Goal: Task Accomplishment & Management: Use online tool/utility

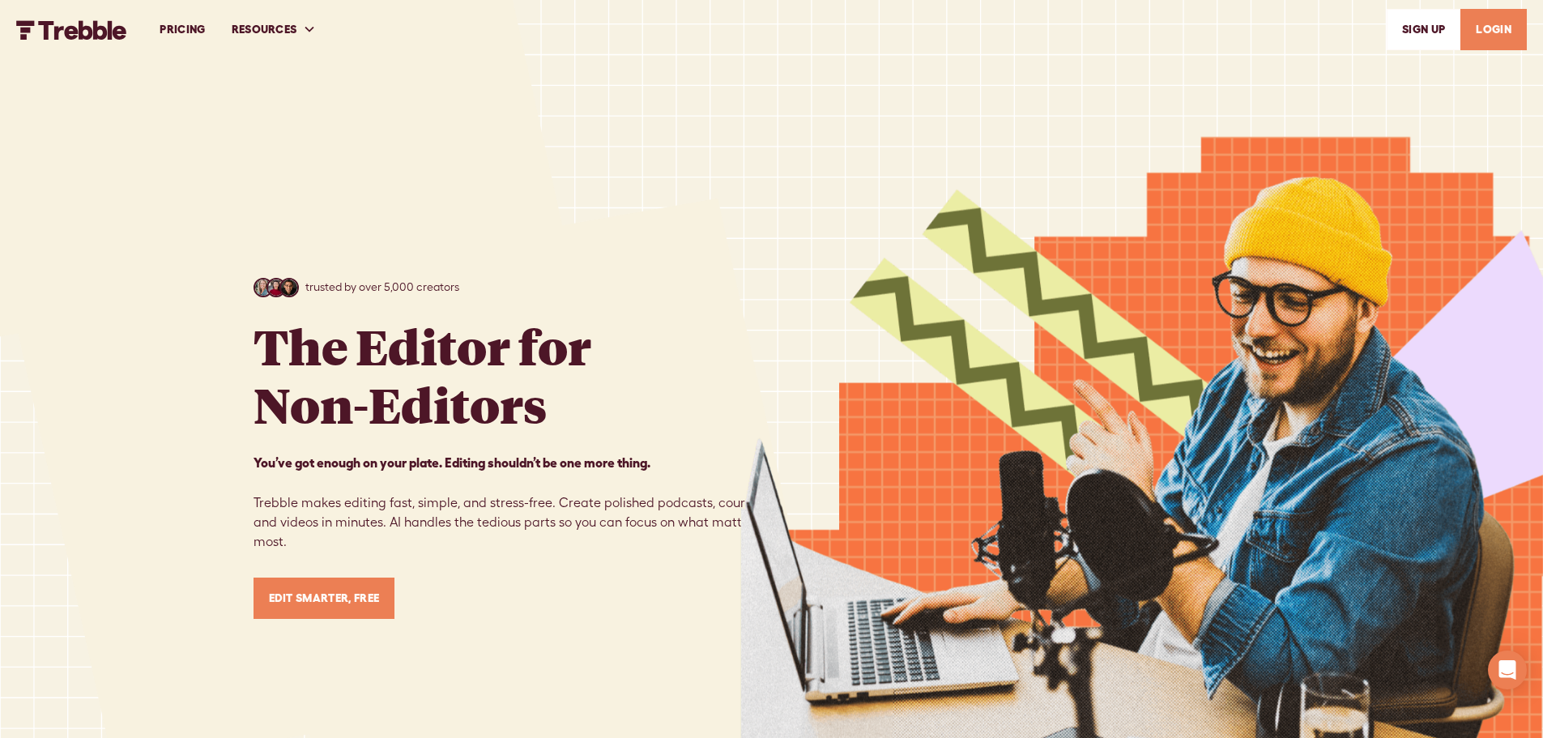
click at [1485, 26] on link "LOGIN" at bounding box center [1494, 29] width 66 height 41
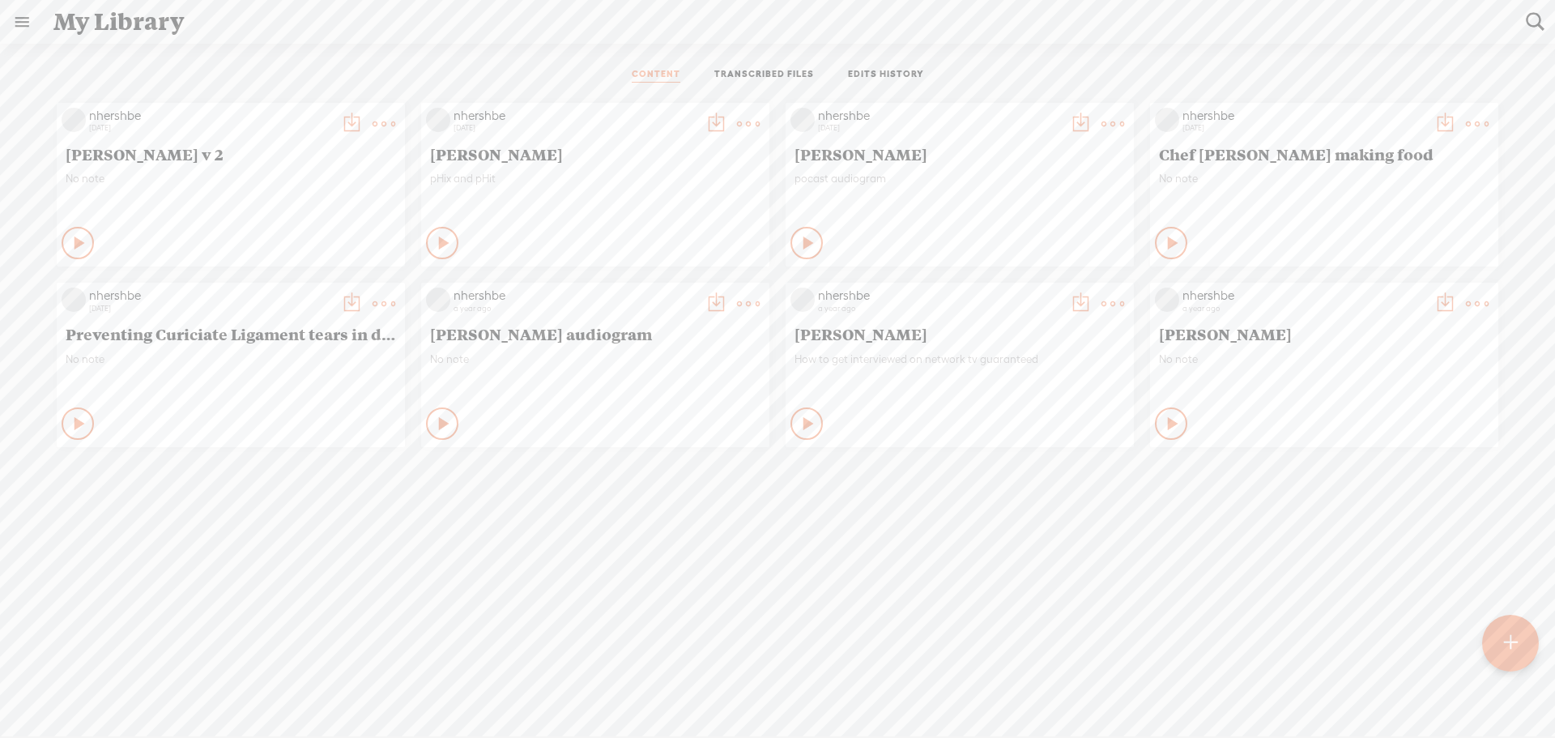
click at [72, 239] on icon at bounding box center [80, 243] width 16 height 16
click at [71, 239] on icon at bounding box center [78, 243] width 16 height 16
click at [1495, 642] on div at bounding box center [1510, 643] width 57 height 57
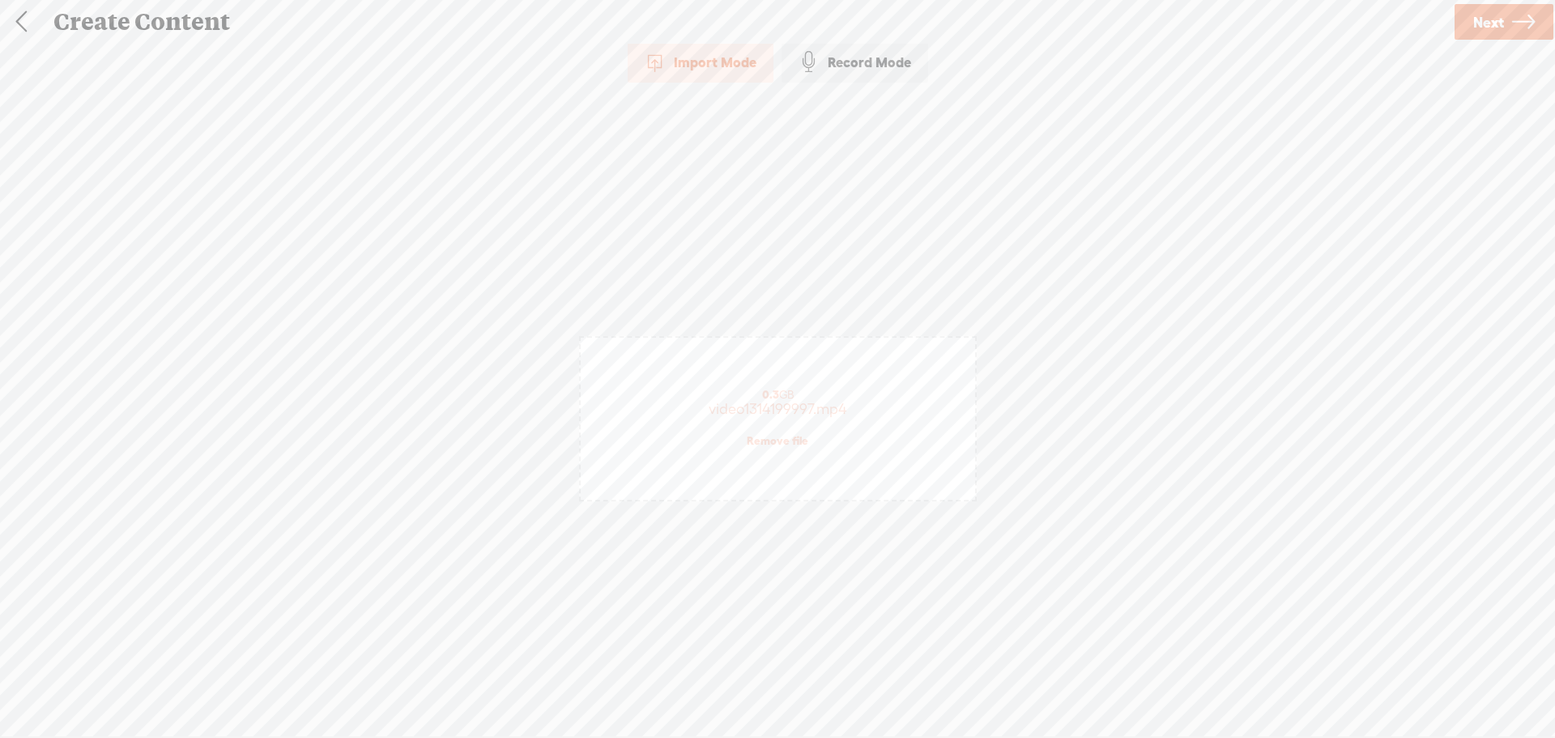
click at [1511, 21] on link "Next" at bounding box center [1504, 22] width 99 height 36
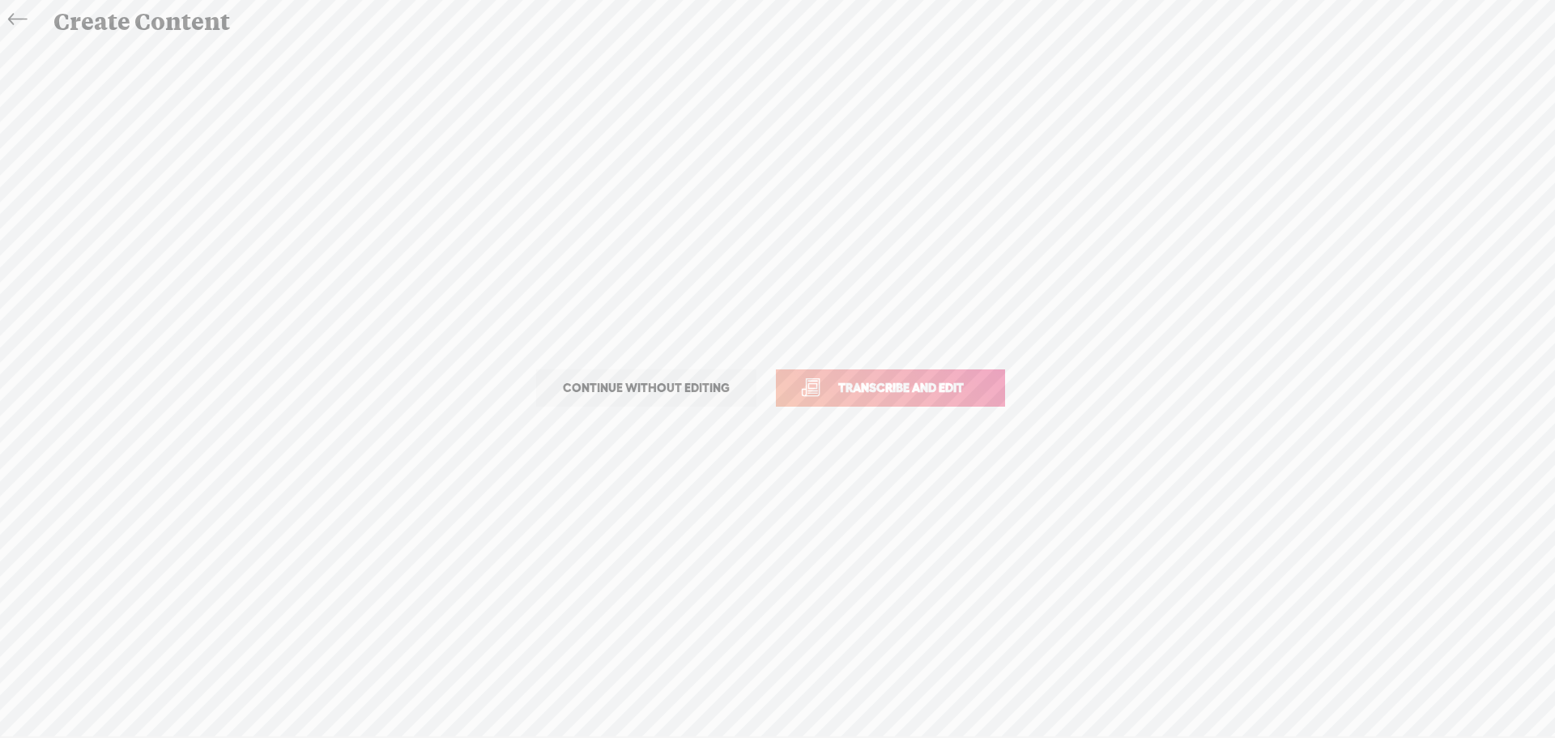
click at [865, 390] on span "Transcribe and edit" at bounding box center [901, 387] width 160 height 19
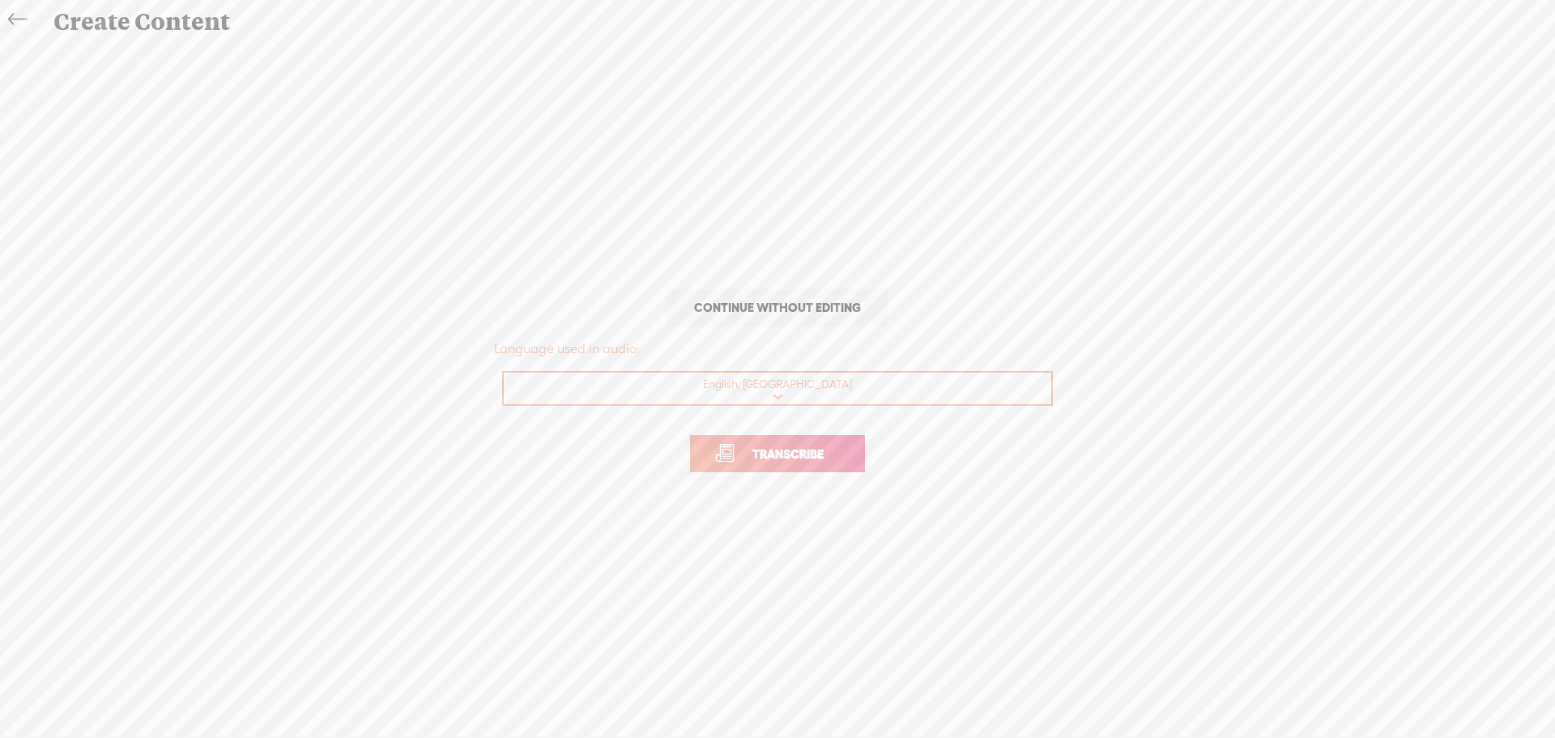
click at [810, 449] on span "Transcribe" at bounding box center [788, 454] width 105 height 19
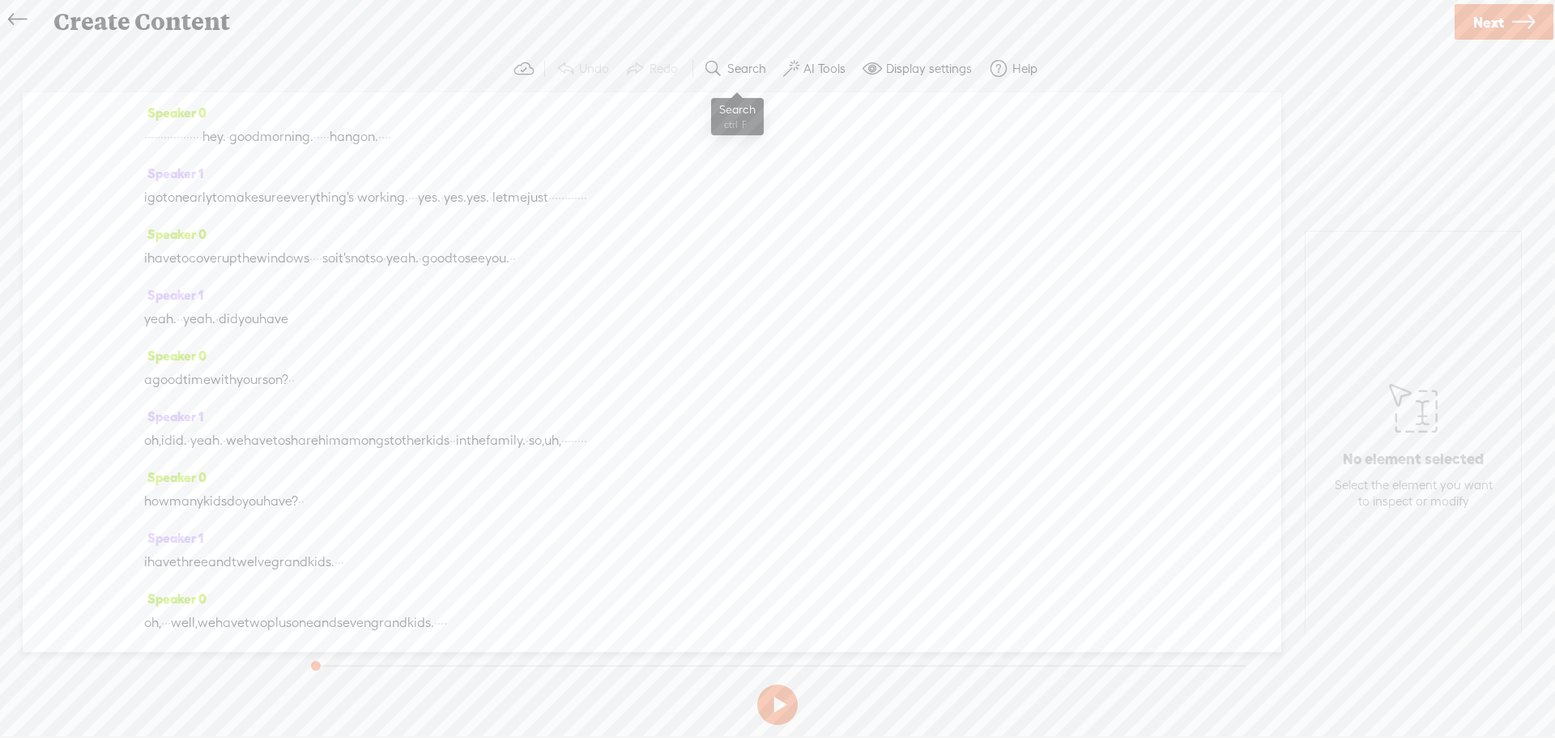
click at [751, 70] on label "Search" at bounding box center [746, 69] width 39 height 16
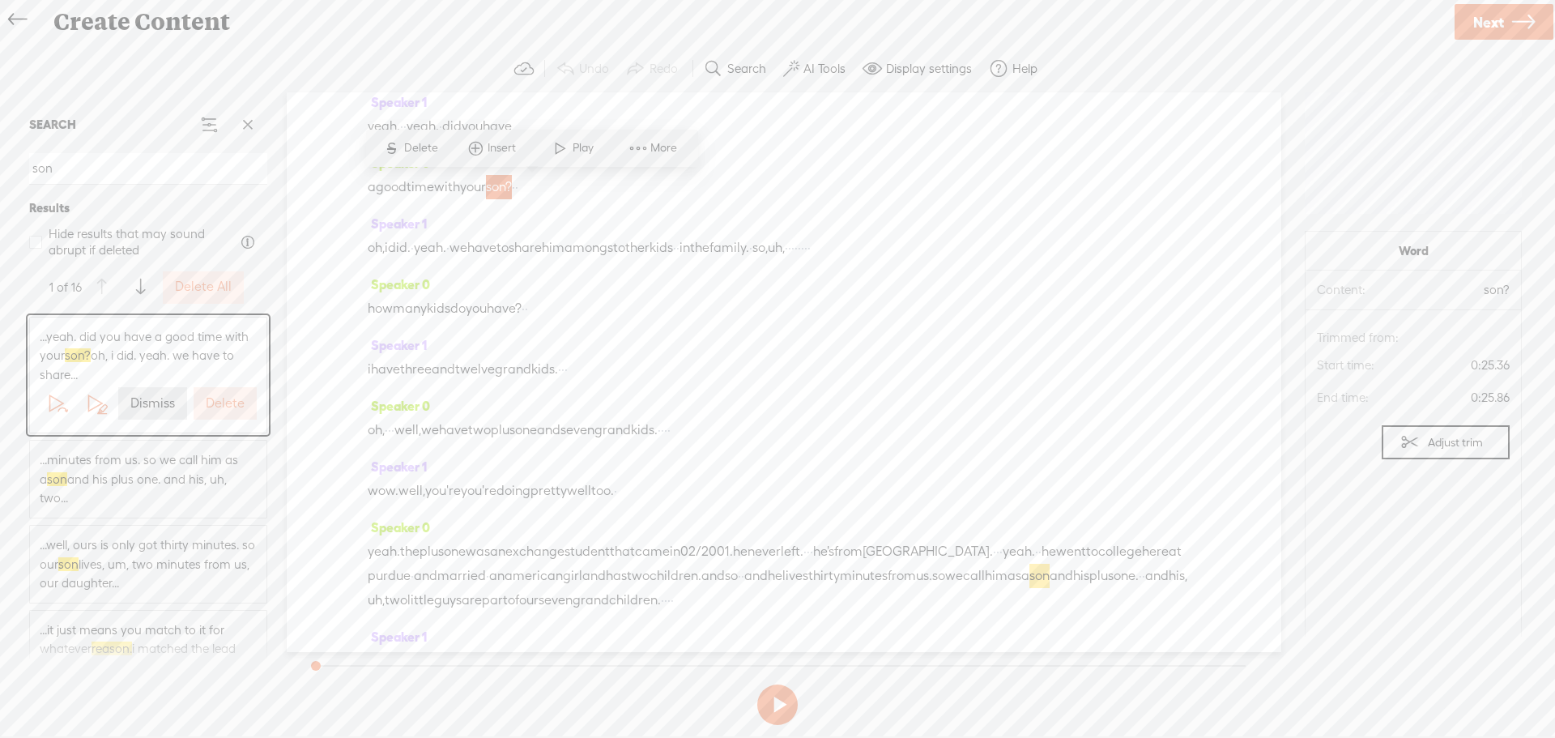
scroll to position [203, 0]
click at [140, 283] on span at bounding box center [140, 287] width 9 height 29
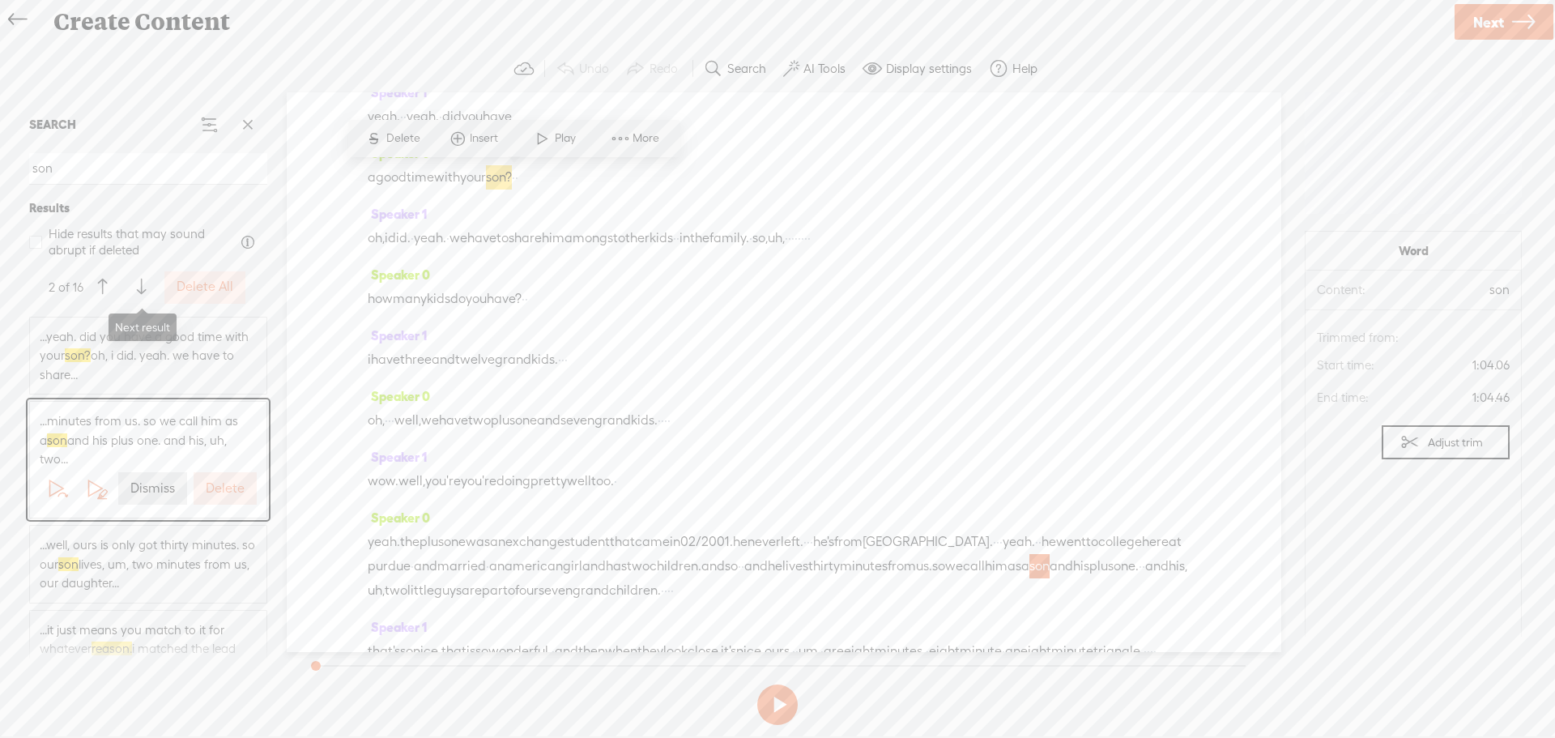
scroll to position [616, 0]
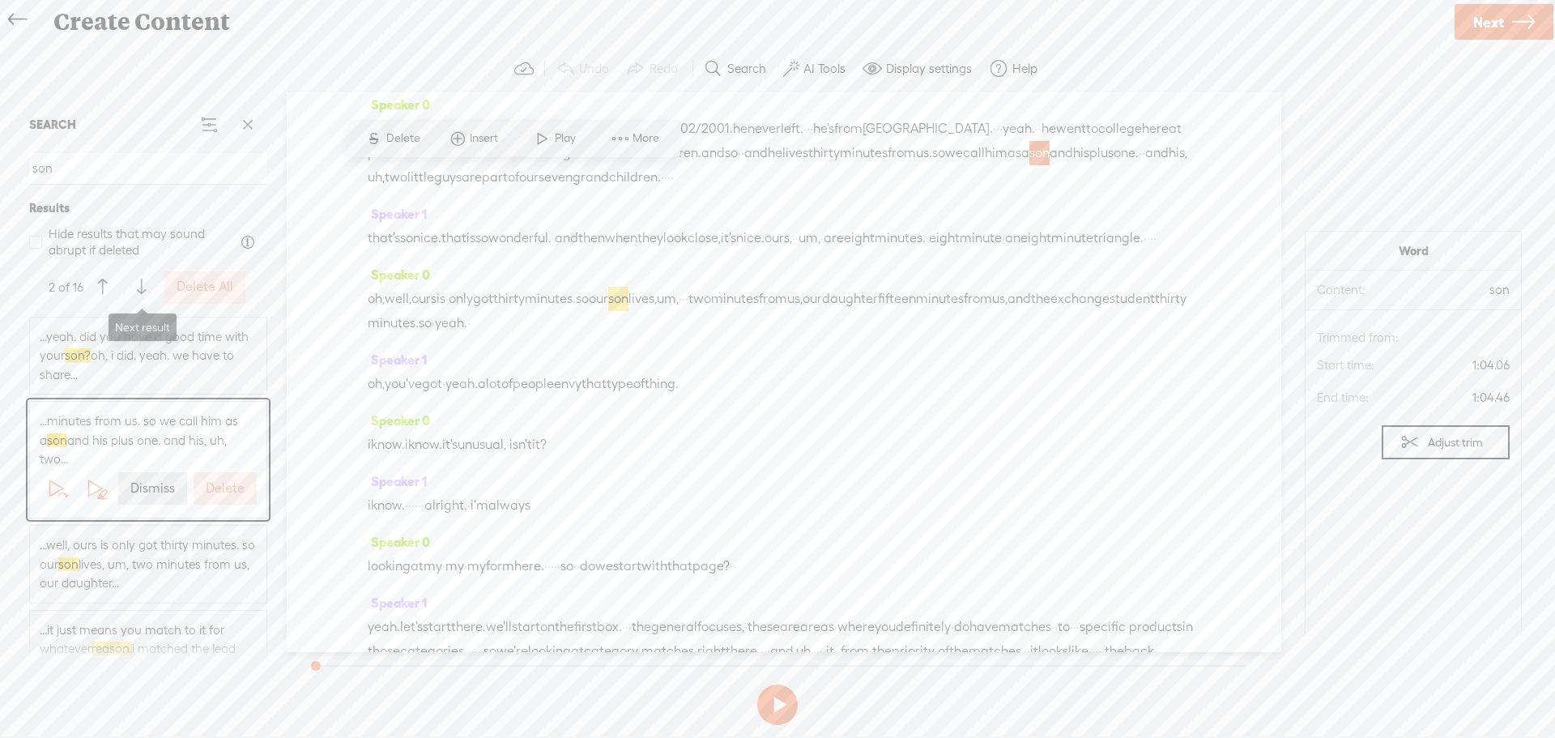
click at [140, 283] on span at bounding box center [141, 287] width 9 height 29
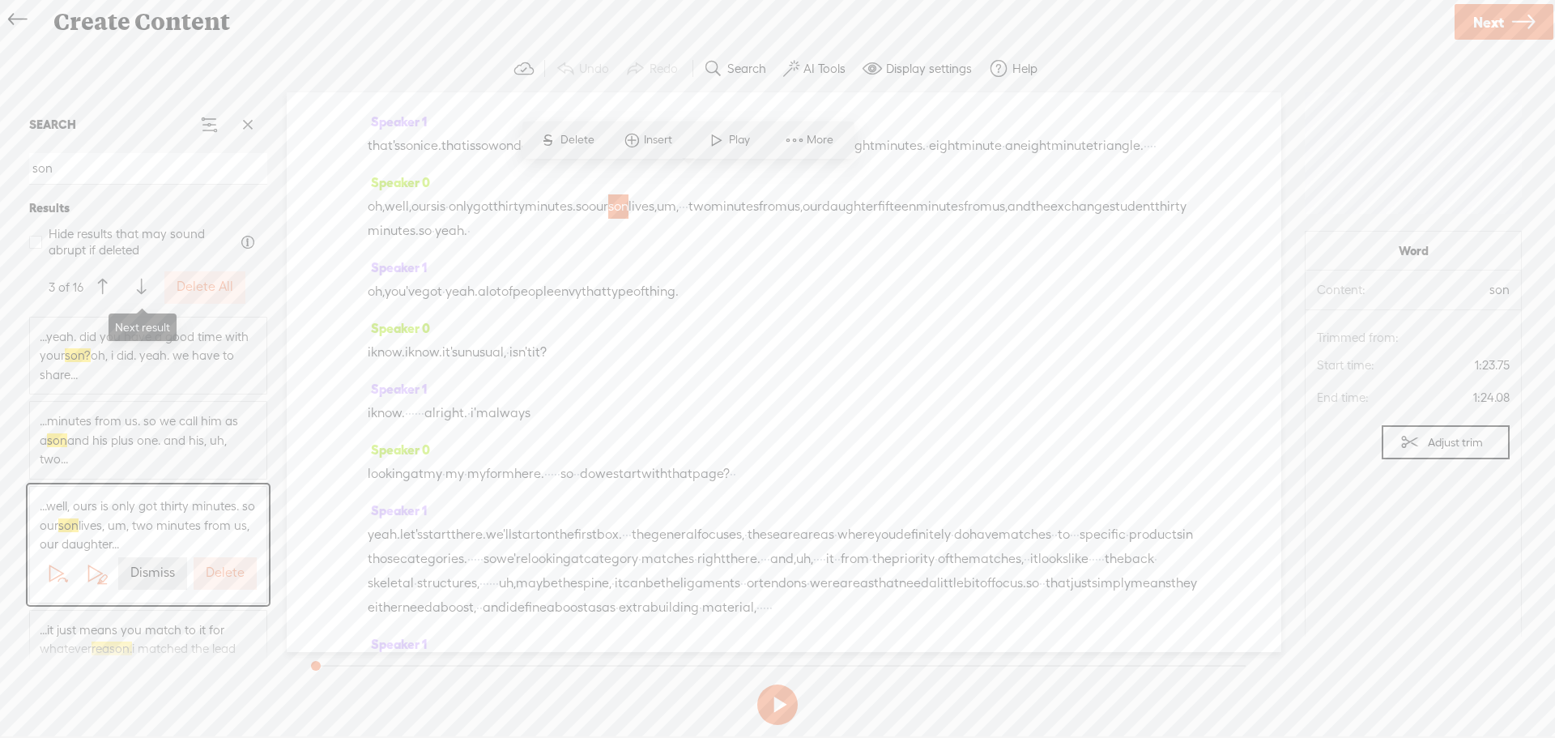
scroll to position [761, 0]
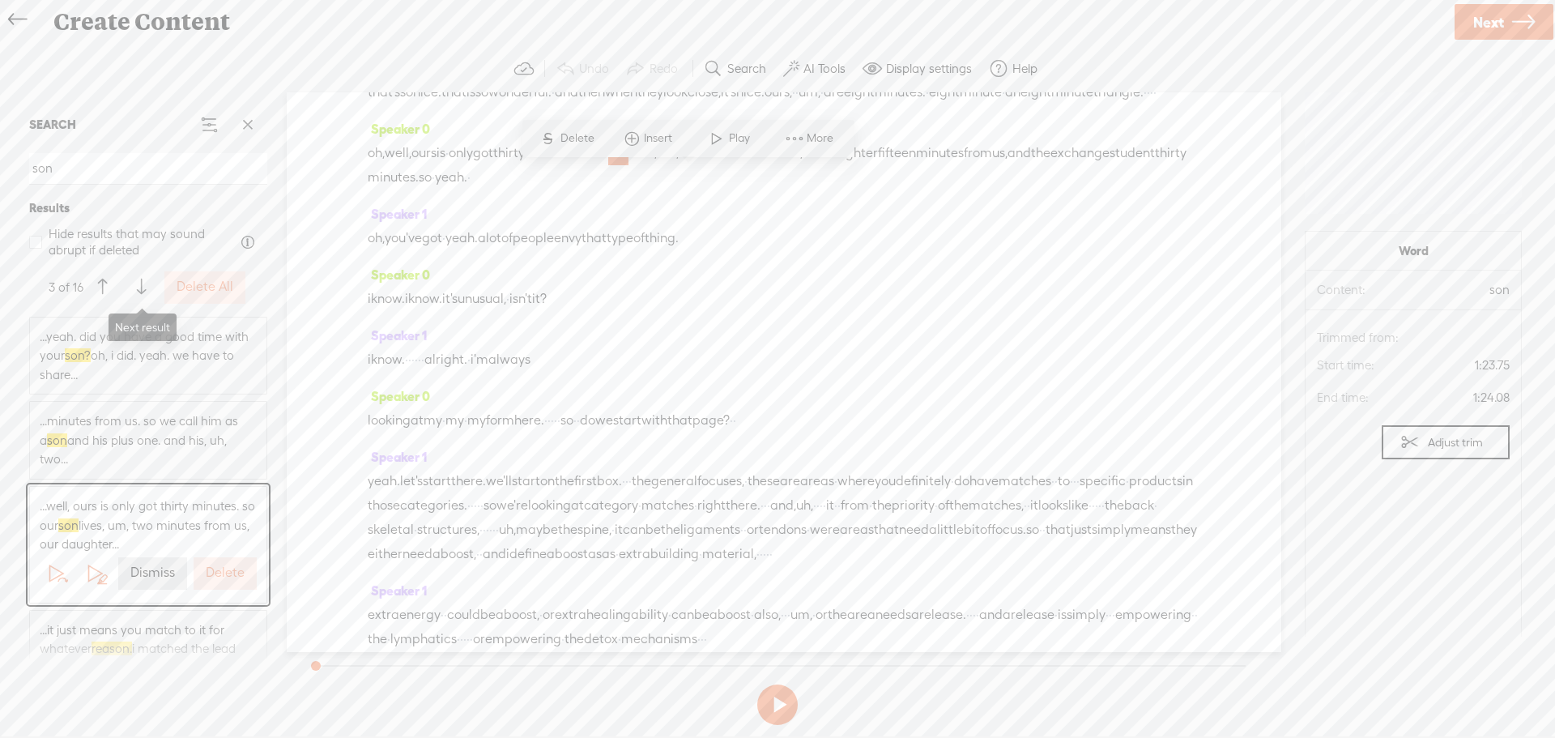
click at [140, 283] on span at bounding box center [141, 287] width 9 height 29
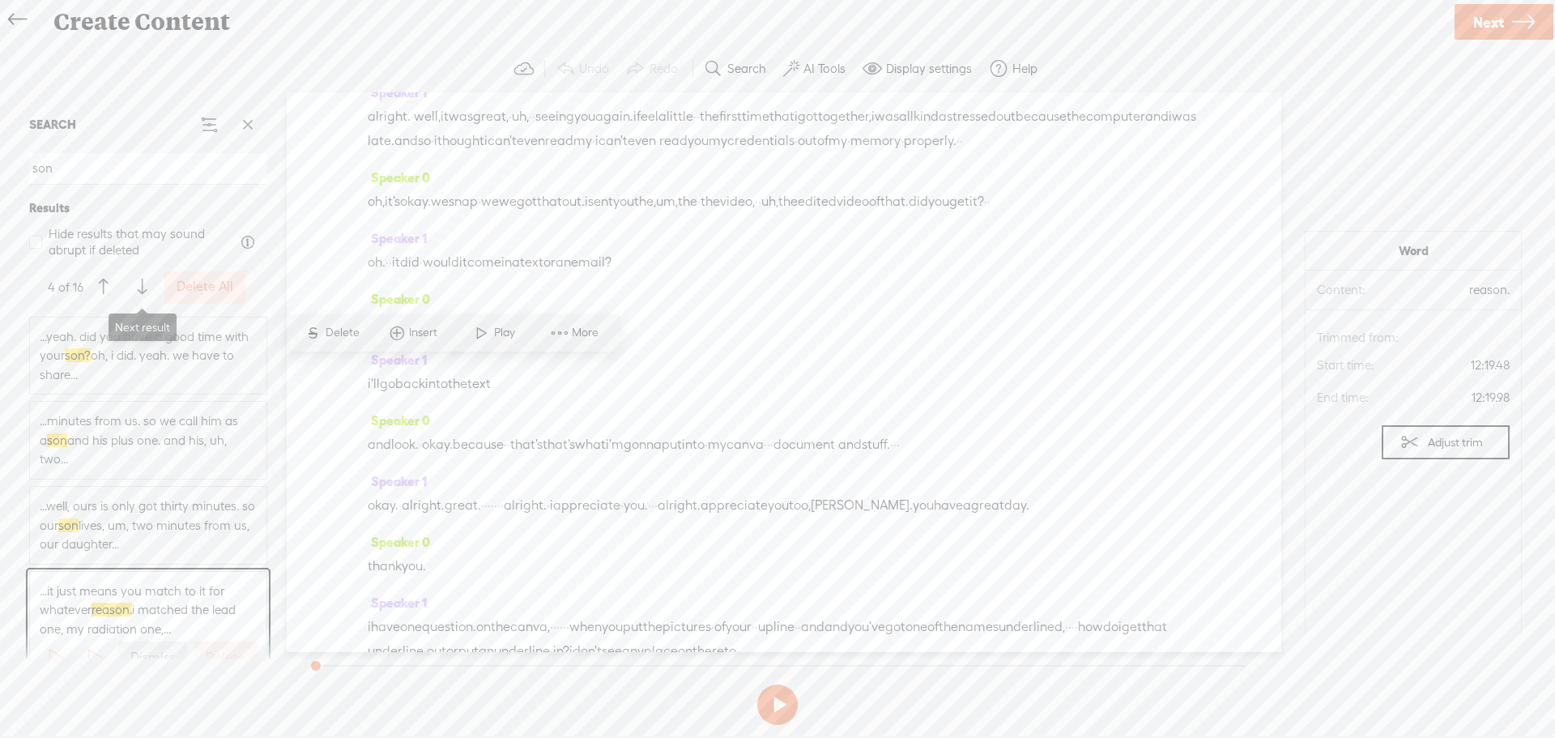
scroll to position [5148, 0]
drag, startPoint x: 76, startPoint y: 168, endPoint x: 2, endPoint y: 170, distance: 73.7
click at [2, 170] on div "Continue without editing Transcribe and edit Language used in audio: English, U…" at bounding box center [777, 389] width 1555 height 694
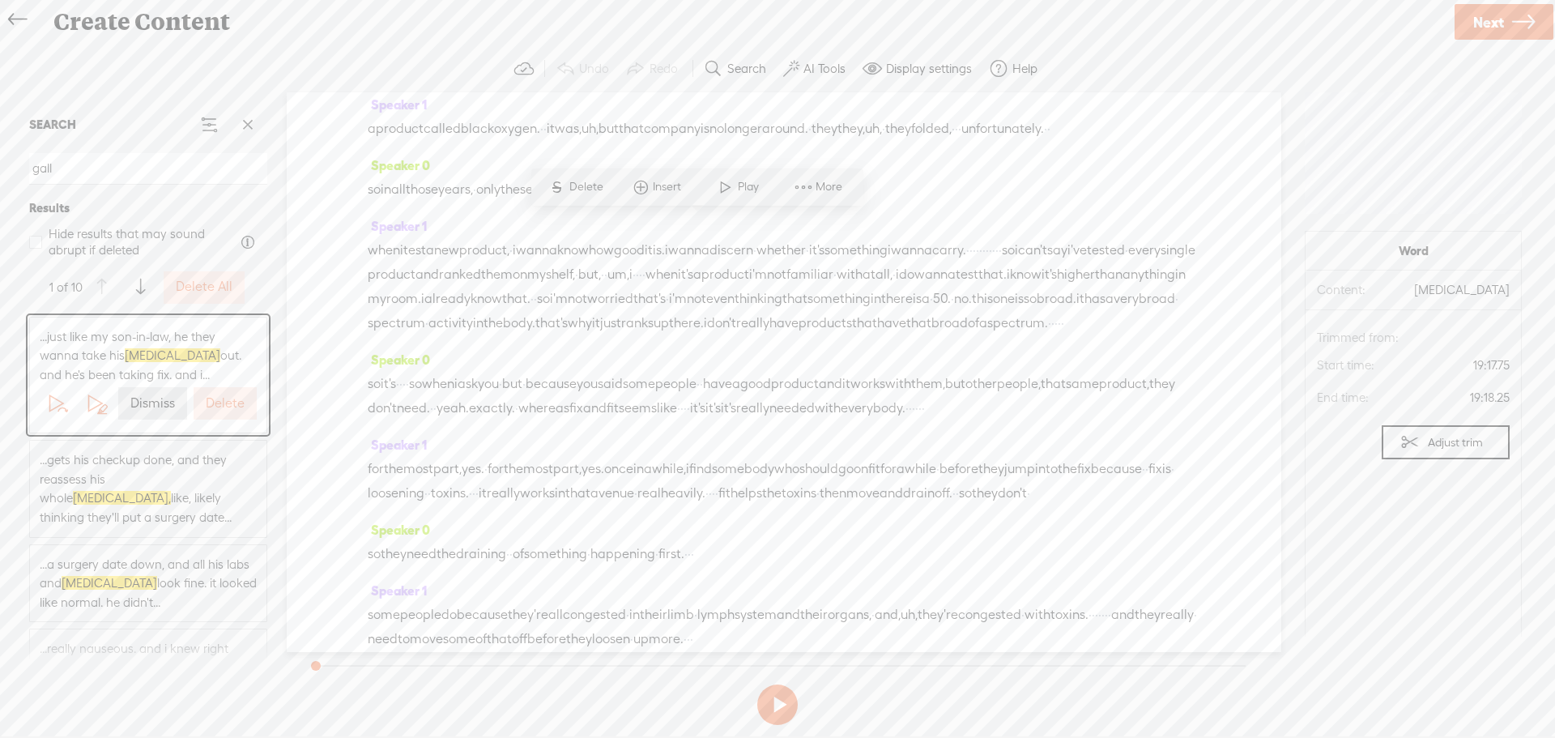
scroll to position [7275, 0]
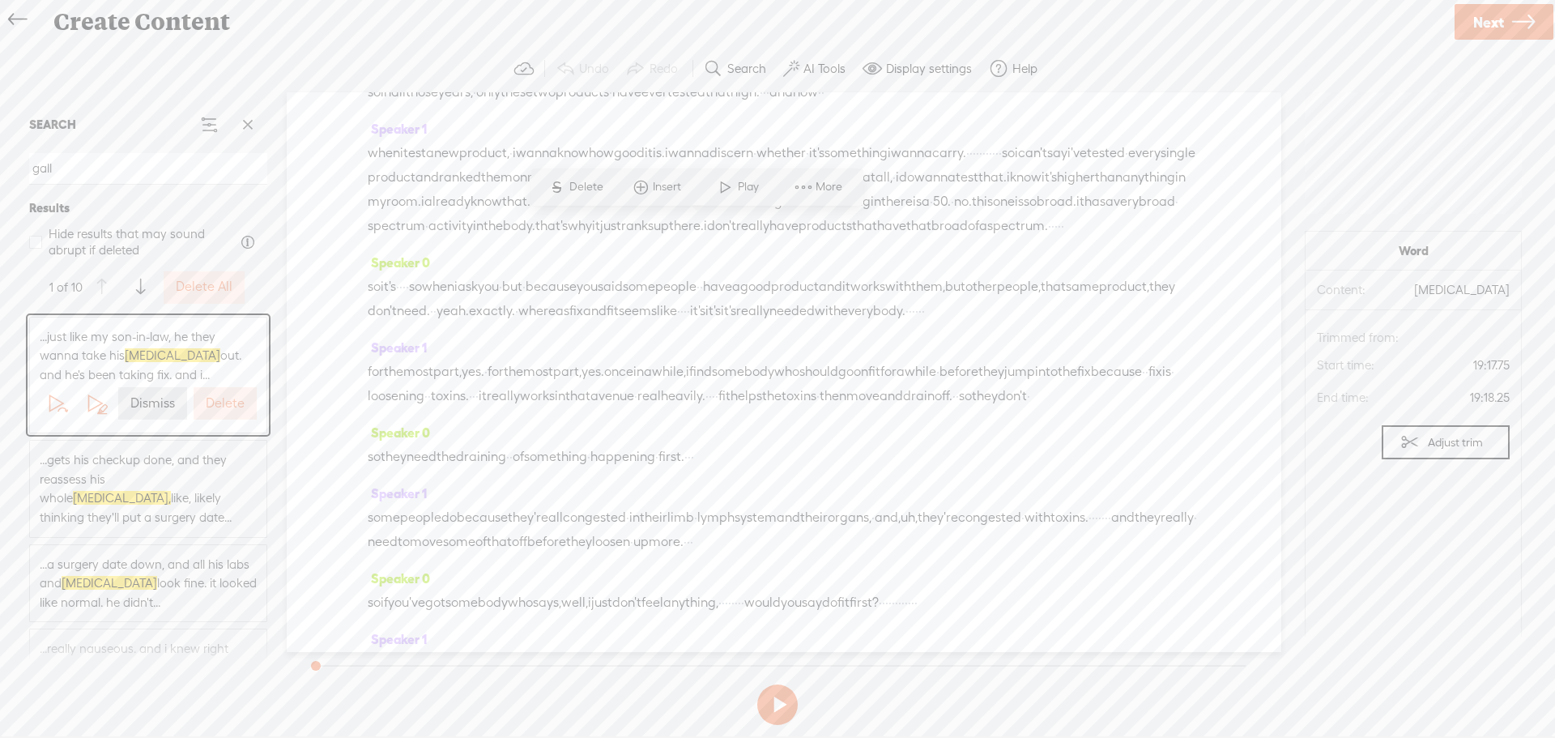
type input "gall"
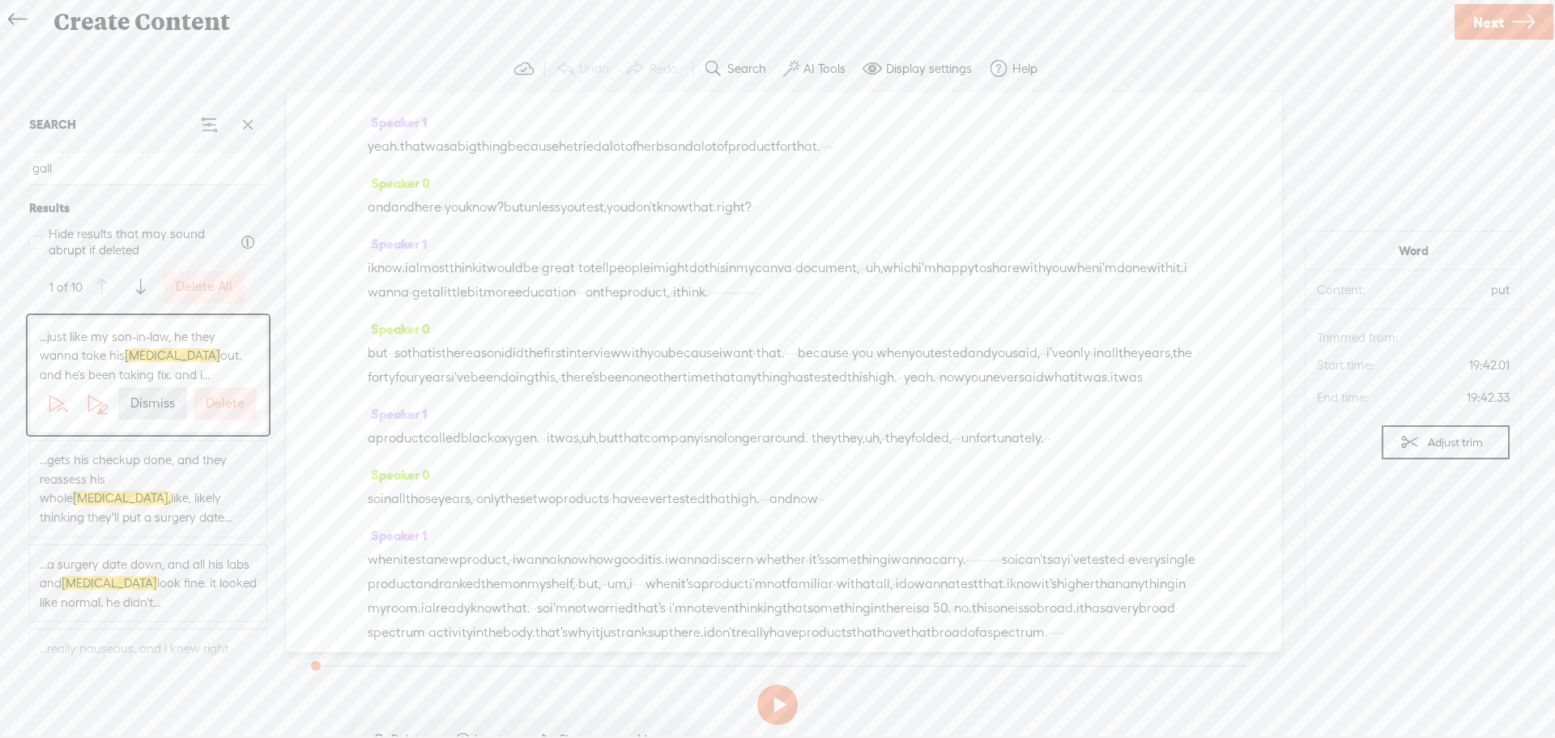
scroll to position [6870, 0]
click at [860, 401] on span at bounding box center [854, 409] width 24 height 29
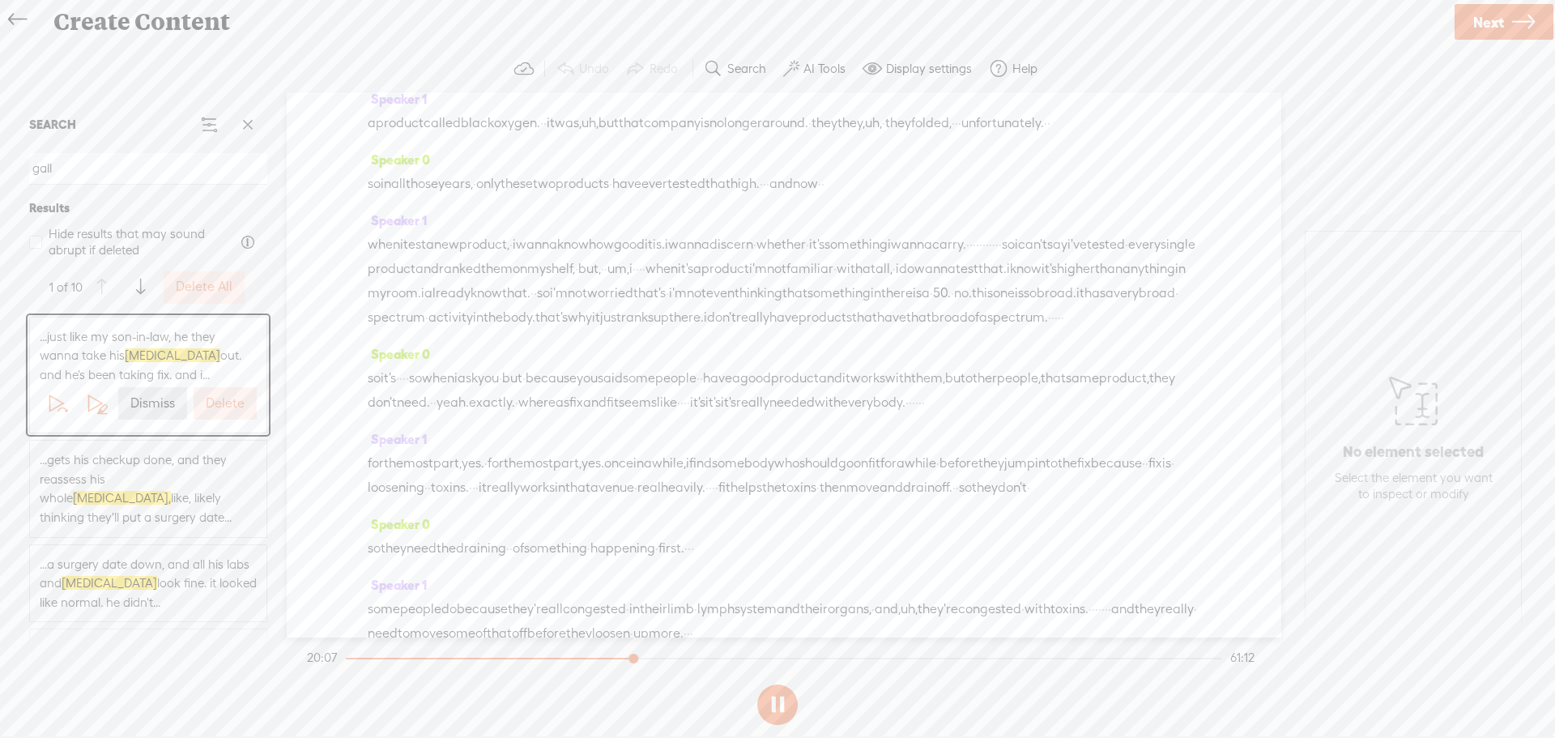
scroll to position [7275, 0]
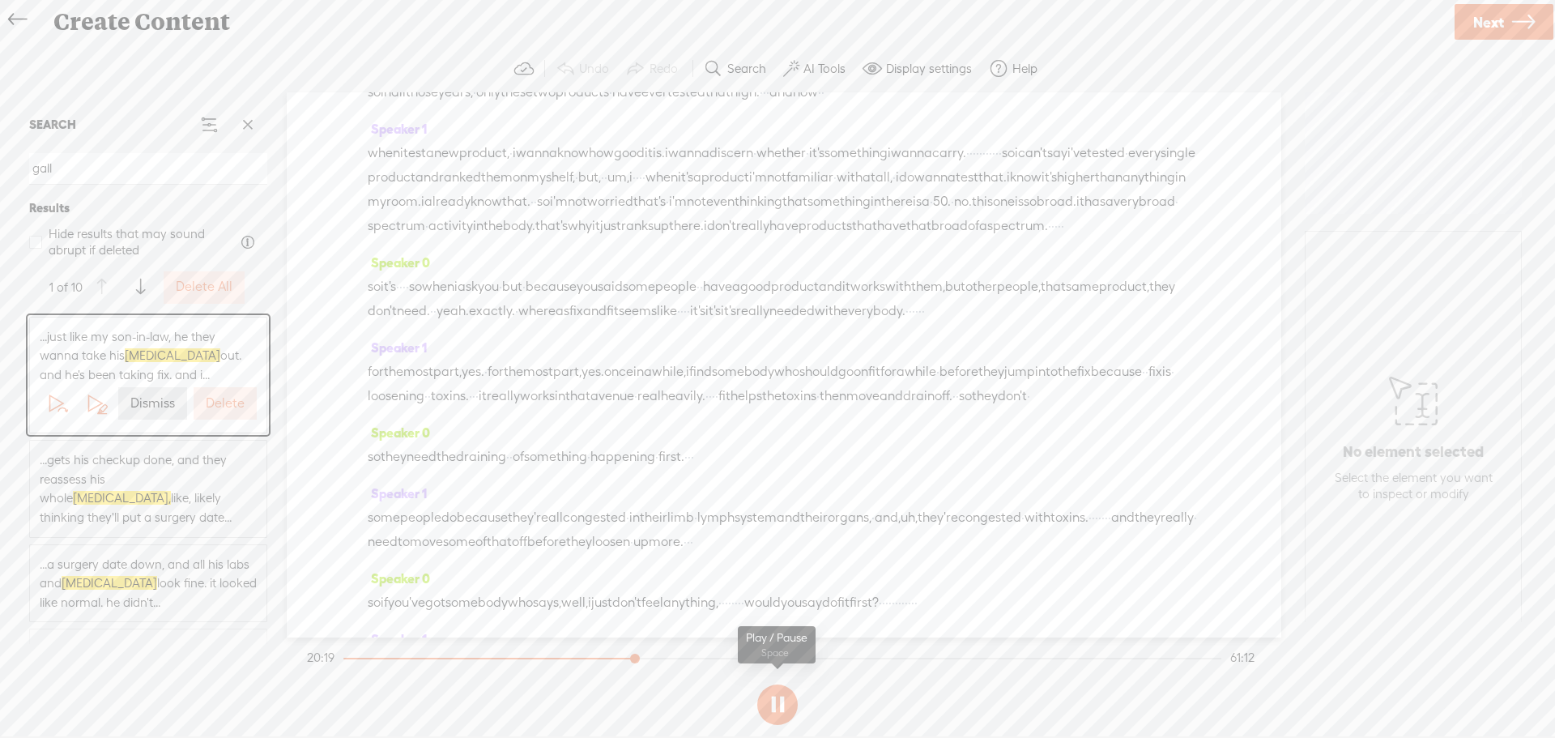
click at [782, 697] on button at bounding box center [777, 705] width 41 height 41
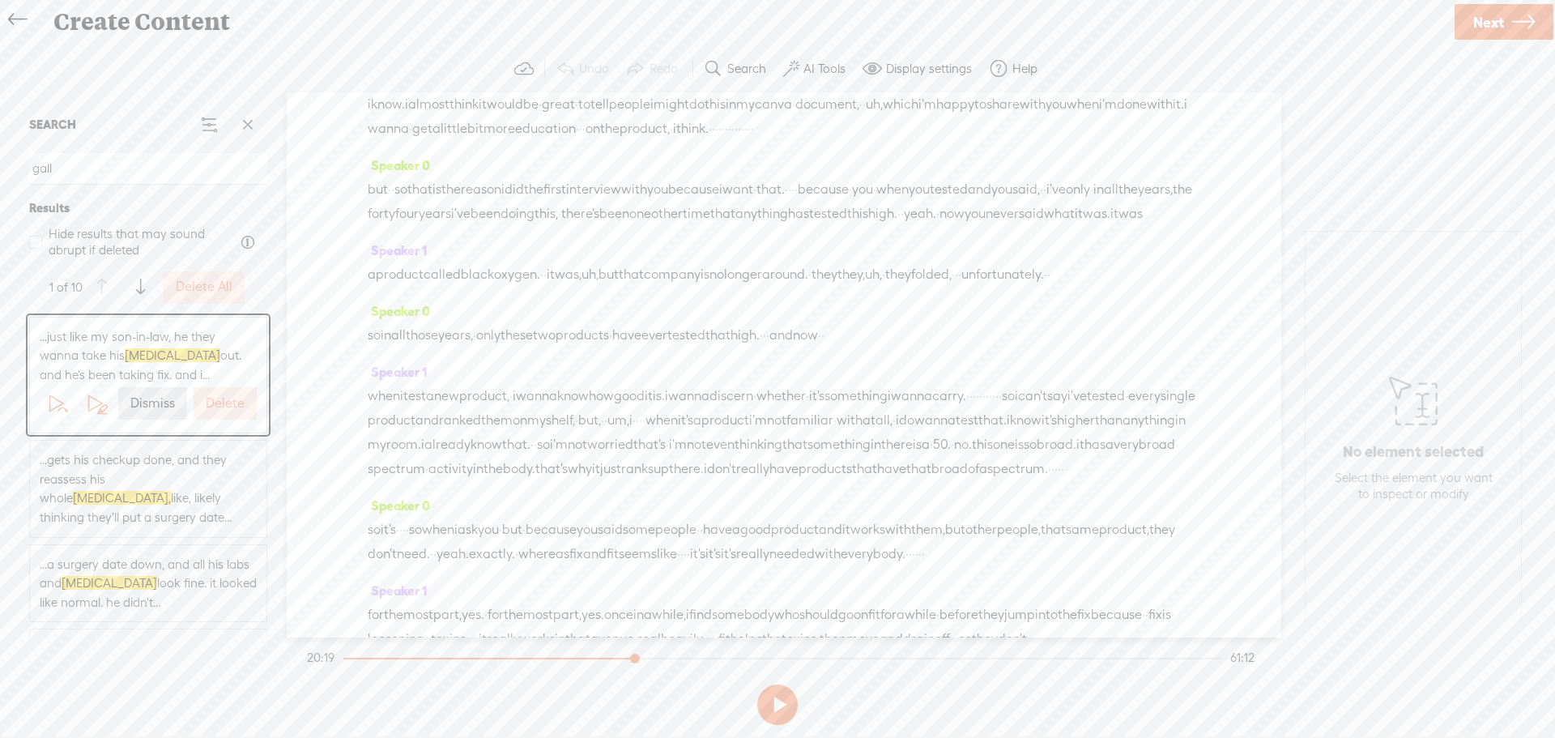
scroll to position [6951, 0]
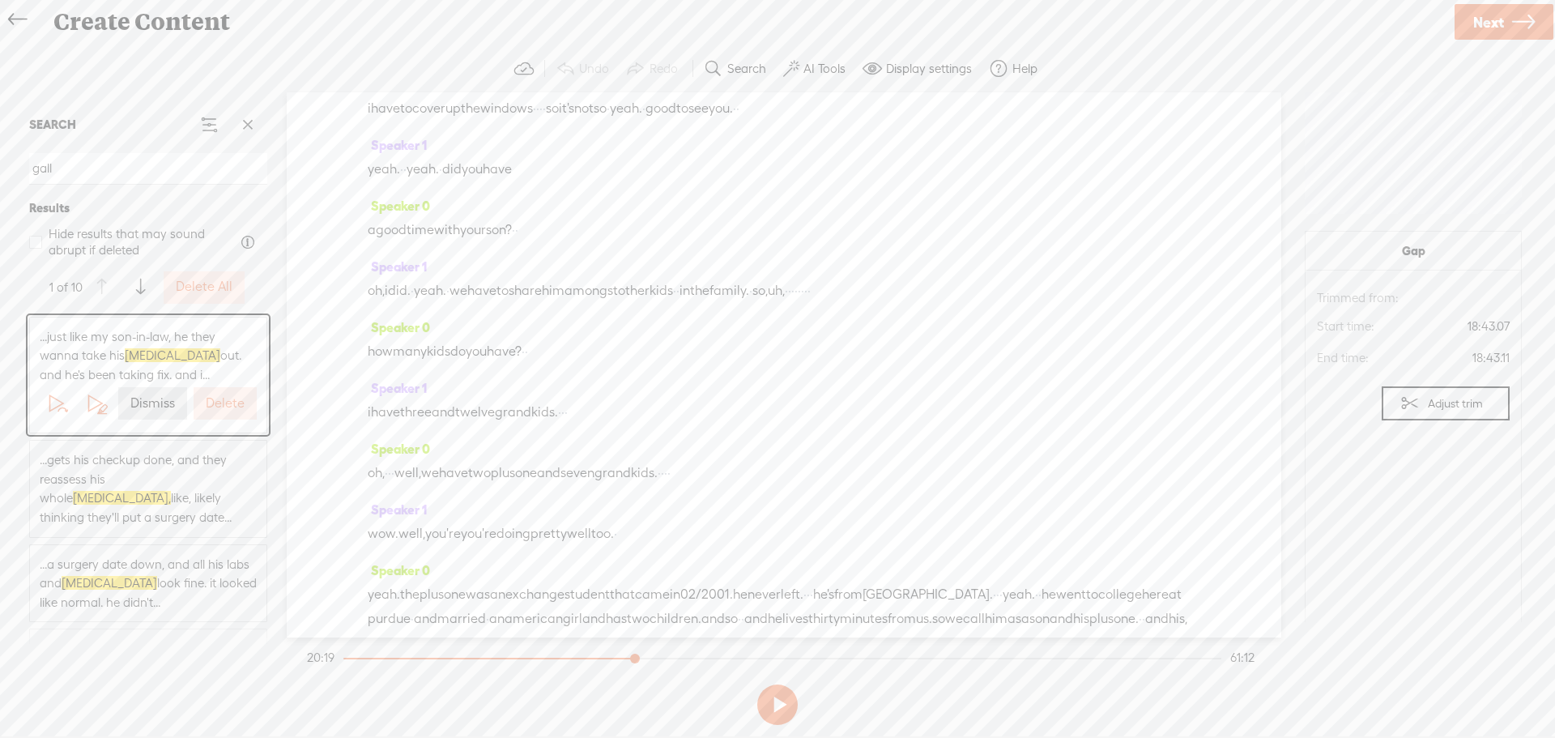
scroll to position [0, 0]
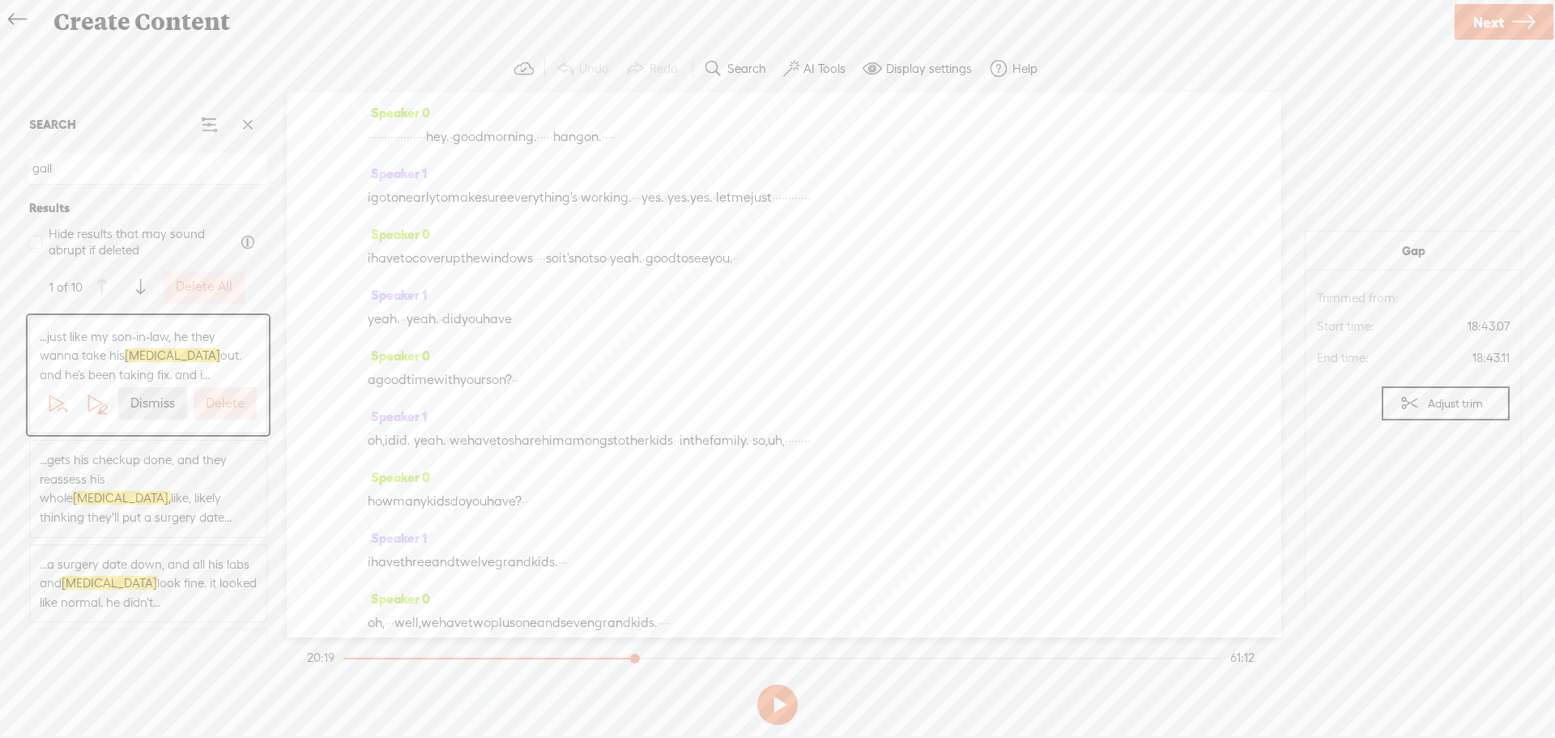
drag, startPoint x: 804, startPoint y: 365, endPoint x: 326, endPoint y: -98, distance: 665.7
click at [326, 0] on html "You have 59 minutes of transcription remaining. Upgrade to increase your limit …" at bounding box center [777, 368] width 1555 height 737
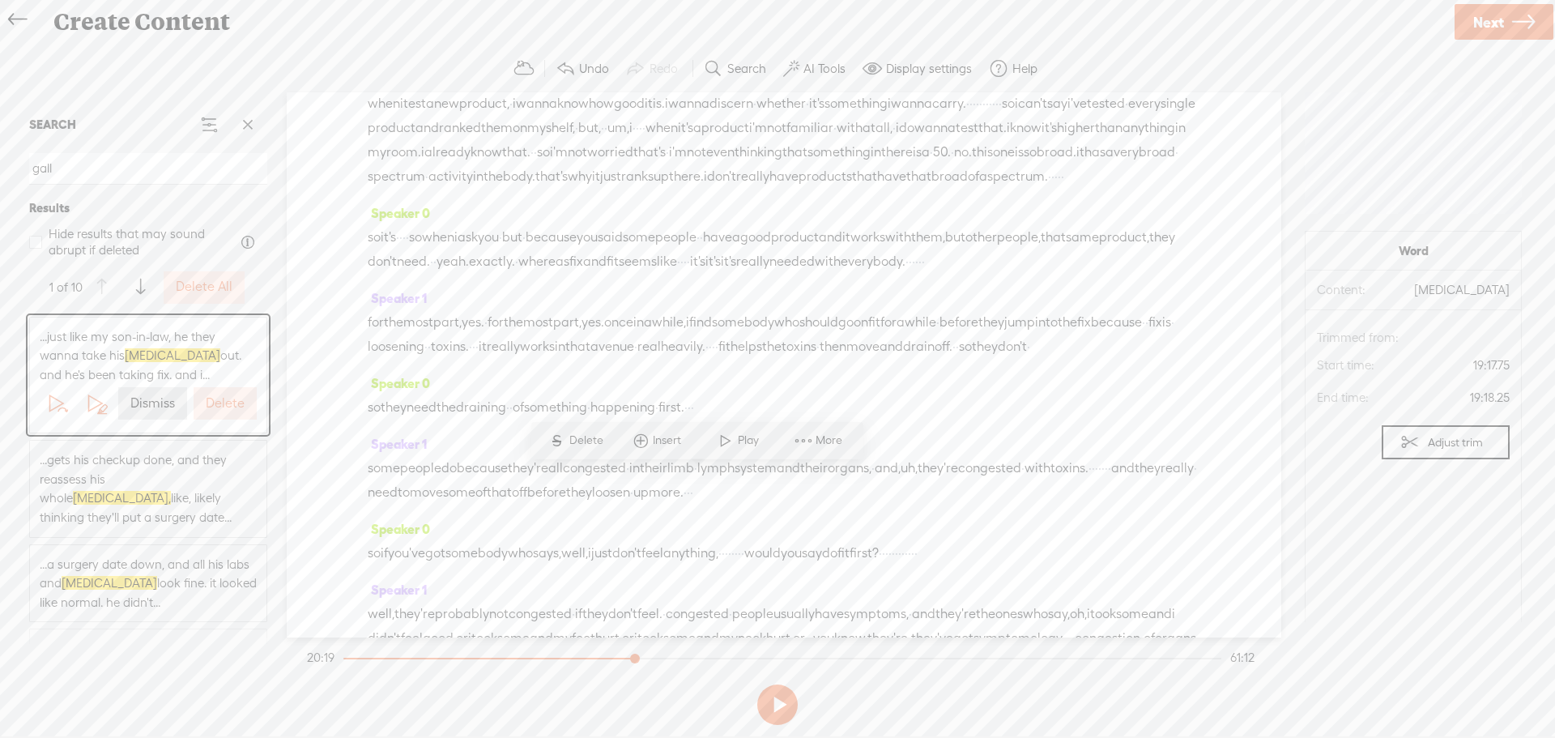
scroll to position [7000, 0]
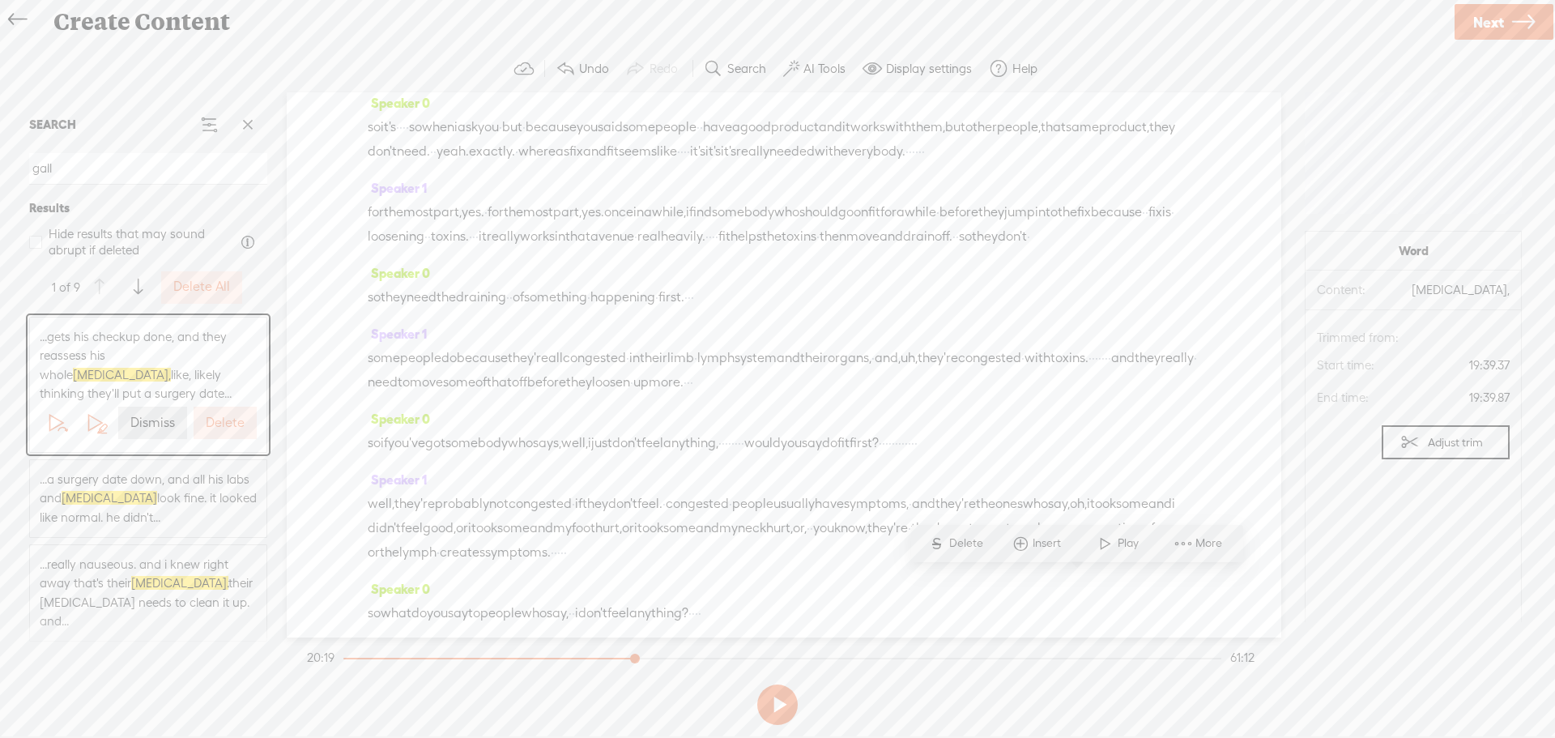
scroll to position [7029, 0]
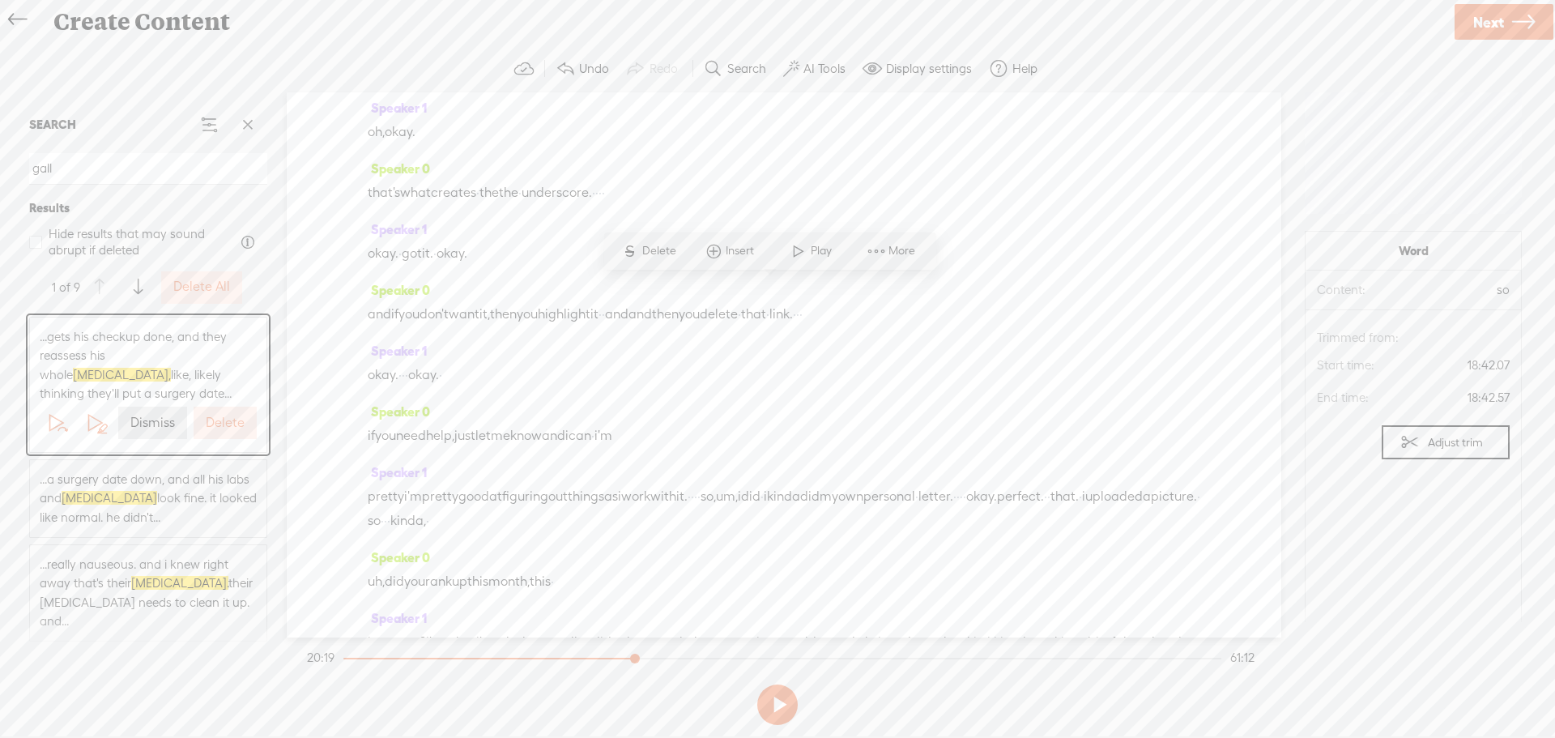
drag, startPoint x: 791, startPoint y: 291, endPoint x: 301, endPoint y: -38, distance: 590.9
click at [301, 0] on html "You have 59 minutes of transcription remaining. Upgrade to increase your limit …" at bounding box center [777, 368] width 1555 height 737
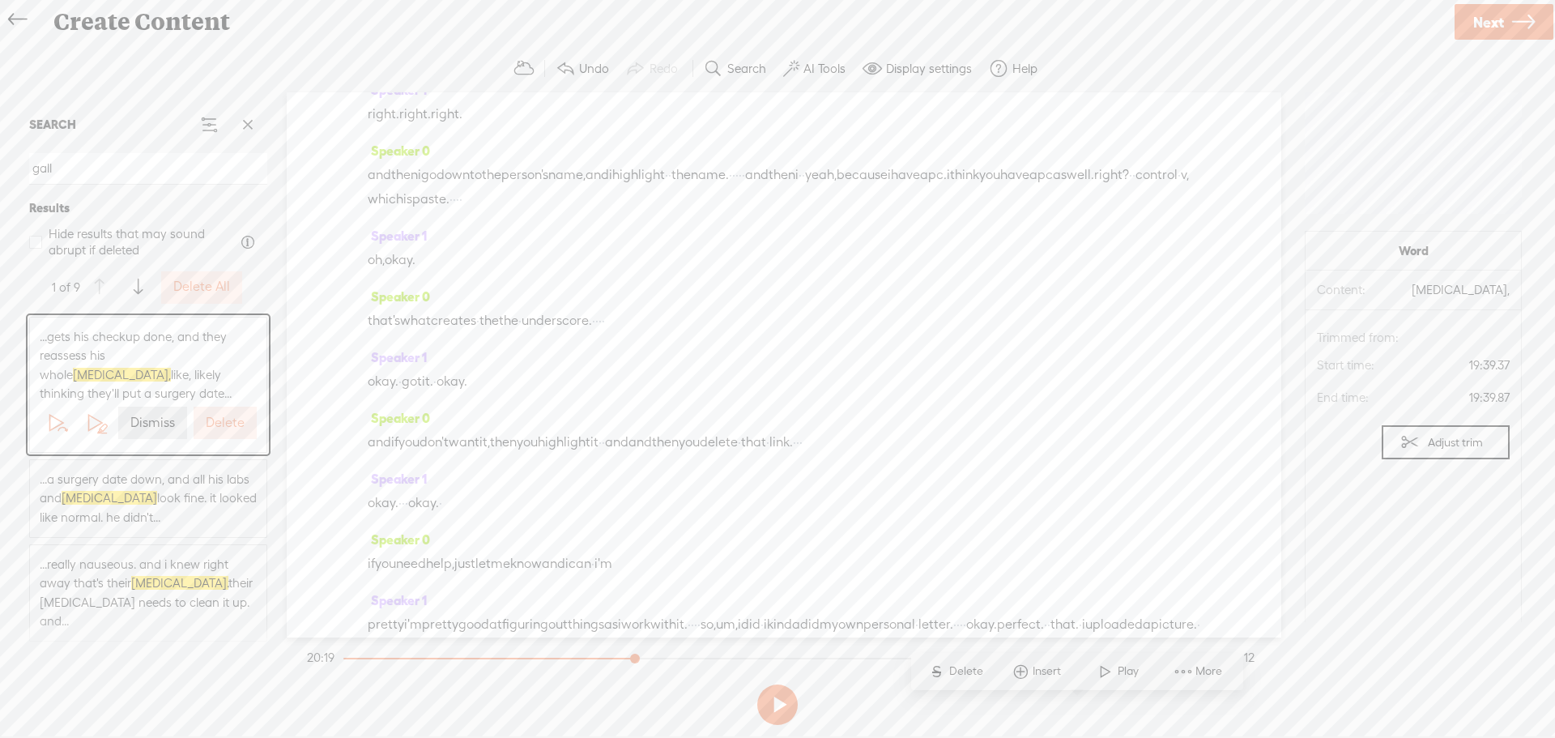
scroll to position [6786, 0]
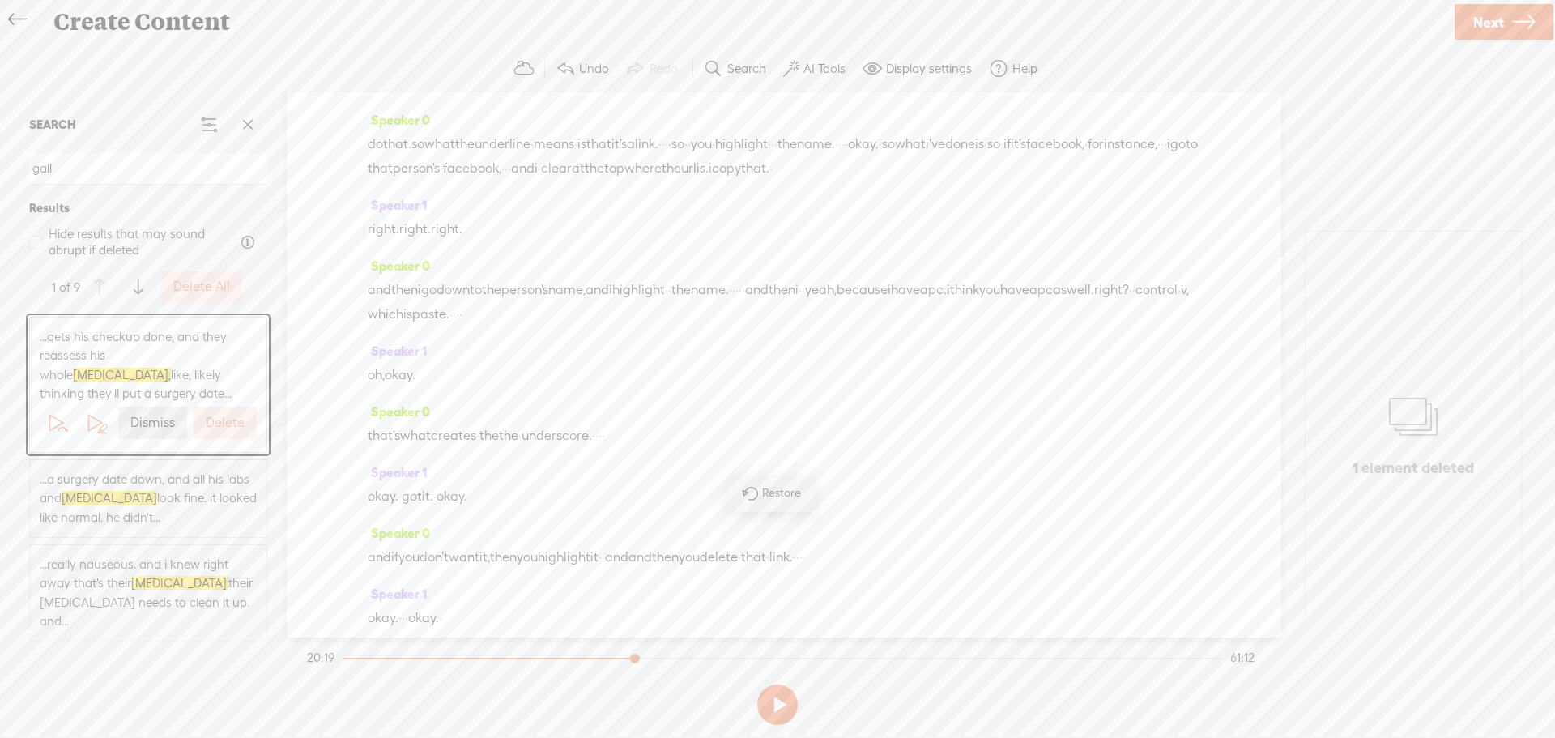
drag, startPoint x: 791, startPoint y: 529, endPoint x: 365, endPoint y: 124, distance: 587.3
click at [365, 124] on div "Speaker 0 · · · · · · · · · · · · · · · · · · hey. · good morning. · · · · · ha…" at bounding box center [784, 364] width 995 height 545
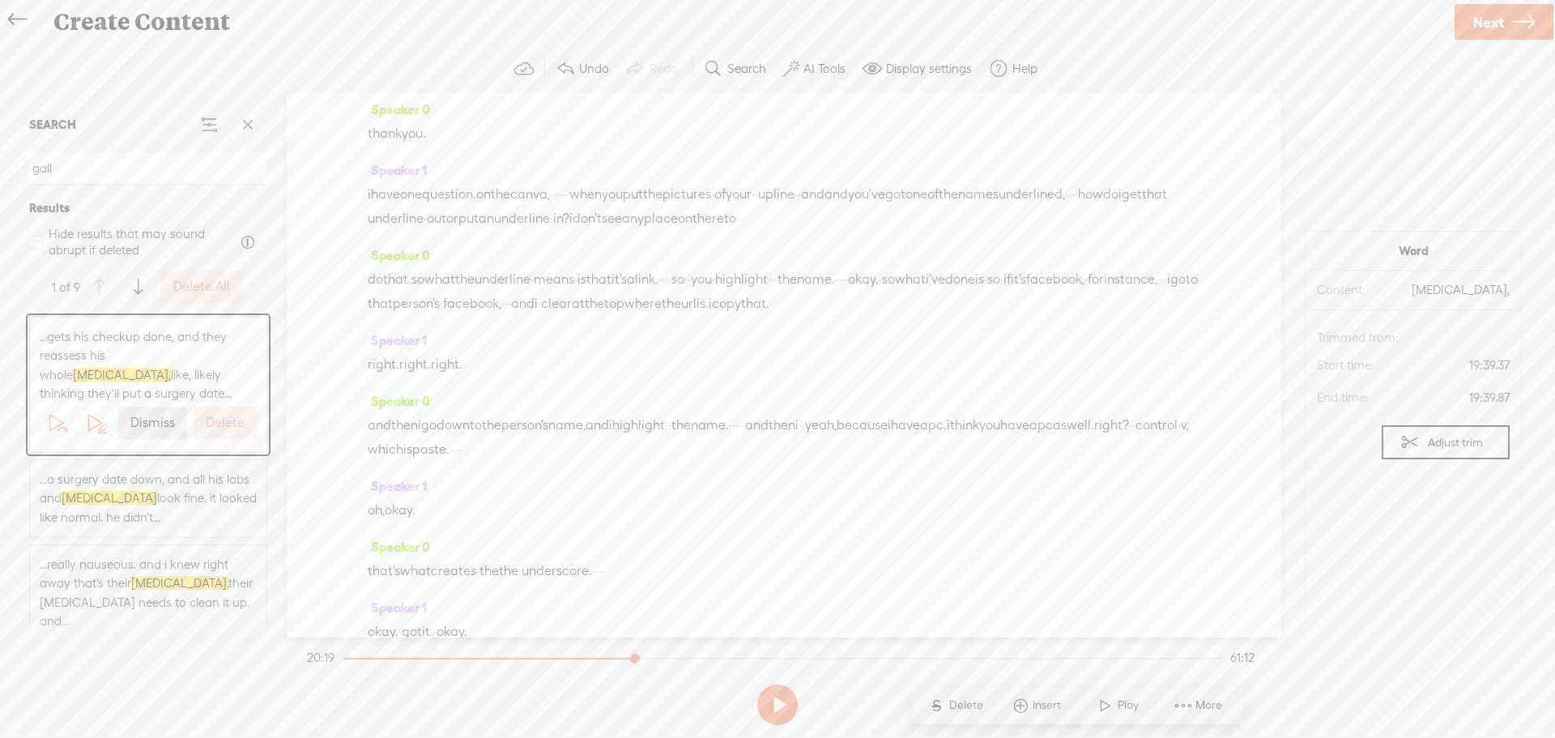
scroll to position [6490, 0]
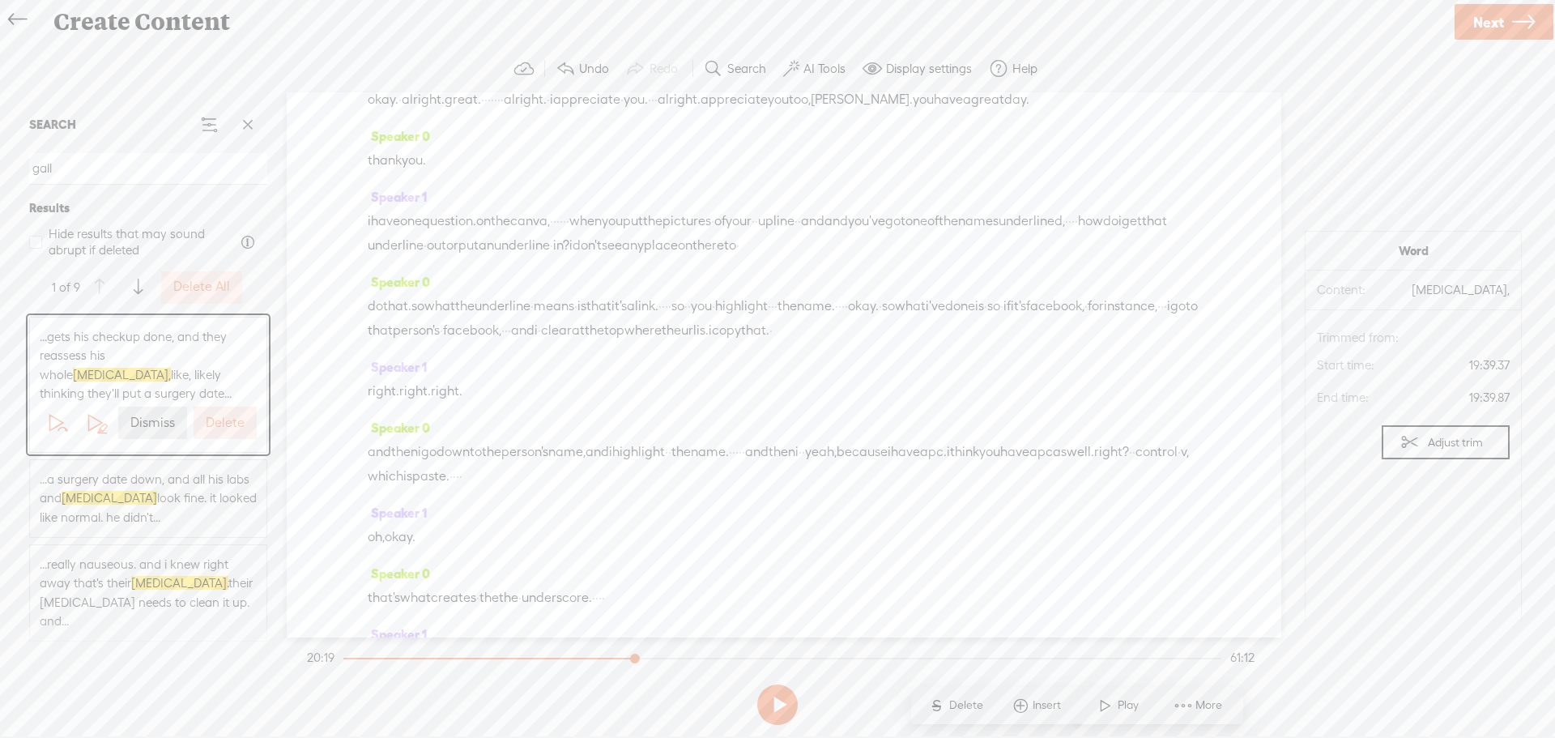
drag, startPoint x: 1188, startPoint y: 398, endPoint x: 358, endPoint y: 124, distance: 873.6
click at [340, 111] on div "Speaker 0 · · · · · · · · · · · · · · · · · · hey. · good morning. · · · · · ha…" at bounding box center [784, 364] width 995 height 545
click at [1199, 416] on div "Speaker 0 · · · · · · · · · · · · · · · · · · hey. · good morning. · · · · · ha…" at bounding box center [784, 364] width 995 height 545
drag, startPoint x: 1199, startPoint y: 416, endPoint x: 1139, endPoint y: 395, distance: 63.5
click at [1139, 395] on div "Speaker 0 · · · · · · · · · · · · · · · · · · hey. · good morning. · · · · · ha…" at bounding box center [784, 364] width 995 height 545
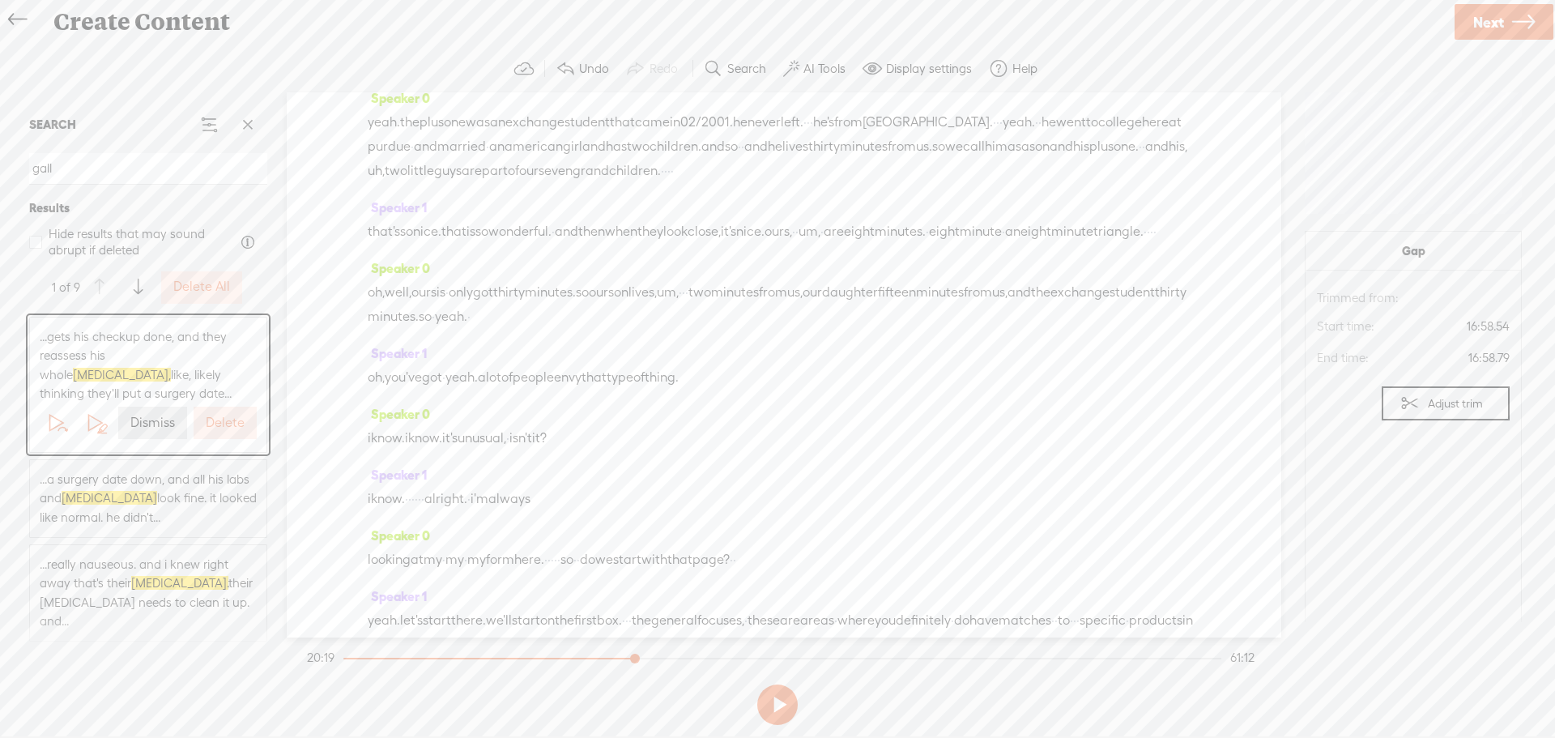
scroll to position [0, 0]
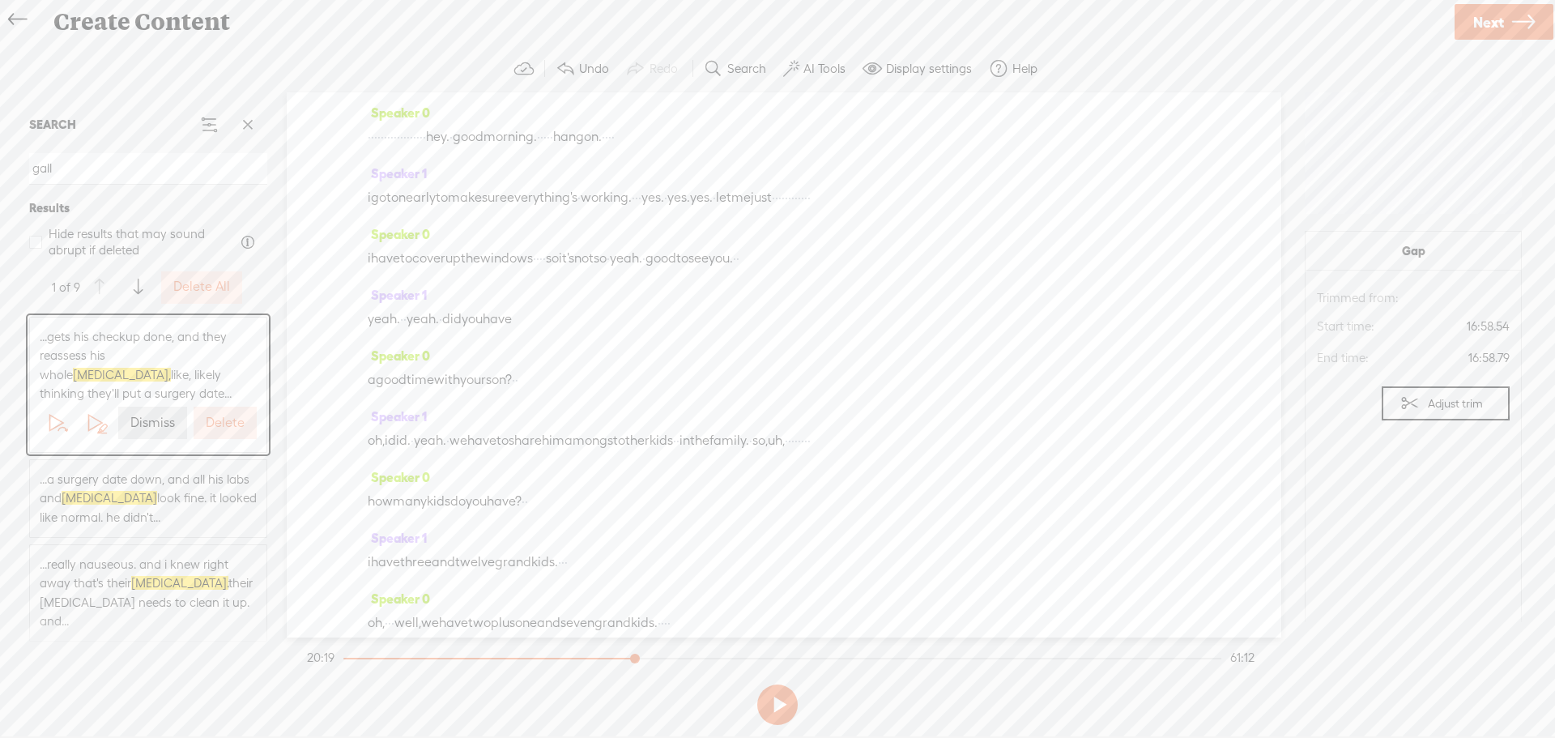
drag, startPoint x: 1164, startPoint y: 383, endPoint x: 362, endPoint y: 148, distance: 835.7
click at [362, 148] on div "Speaker 0 · · · · · · · · · · · · · · · · · · hey. · good morning. · · · · · ha…" at bounding box center [784, 364] width 995 height 545
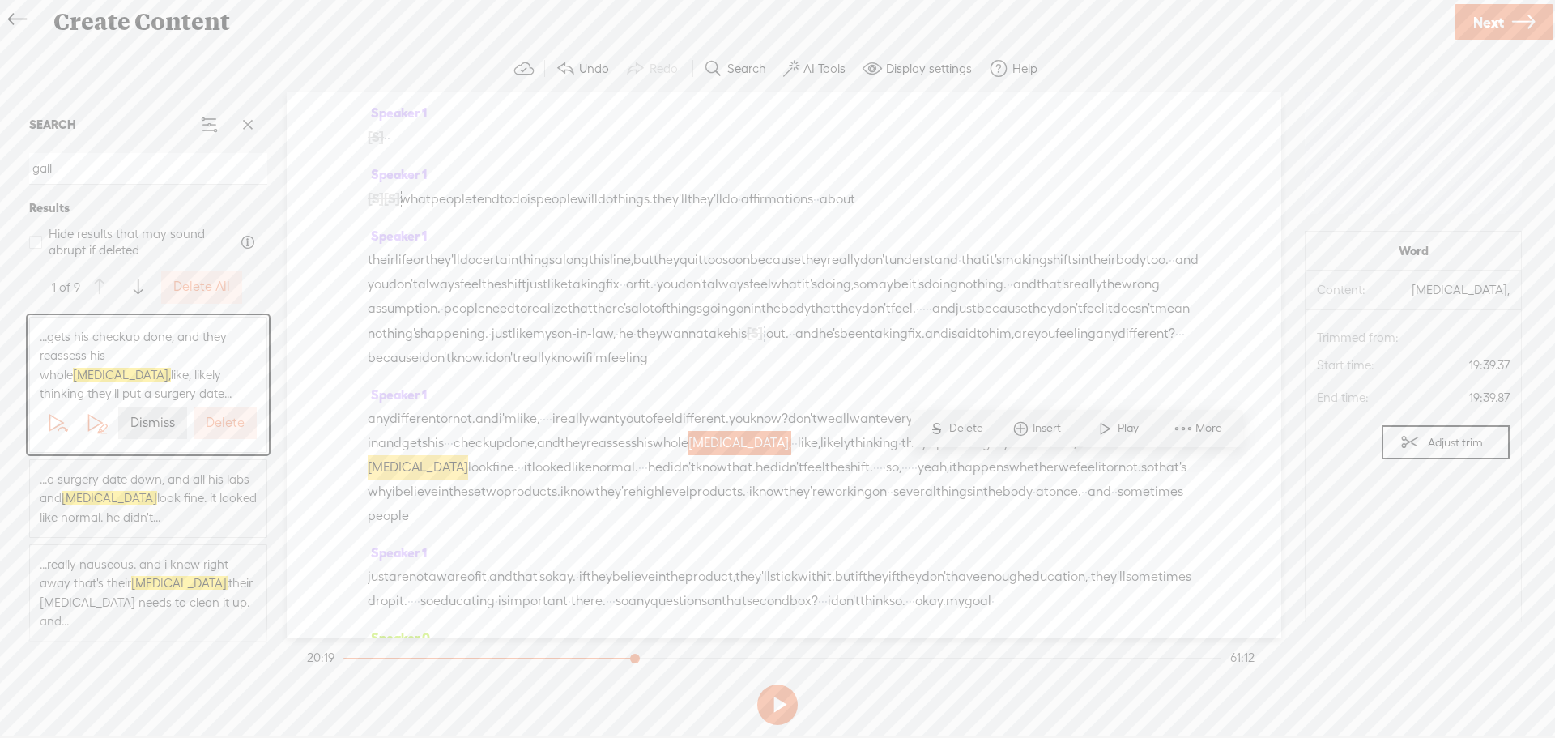
click at [425, 261] on span "or" at bounding box center [419, 260] width 12 height 24
drag, startPoint x: 440, startPoint y: 258, endPoint x: 723, endPoint y: 208, distance: 287.1
click at [723, 208] on div "Speaker 1 [S] · · · · · · · · · · · · · · · · · · hey. · good morning. · · · · …" at bounding box center [784, 364] width 995 height 545
click at [468, 193] on span "people" at bounding box center [451, 199] width 41 height 24
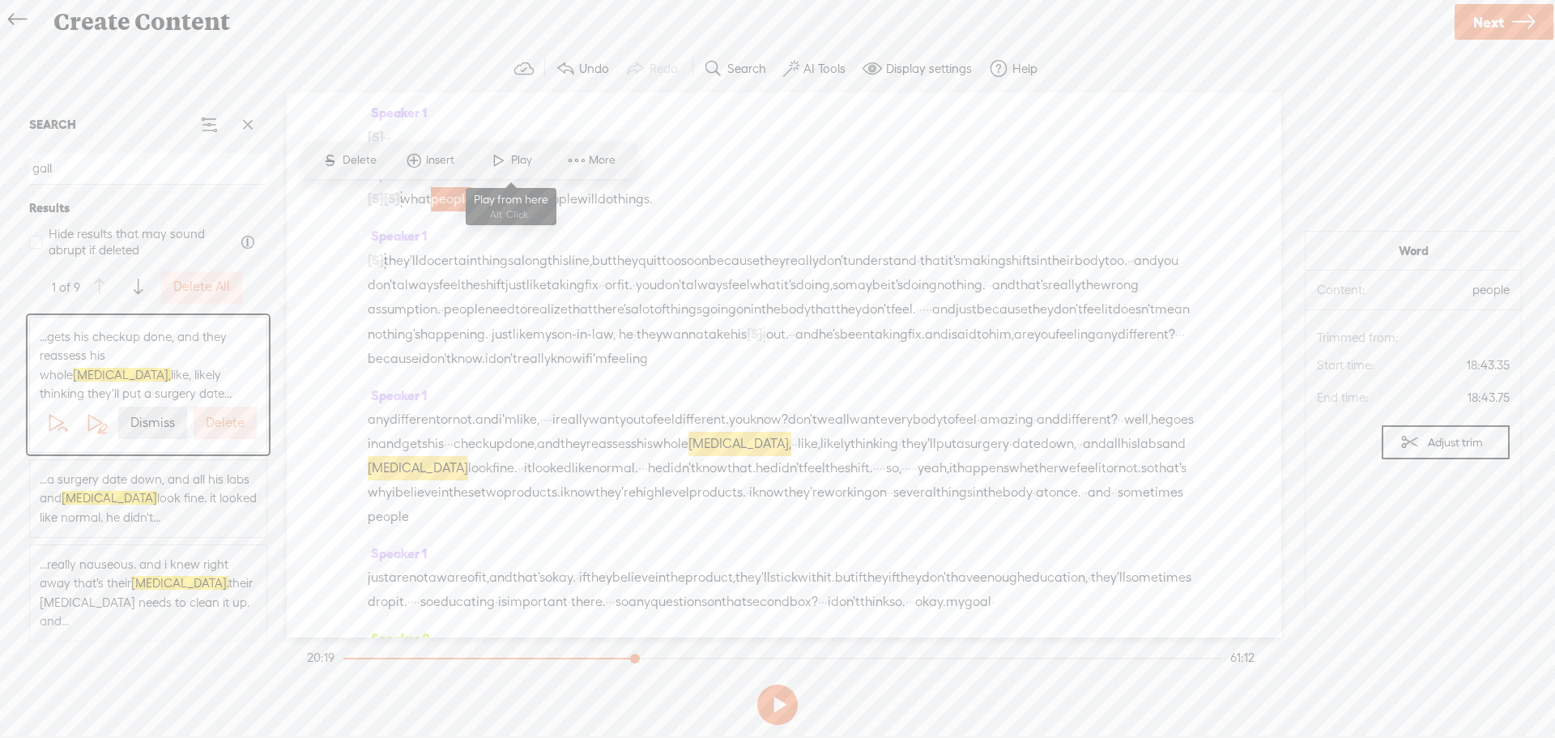
click at [515, 157] on span "Play" at bounding box center [523, 160] width 25 height 16
click at [510, 157] on div "Speaker 1 [S] · · · · · · · · · · · · · · · · · · hey. · good morning. · · · · …" at bounding box center [784, 131] width 833 height 62
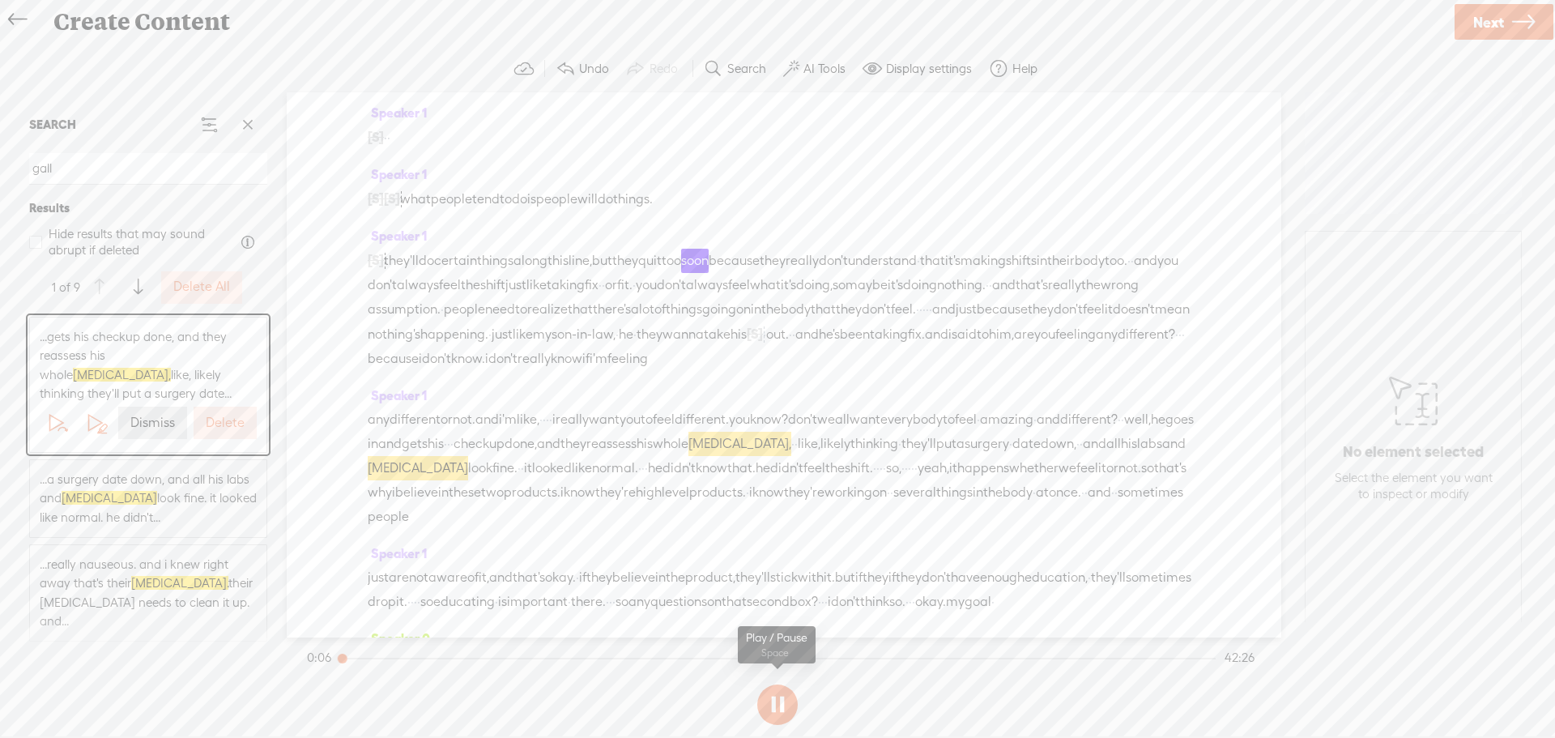
click at [771, 704] on button at bounding box center [777, 705] width 41 height 41
click at [653, 202] on span "things." at bounding box center [633, 199] width 40 height 24
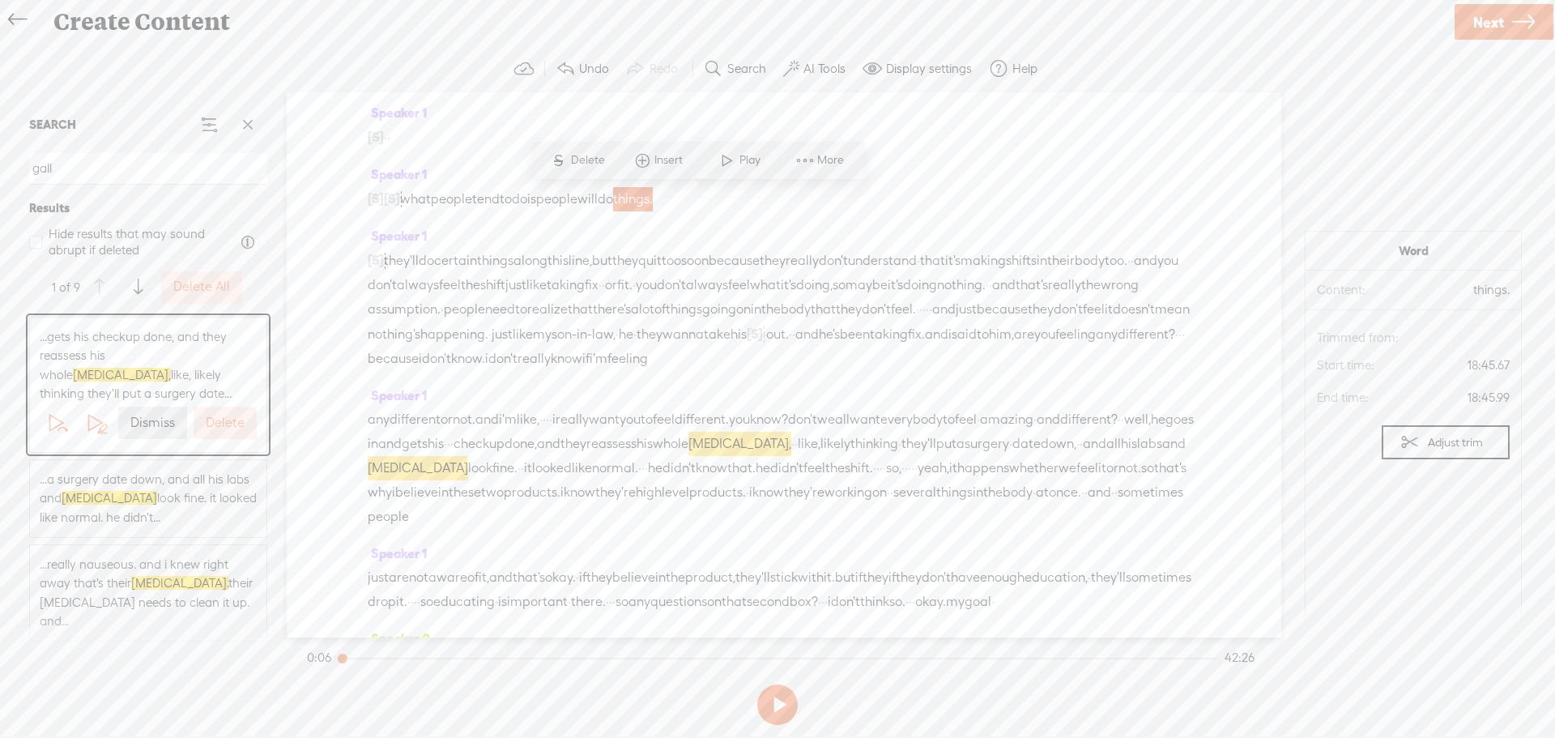
drag, startPoint x: 678, startPoint y: 202, endPoint x: 448, endPoint y: 257, distance: 236.6
click at [448, 257] on div "Speaker 1 [S] · · · · · · · · · · · · · · · · · · hey. · good morning. · · · · …" at bounding box center [784, 364] width 995 height 545
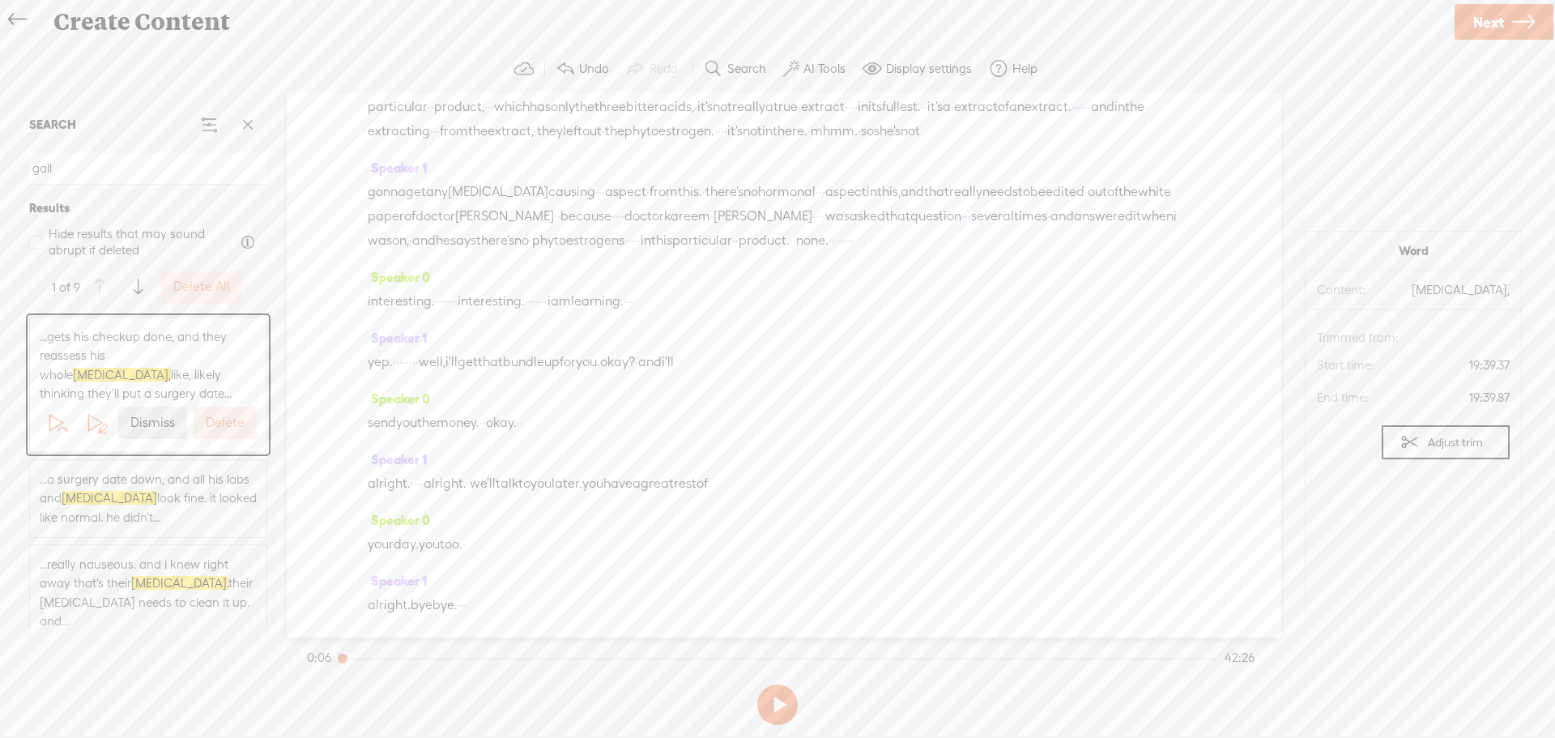
scroll to position [15830, 0]
drag, startPoint x: 826, startPoint y: 326, endPoint x: 583, endPoint y: 624, distance: 384.6
click at [583, 624] on div "Speaker 1 [S] · · · · · · · · · · · · · · · · · · hey. · good morning. · · · · …" at bounding box center [784, 364] width 995 height 545
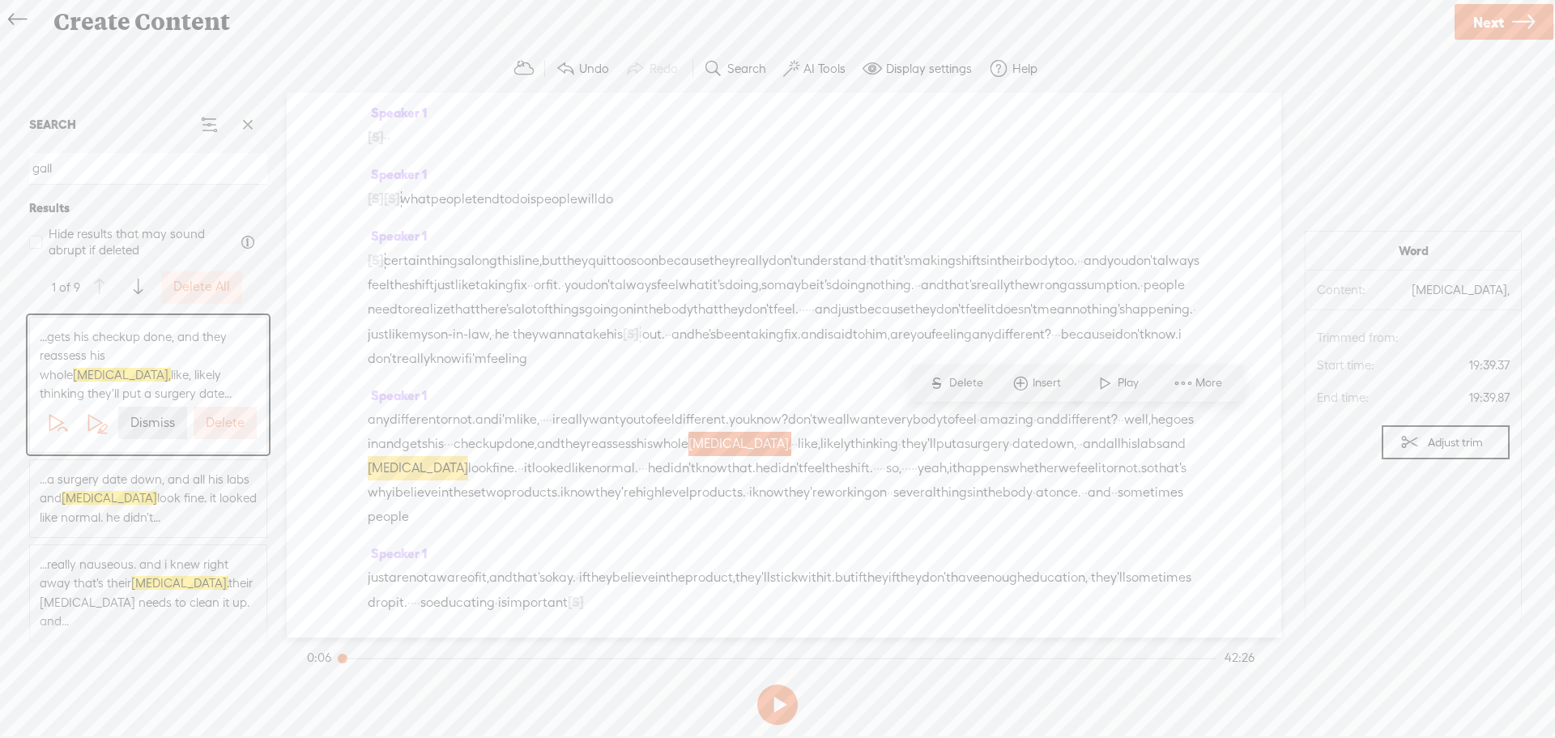
scroll to position [46, 0]
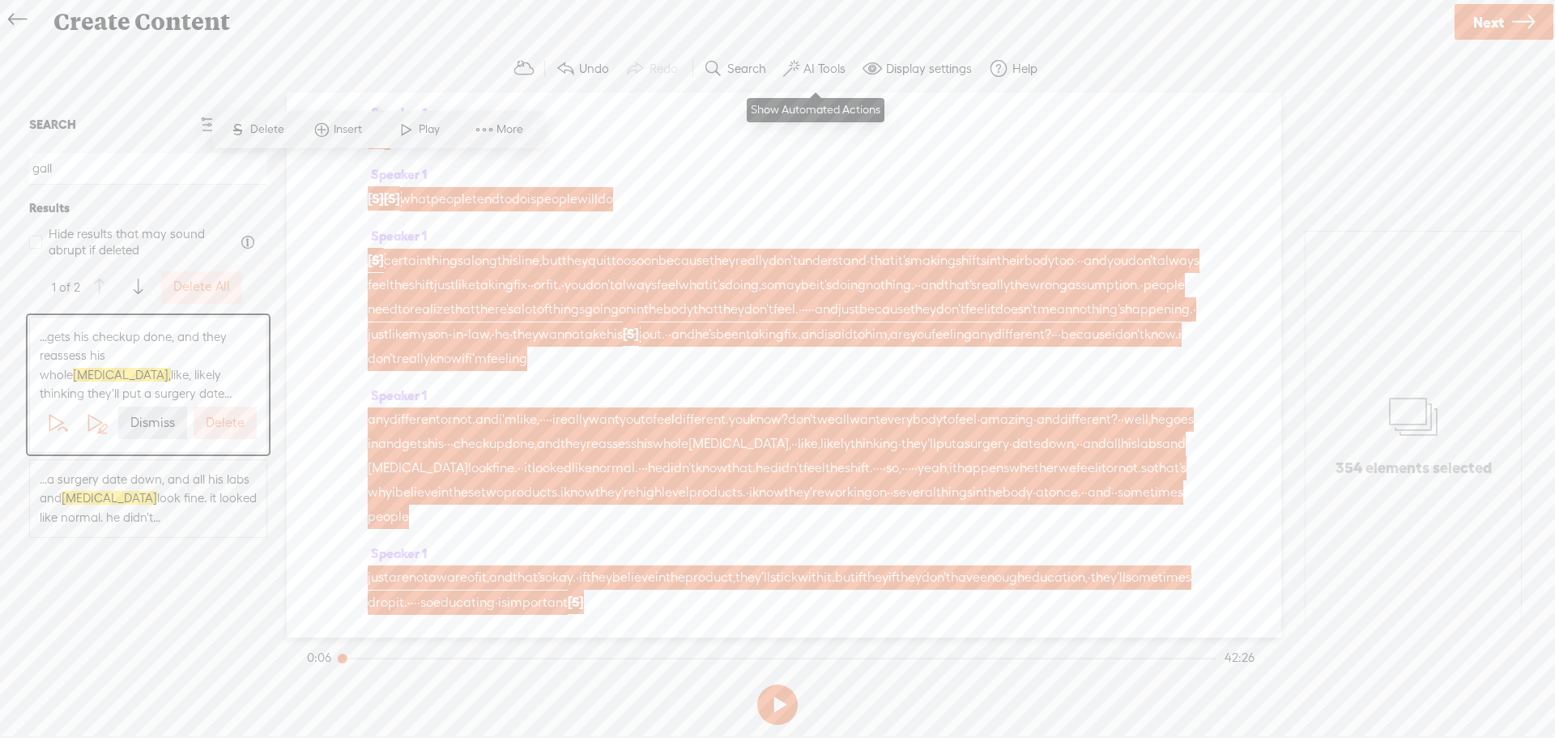
click at [825, 70] on label "AI Tools" at bounding box center [825, 69] width 42 height 16
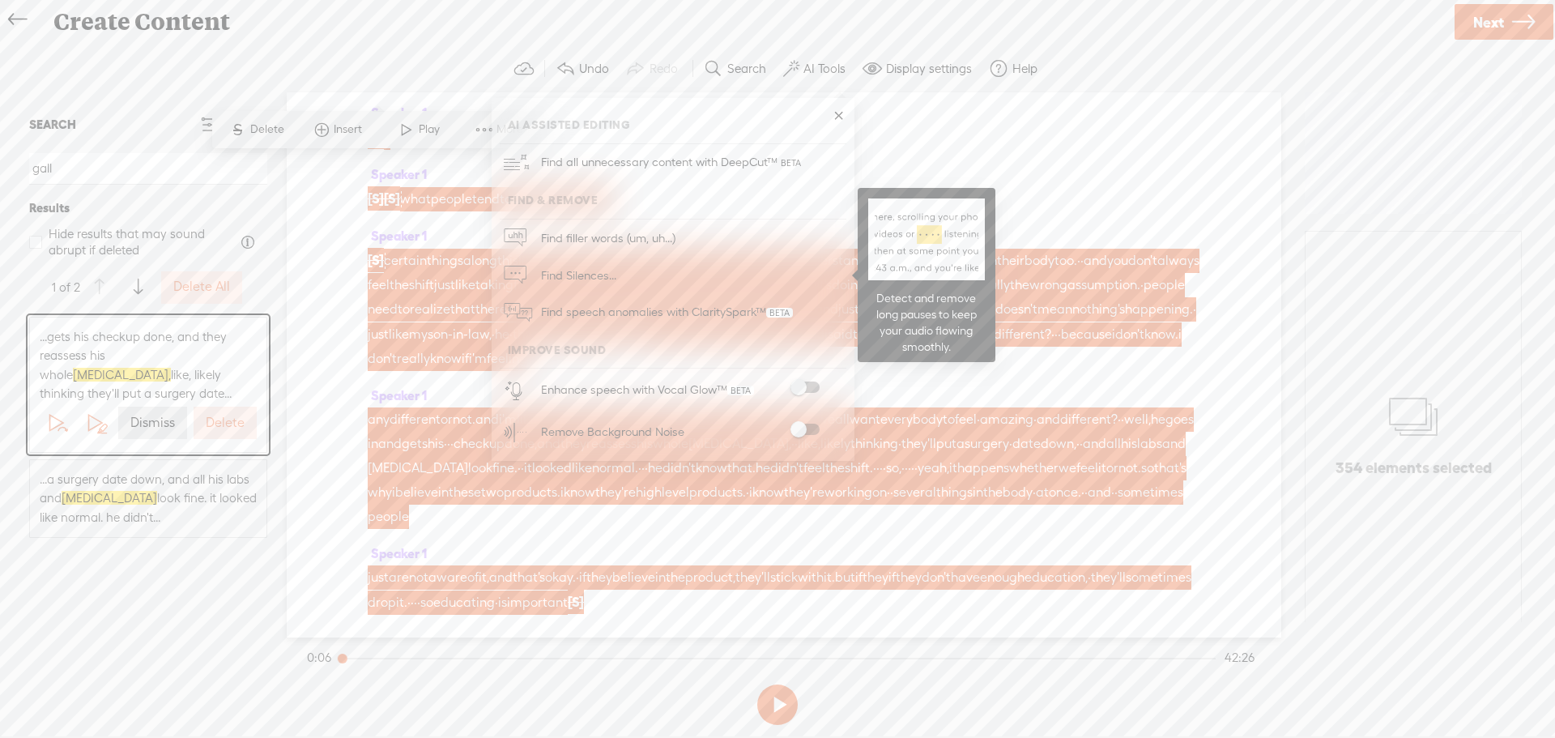
click at [591, 273] on span "Find Silences..." at bounding box center [578, 275] width 87 height 36
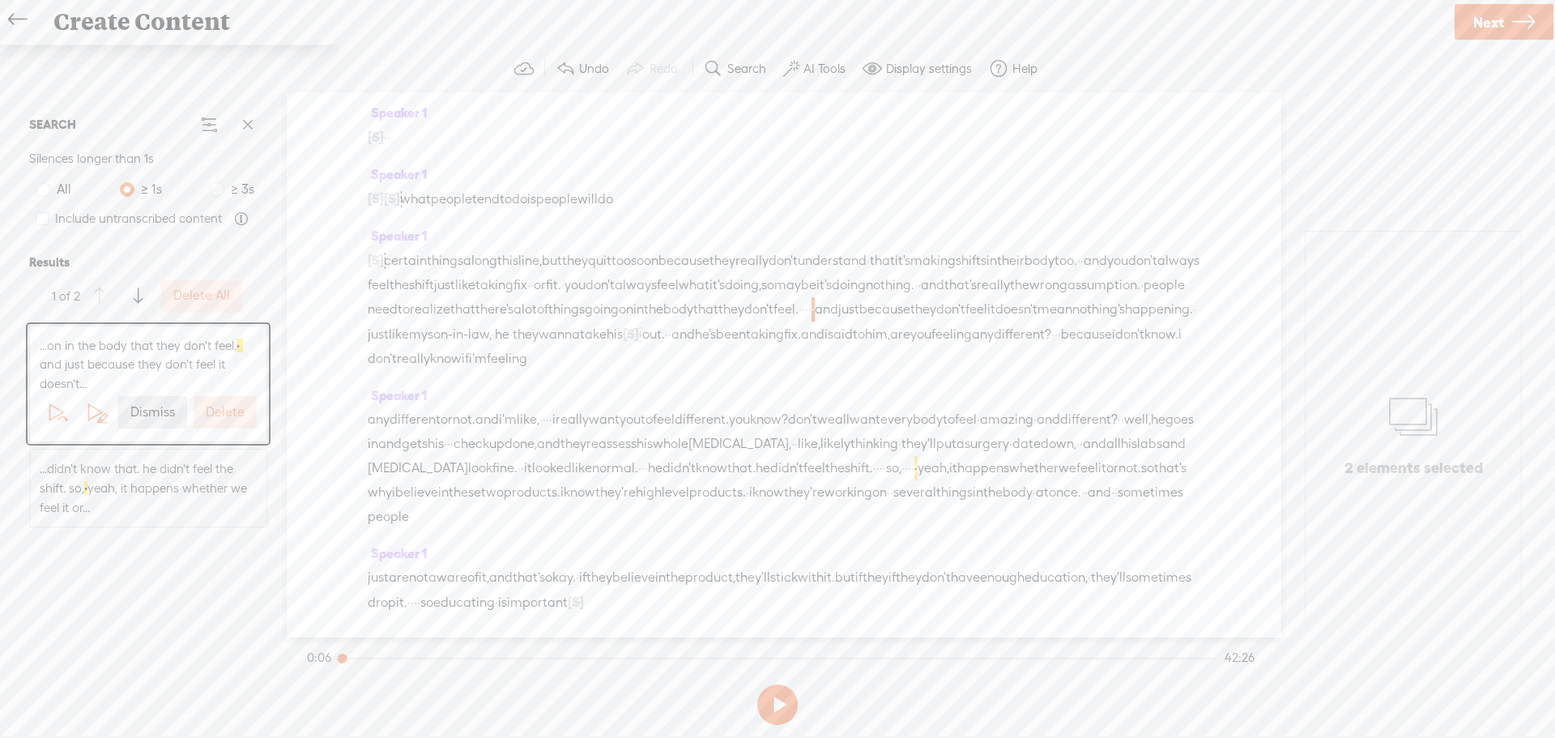
click at [186, 301] on label "Delete All" at bounding box center [201, 296] width 57 height 17
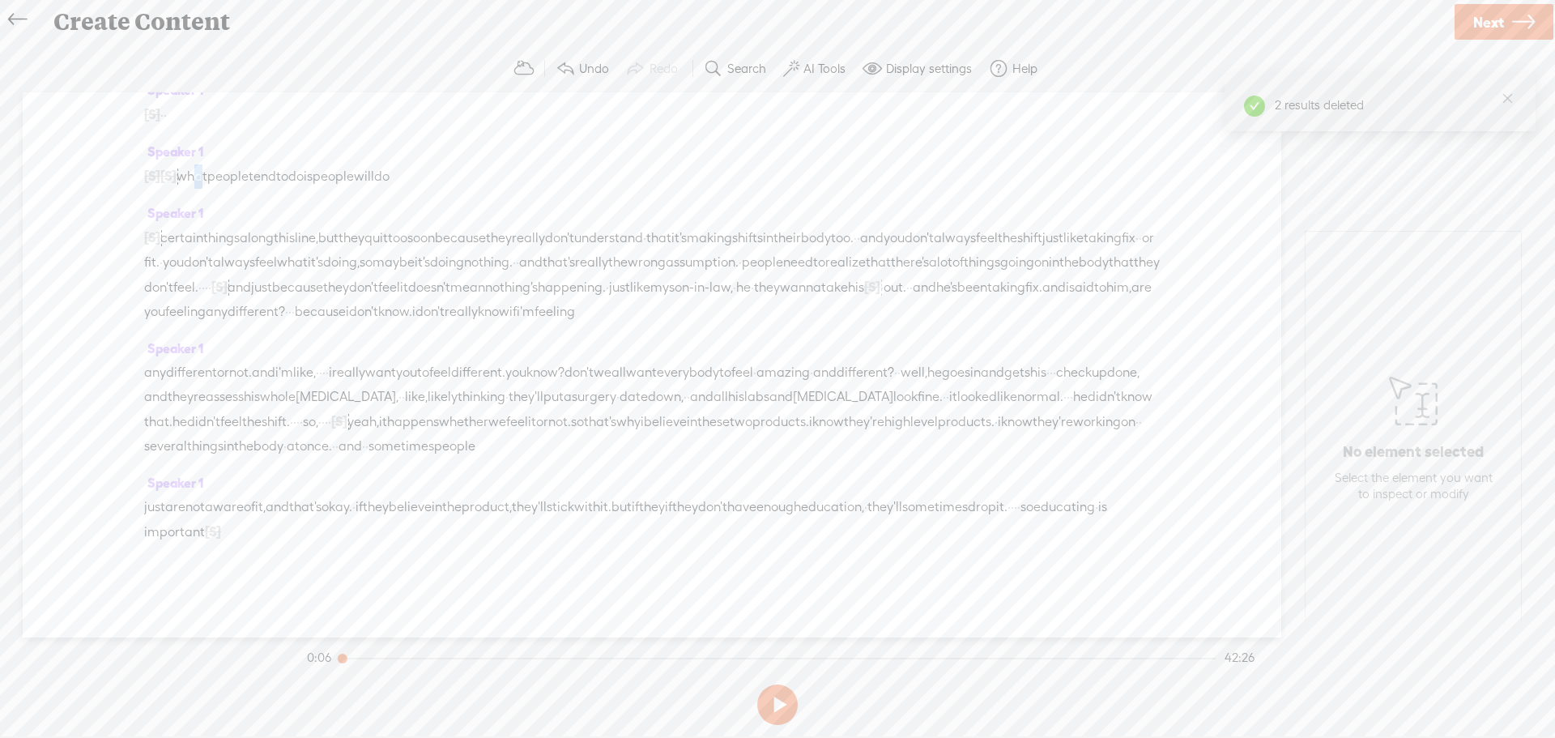
drag, startPoint x: 207, startPoint y: 155, endPoint x: 199, endPoint y: 158, distance: 8.7
click at [199, 164] on span "what" at bounding box center [192, 176] width 31 height 24
click at [251, 117] on span "Play" at bounding box center [258, 114] width 25 height 16
click at [588, 63] on label "Undo" at bounding box center [594, 69] width 30 height 16
click at [584, 65] on label "Undo" at bounding box center [594, 69] width 30 height 16
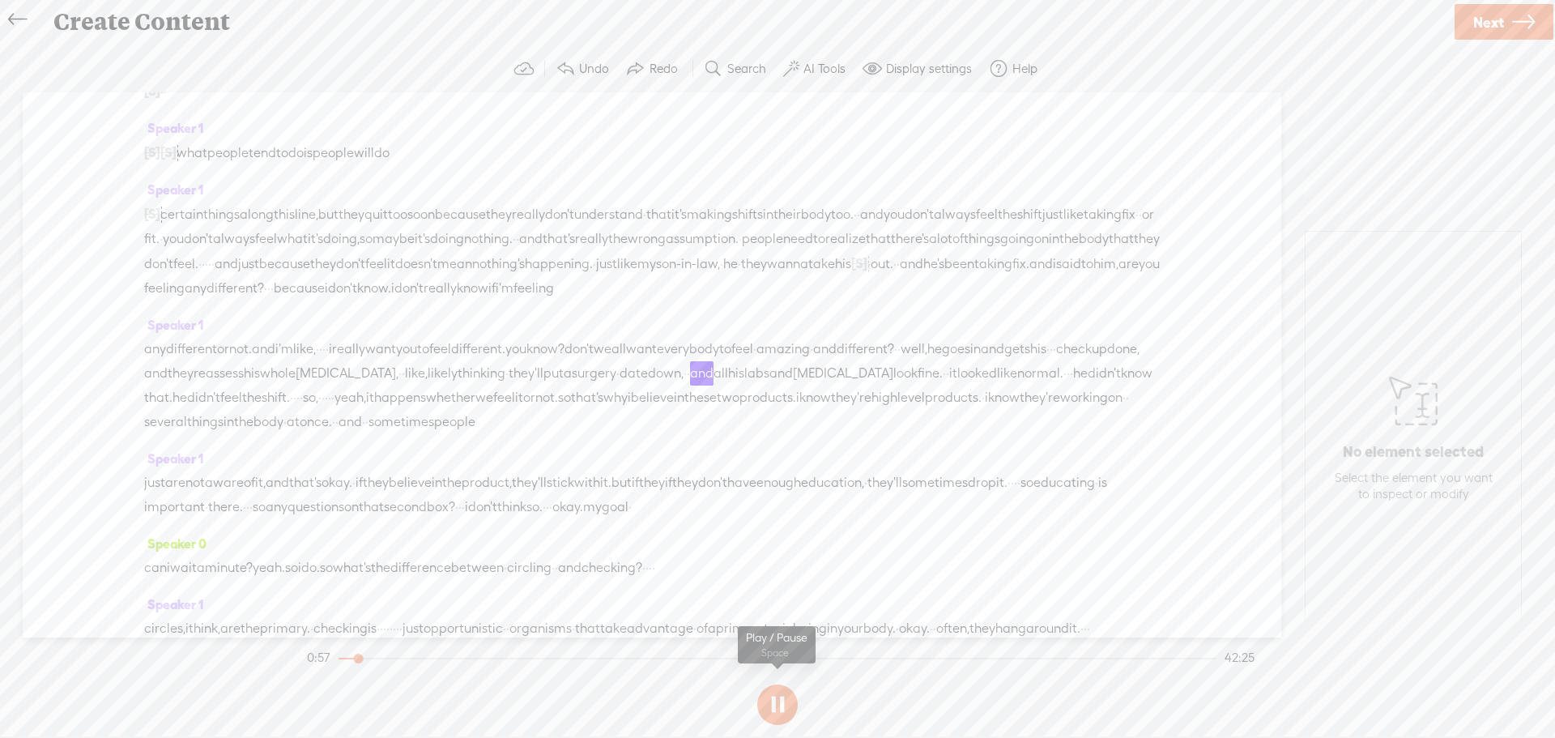
click at [780, 695] on button at bounding box center [777, 705] width 41 height 41
click at [835, 276] on span "his" at bounding box center [843, 264] width 16 height 24
click at [851, 271] on span "[S]" at bounding box center [859, 263] width 16 height 15
click at [667, 246] on span "Restore" at bounding box center [670, 249] width 43 height 16
click at [964, 251] on span "things" at bounding box center [982, 239] width 36 height 24
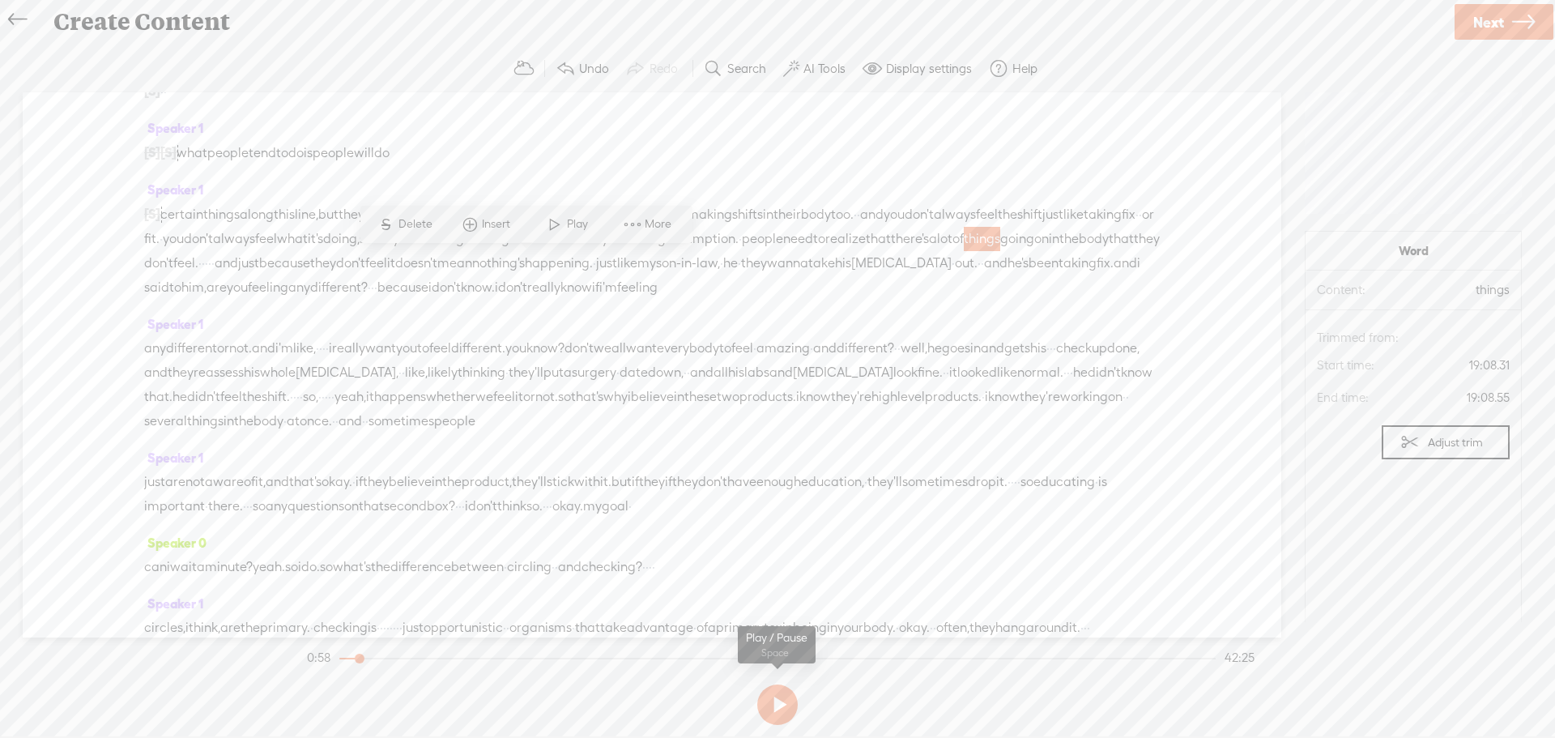
click at [768, 702] on button at bounding box center [777, 705] width 41 height 41
click at [891, 251] on span "there's" at bounding box center [910, 239] width 38 height 24
click at [473, 225] on span "Play" at bounding box center [483, 224] width 25 height 16
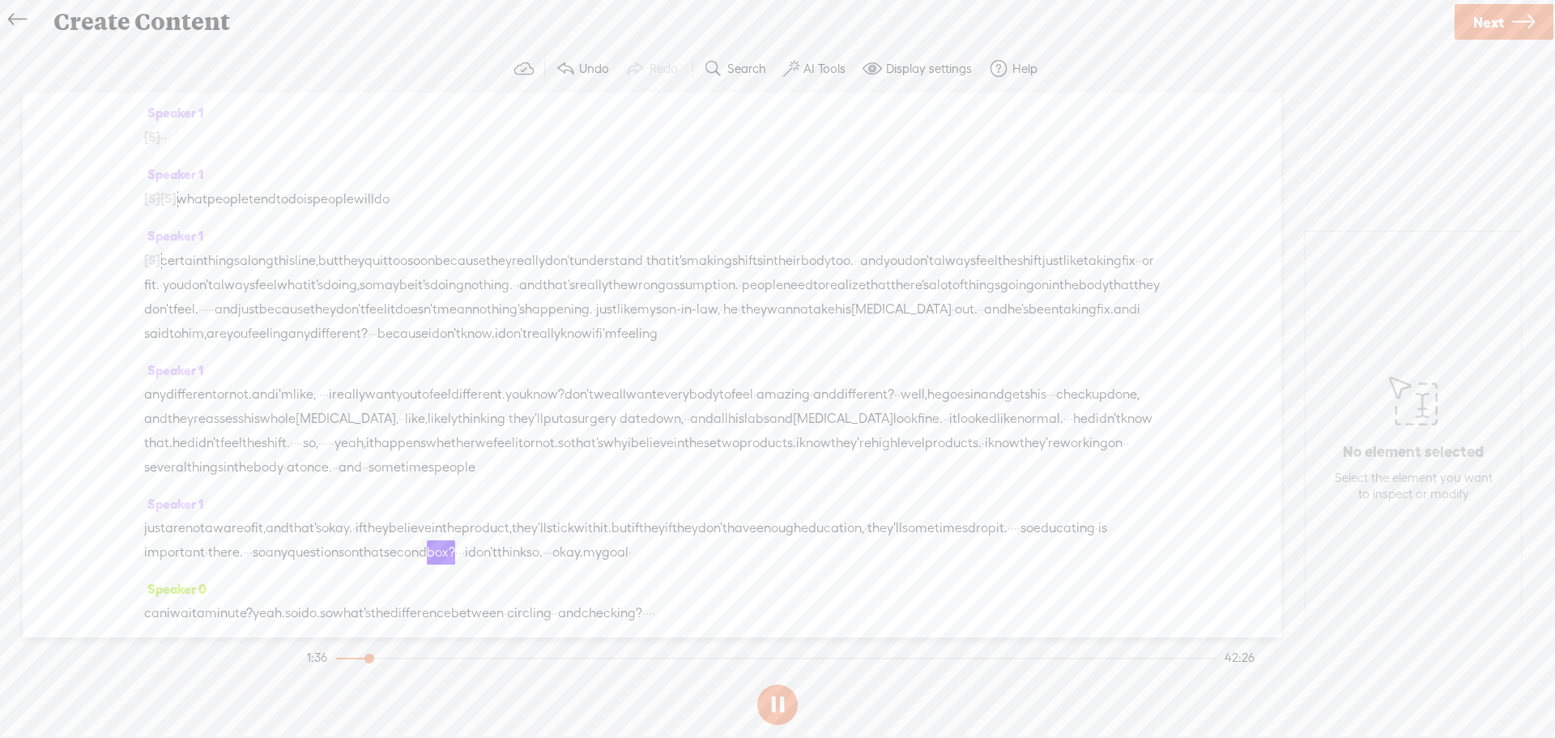
scroll to position [46, 0]
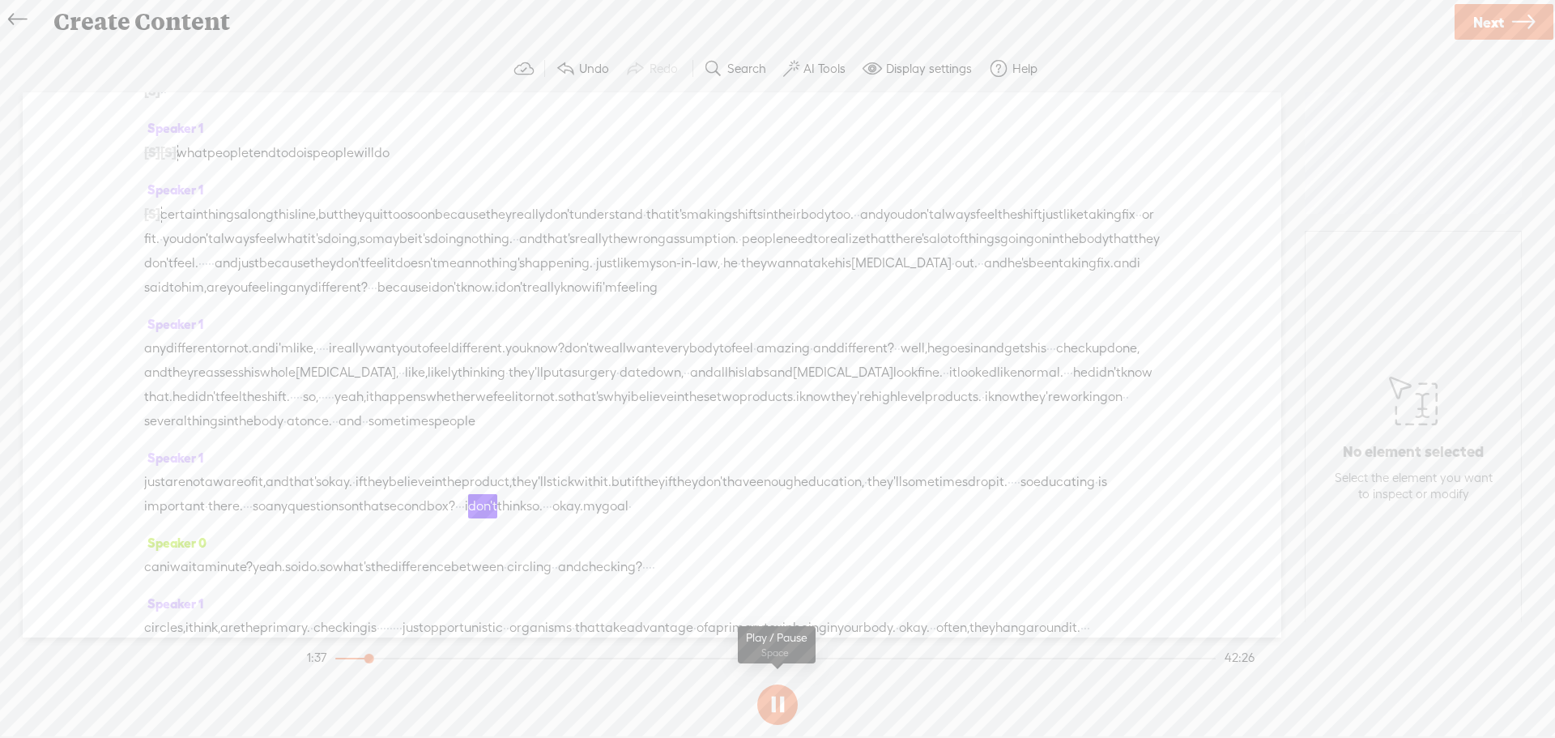
drag, startPoint x: 779, startPoint y: 698, endPoint x: 721, endPoint y: 706, distance: 58.8
click at [766, 700] on button at bounding box center [777, 705] width 41 height 41
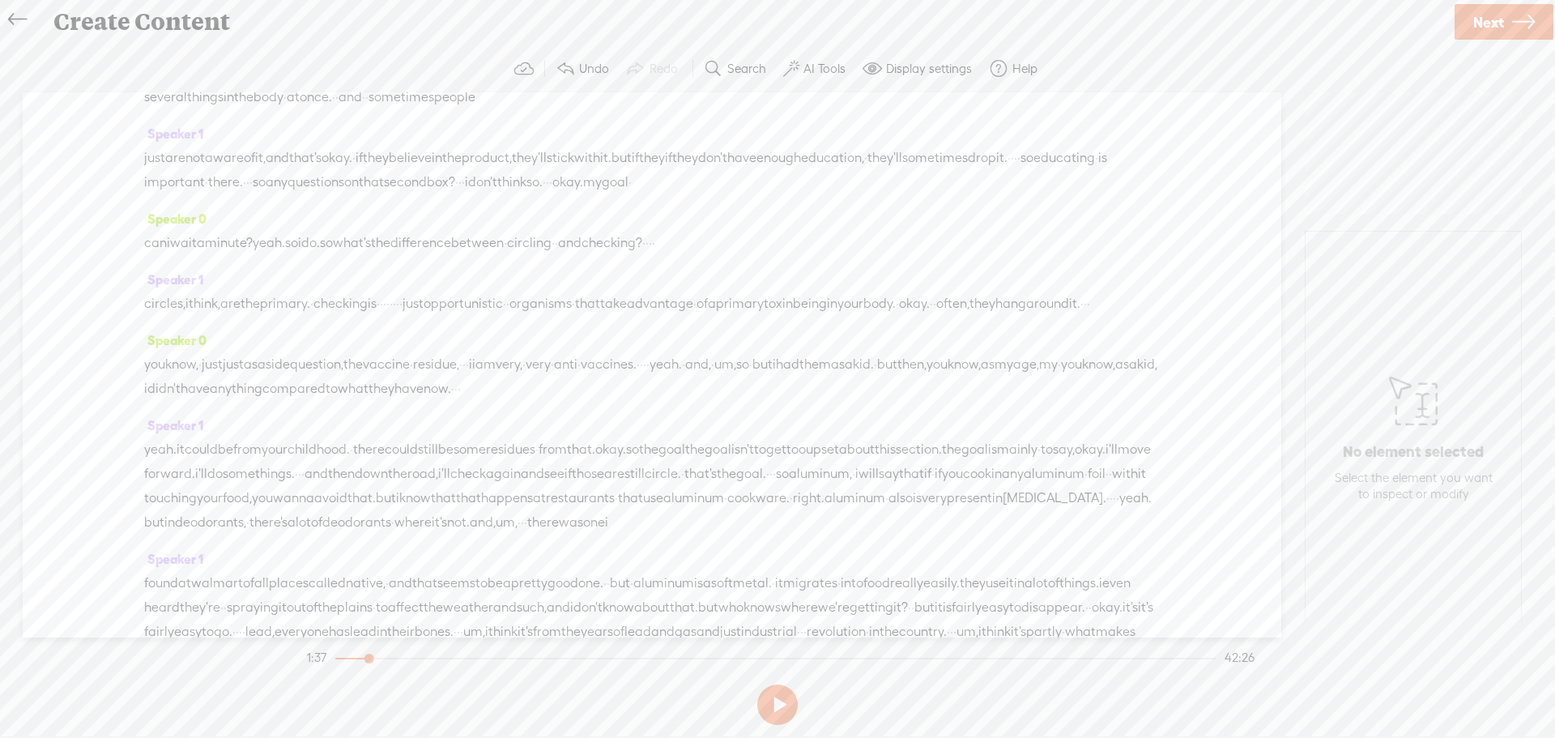
click at [243, 194] on span "there." at bounding box center [225, 182] width 35 height 24
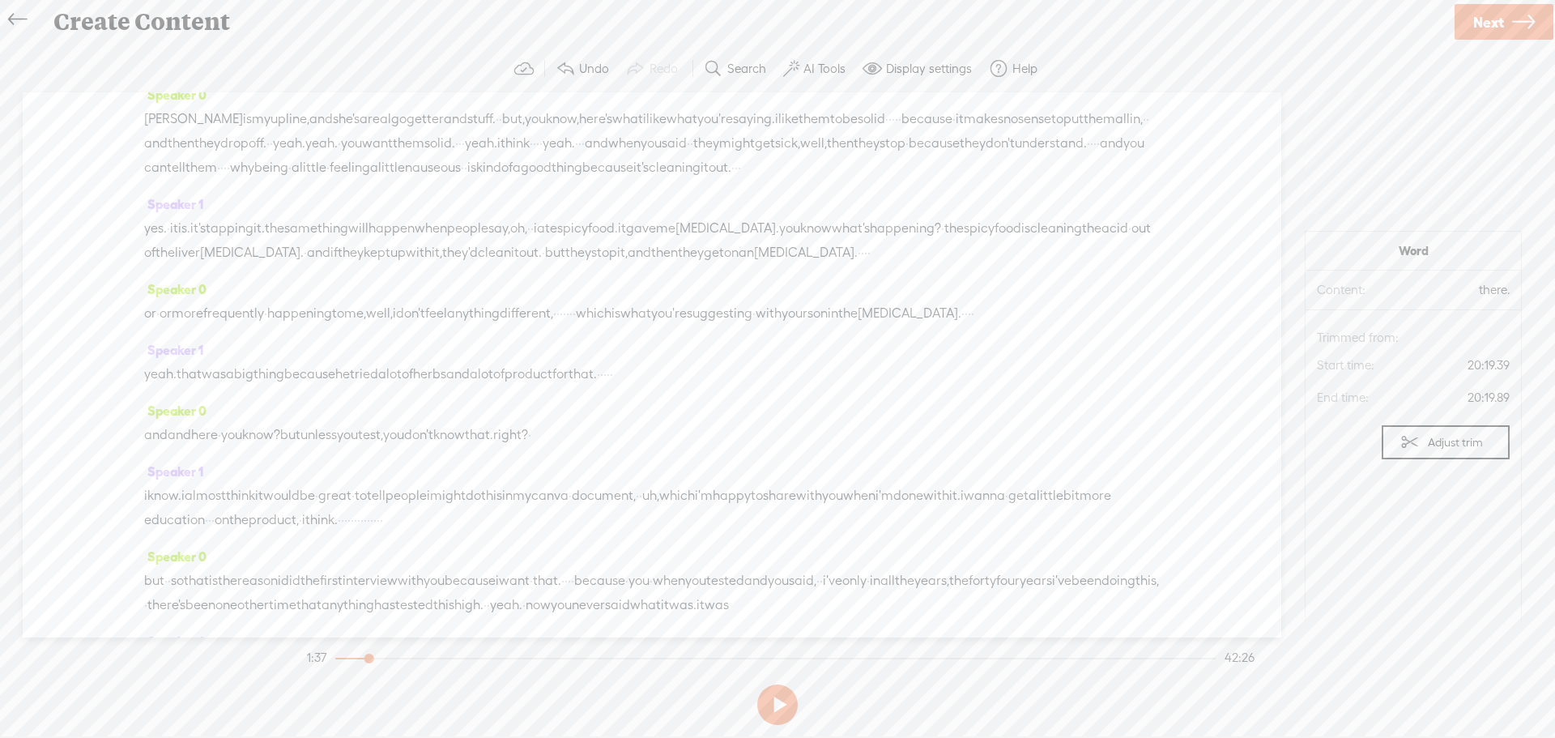
scroll to position [14565, 0]
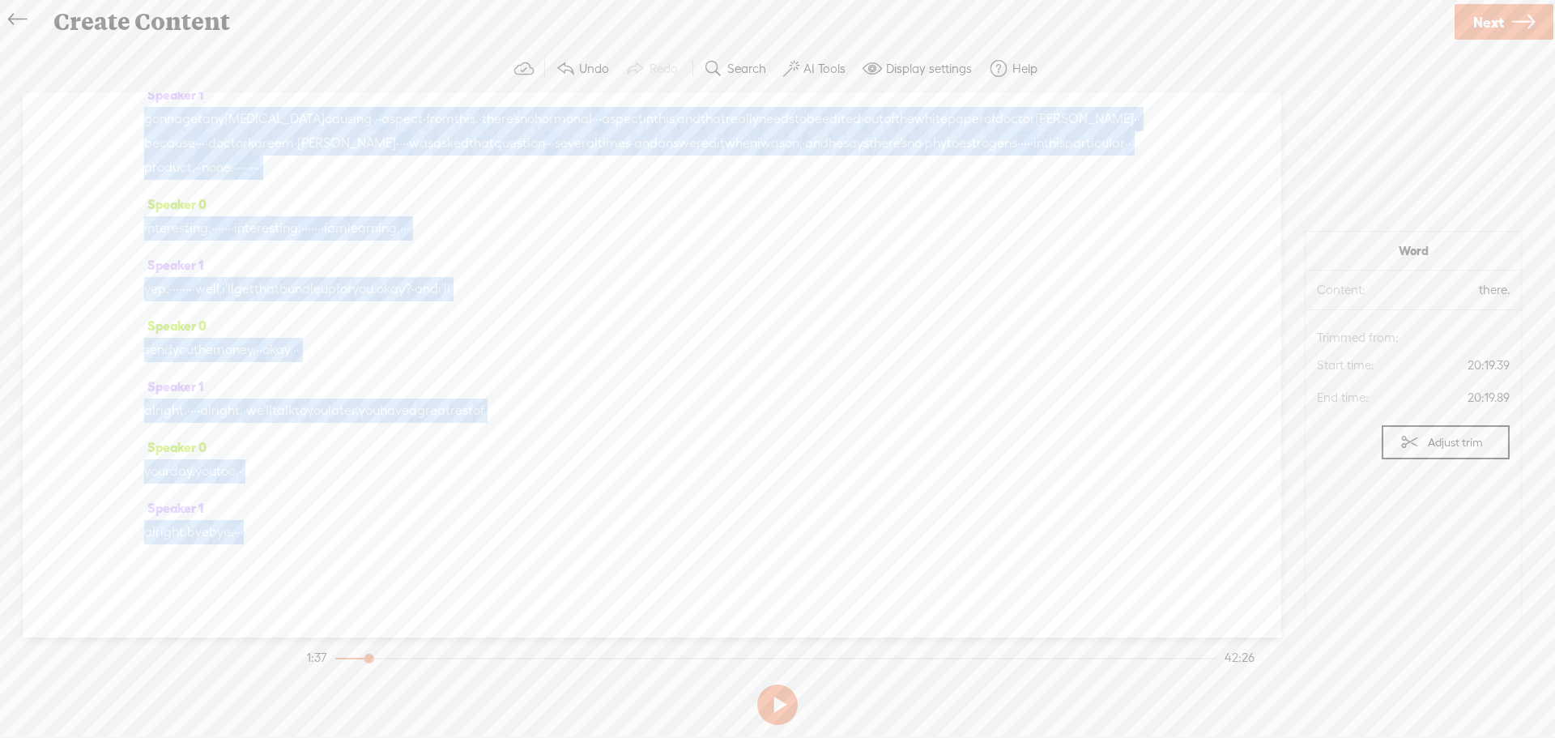
drag, startPoint x: 490, startPoint y: 234, endPoint x: 338, endPoint y: 535, distance: 336.9
click at [338, 535] on div "Speaker 1 [S] · · · · · · · · · · · · · · · · · · hey. · good morning. · · · · …" at bounding box center [652, 364] width 1259 height 545
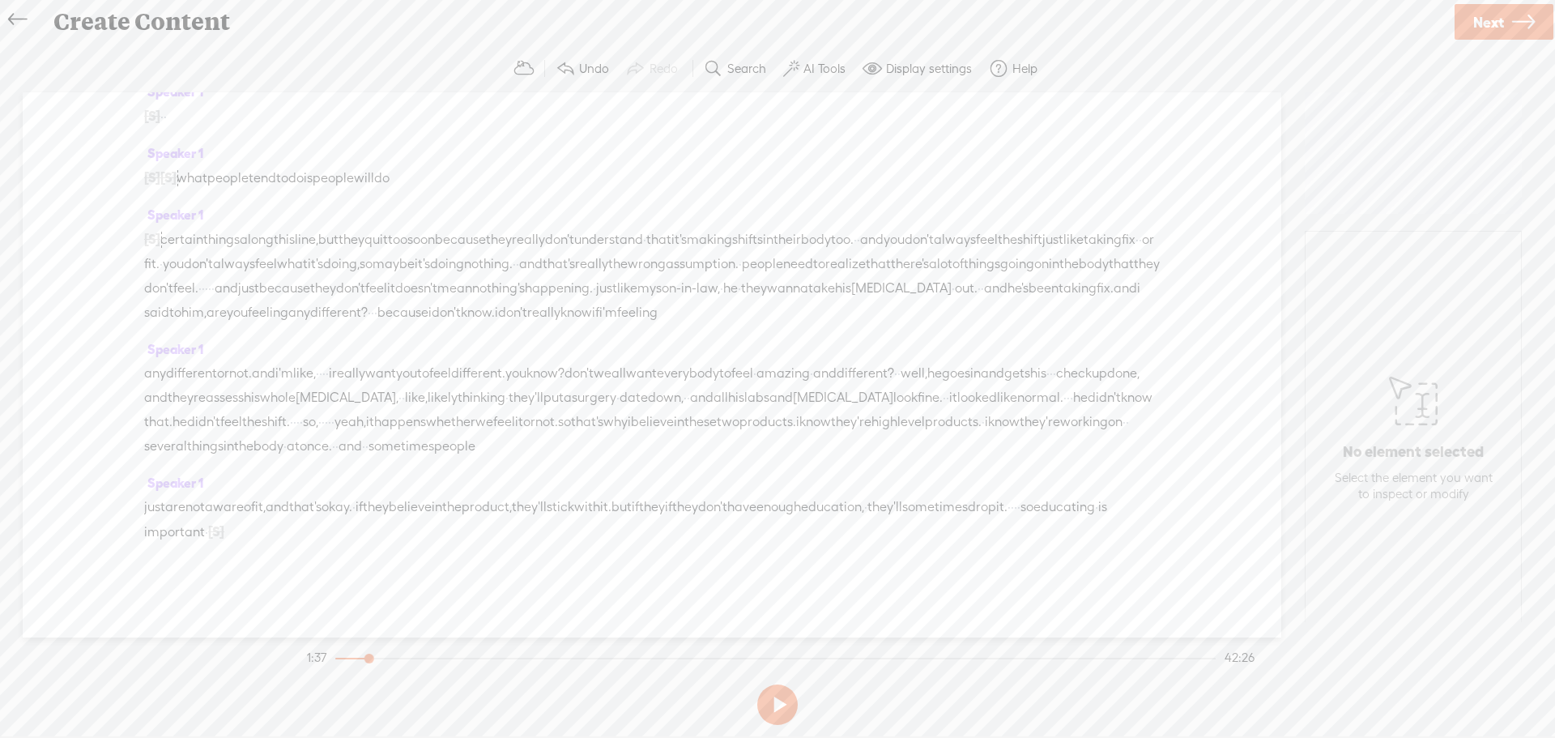
scroll to position [69, 0]
click at [369, 443] on span "sometimes" at bounding box center [402, 446] width 66 height 24
click at [292, 405] on span "Play" at bounding box center [290, 408] width 25 height 16
click at [775, 697] on button at bounding box center [777, 705] width 41 height 41
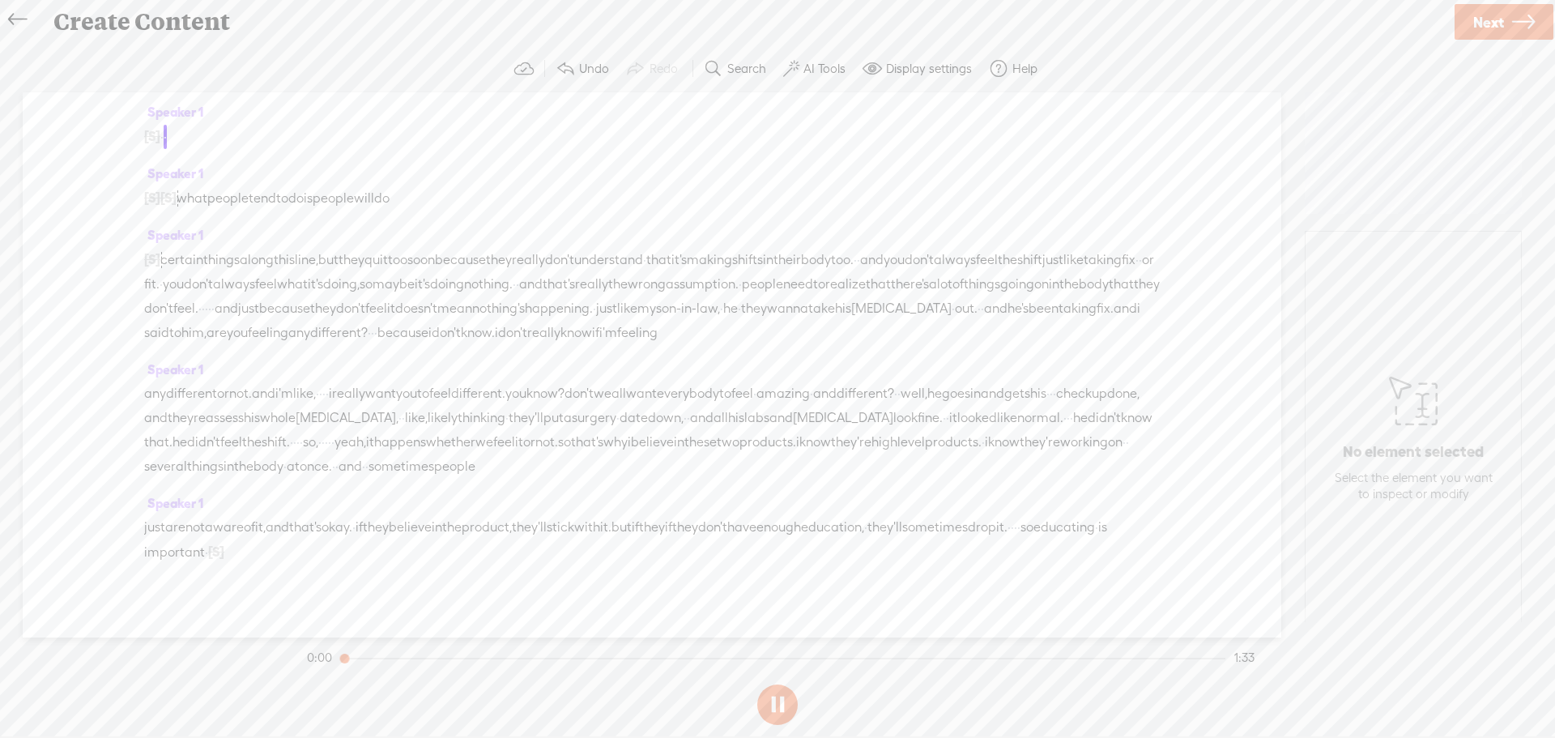
scroll to position [0, 0]
click at [778, 702] on button at bounding box center [777, 705] width 41 height 41
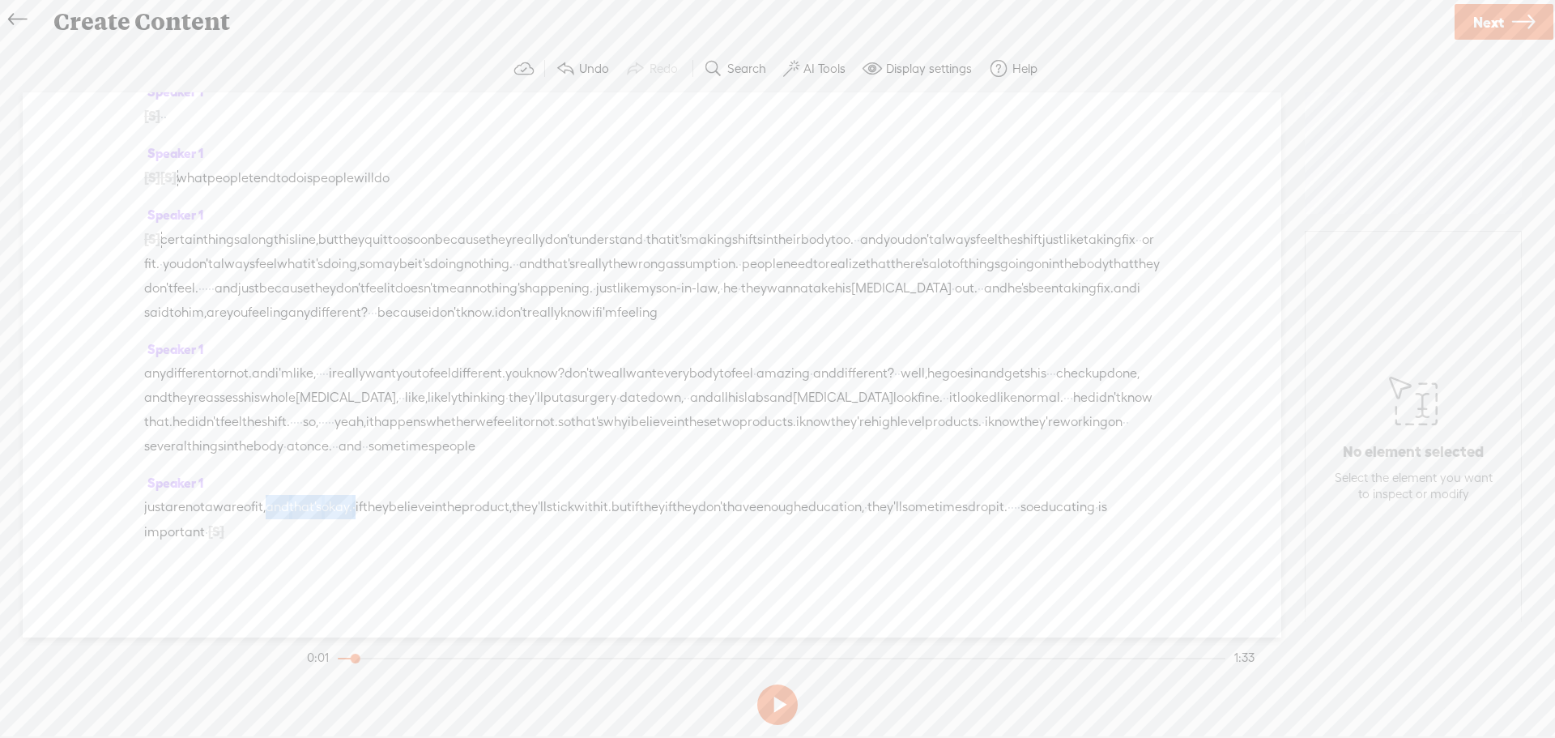
drag, startPoint x: 407, startPoint y: 510, endPoint x: 301, endPoint y: 511, distance: 106.9
click at [301, 511] on div "just are not aware of it, and that's okay. · if they believe in the product, th…" at bounding box center [652, 519] width 1016 height 49
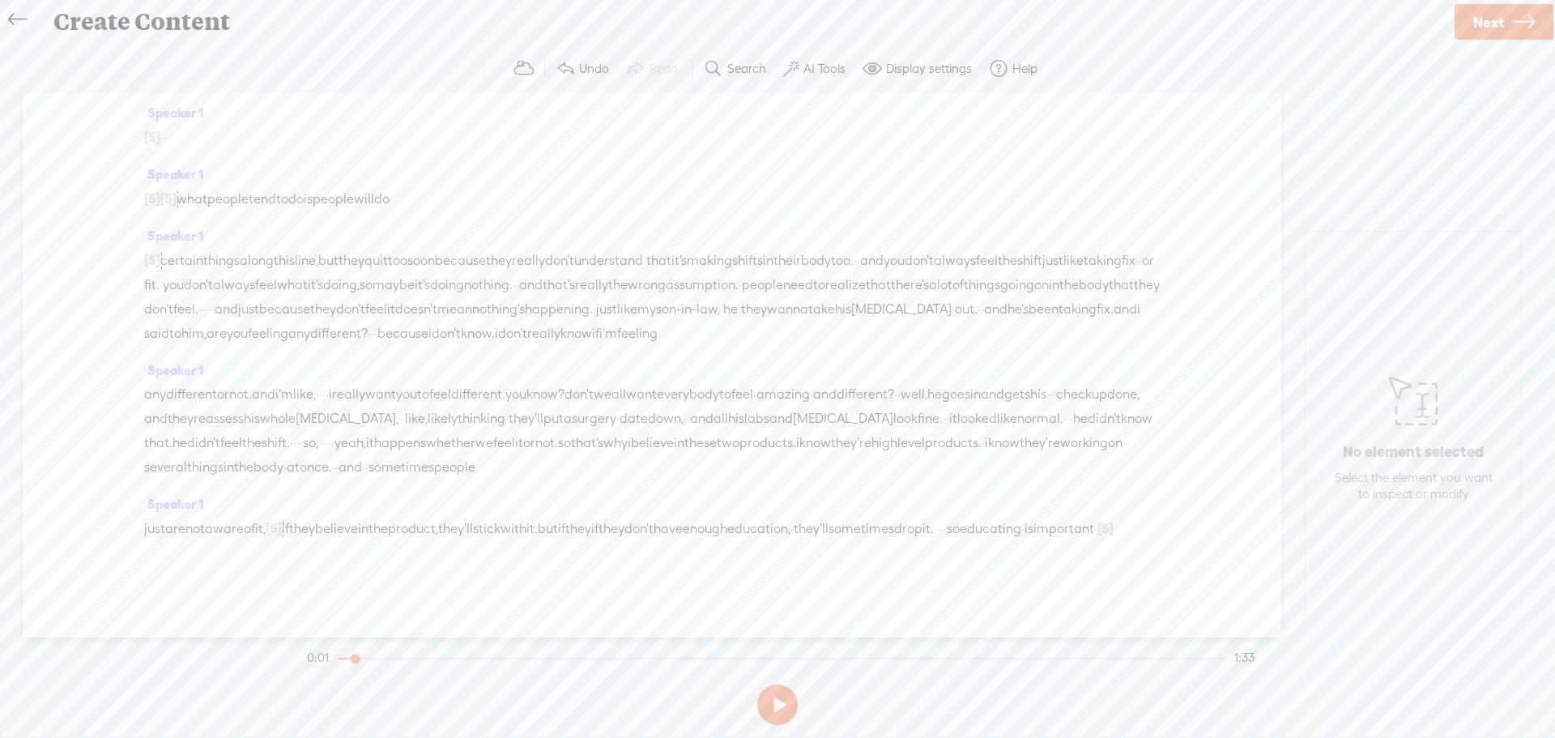
click at [161, 517] on span "just" at bounding box center [154, 529] width 21 height 24
click at [212, 467] on span "Play" at bounding box center [223, 469] width 25 height 16
click at [212, 467] on div "Speaker 1 any different or not. and i'm like, · · · · i really want you to feel…" at bounding box center [652, 425] width 1016 height 134
click at [1495, 21] on span "Next" at bounding box center [1489, 22] width 31 height 41
click at [620, 359] on input "text" at bounding box center [780, 364] width 555 height 32
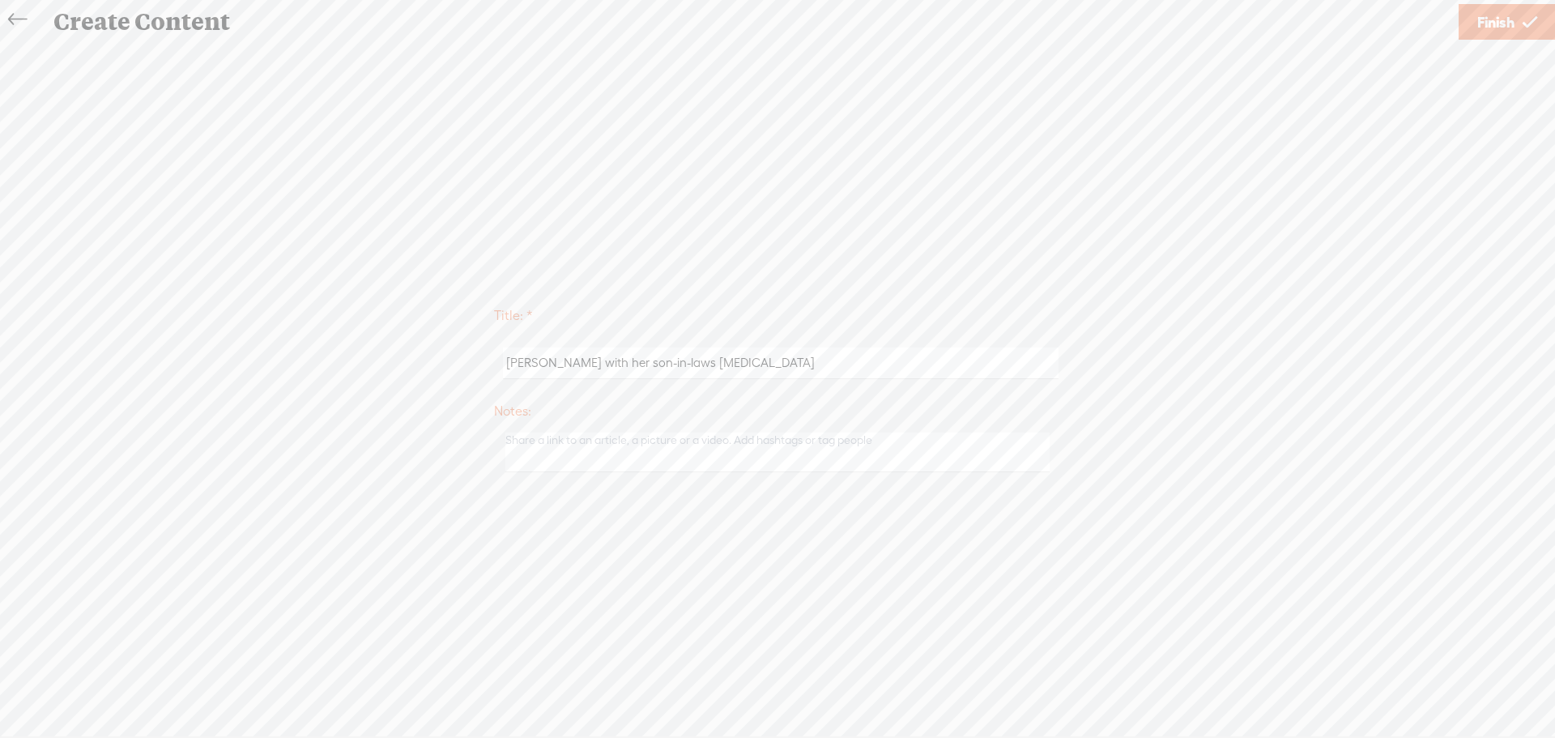
type input "[PERSON_NAME] with her son-in-laws [MEDICAL_DATA]"
click at [1509, 22] on span "Finish" at bounding box center [1496, 22] width 37 height 41
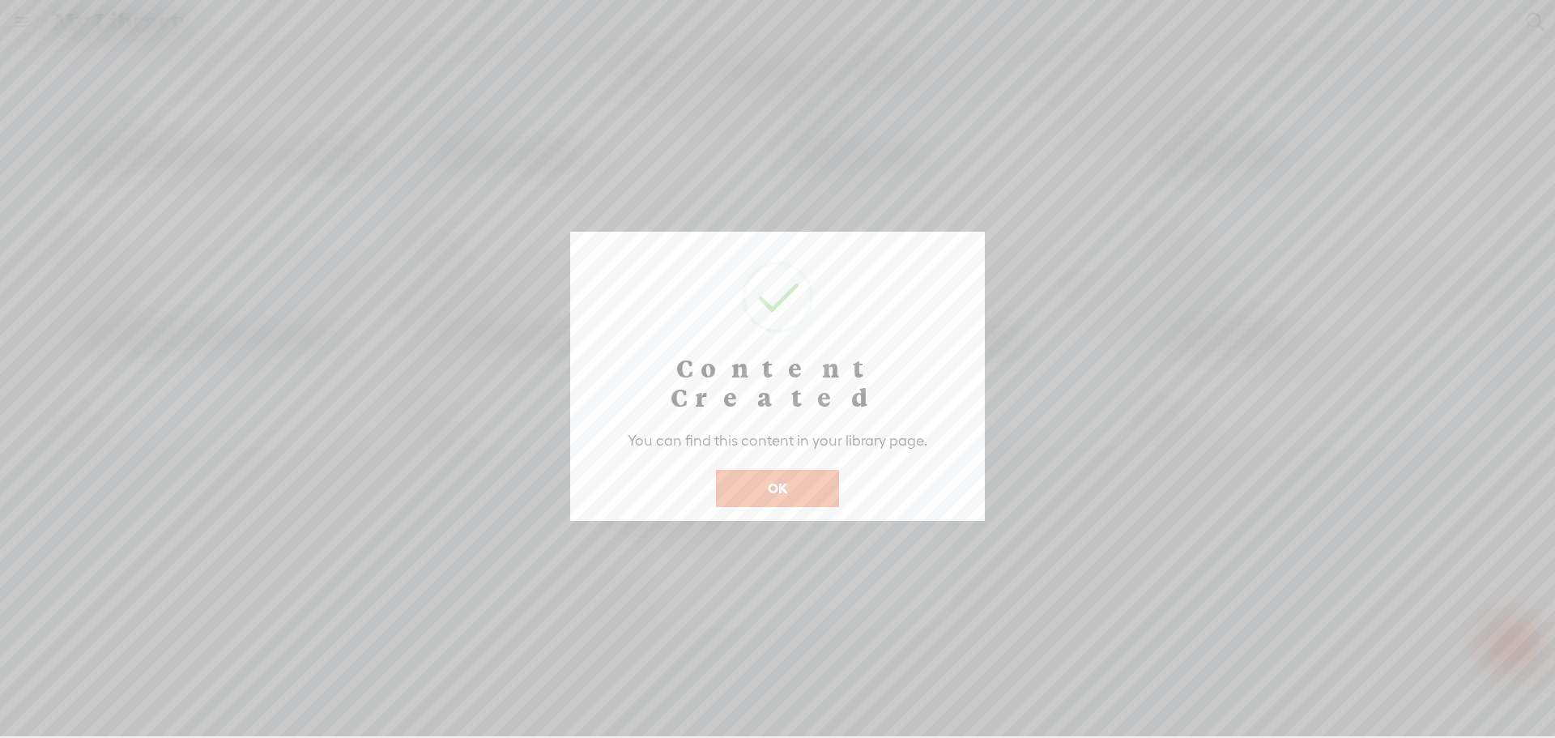
click at [794, 470] on button "OK" at bounding box center [777, 488] width 123 height 37
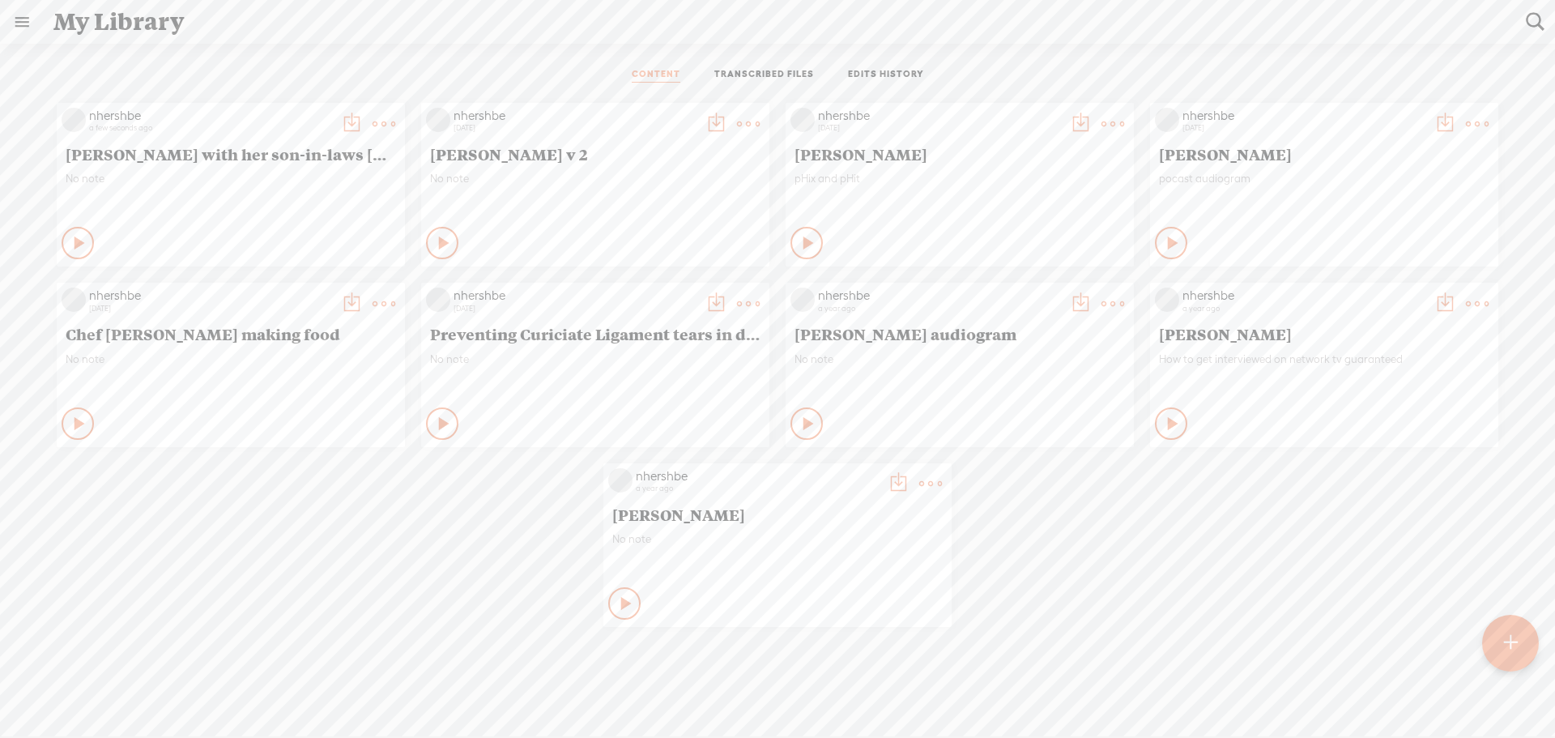
click at [292, 179] on span "No note" at bounding box center [231, 179] width 331 height 14
click at [368, 128] on icon at bounding box center [384, 124] width 32 height 32
click at [265, 324] on link "Download as..." at bounding box center [301, 327] width 162 height 37
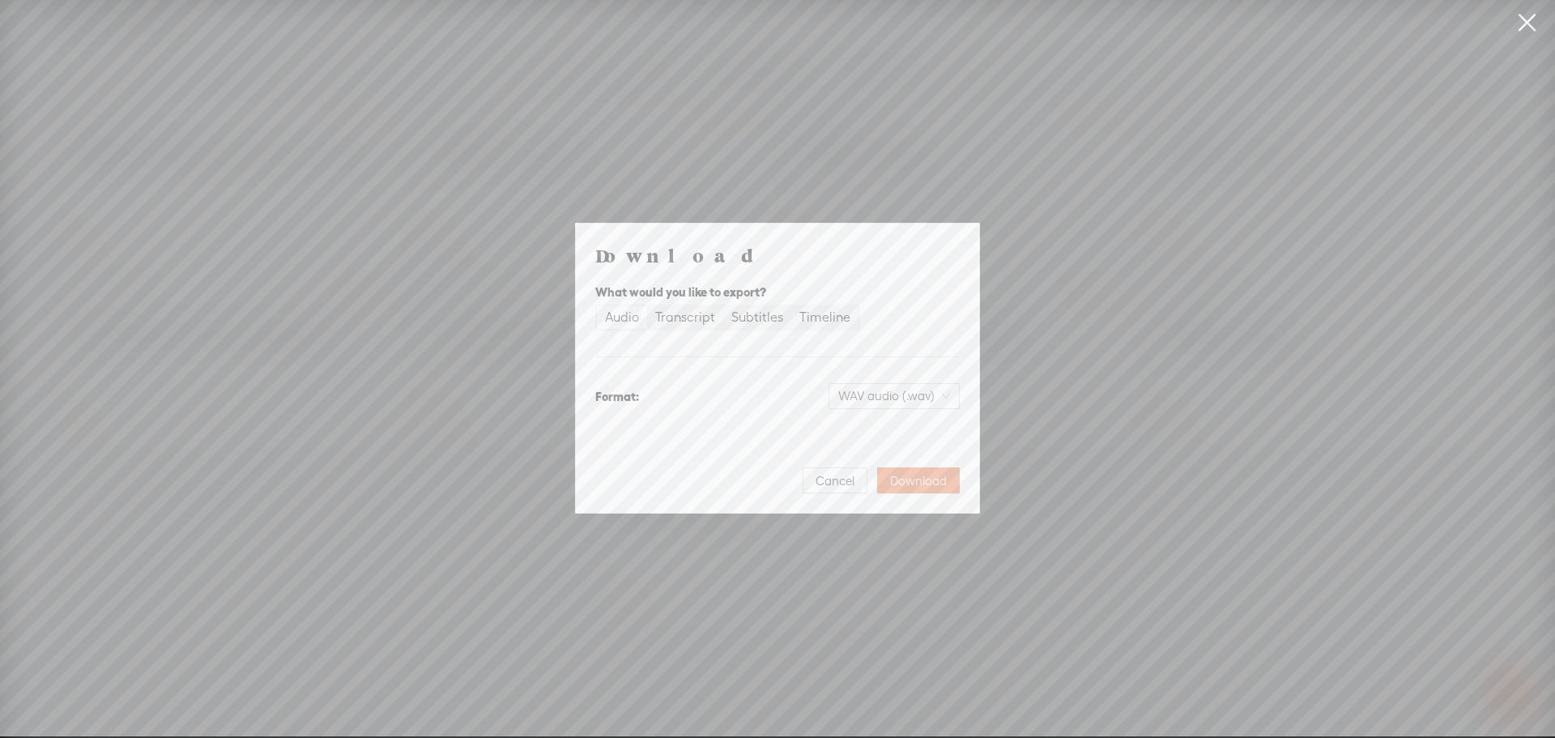
drag, startPoint x: 637, startPoint y: 322, endPoint x: 620, endPoint y: 326, distance: 17.7
click at [620, 326] on div "Audio" at bounding box center [622, 317] width 34 height 23
click at [597, 306] on input "Audio" at bounding box center [597, 306] width 0 height 0
click at [625, 313] on div "Audio" at bounding box center [622, 317] width 34 height 23
click at [597, 306] on input "Audio" at bounding box center [597, 306] width 0 height 0
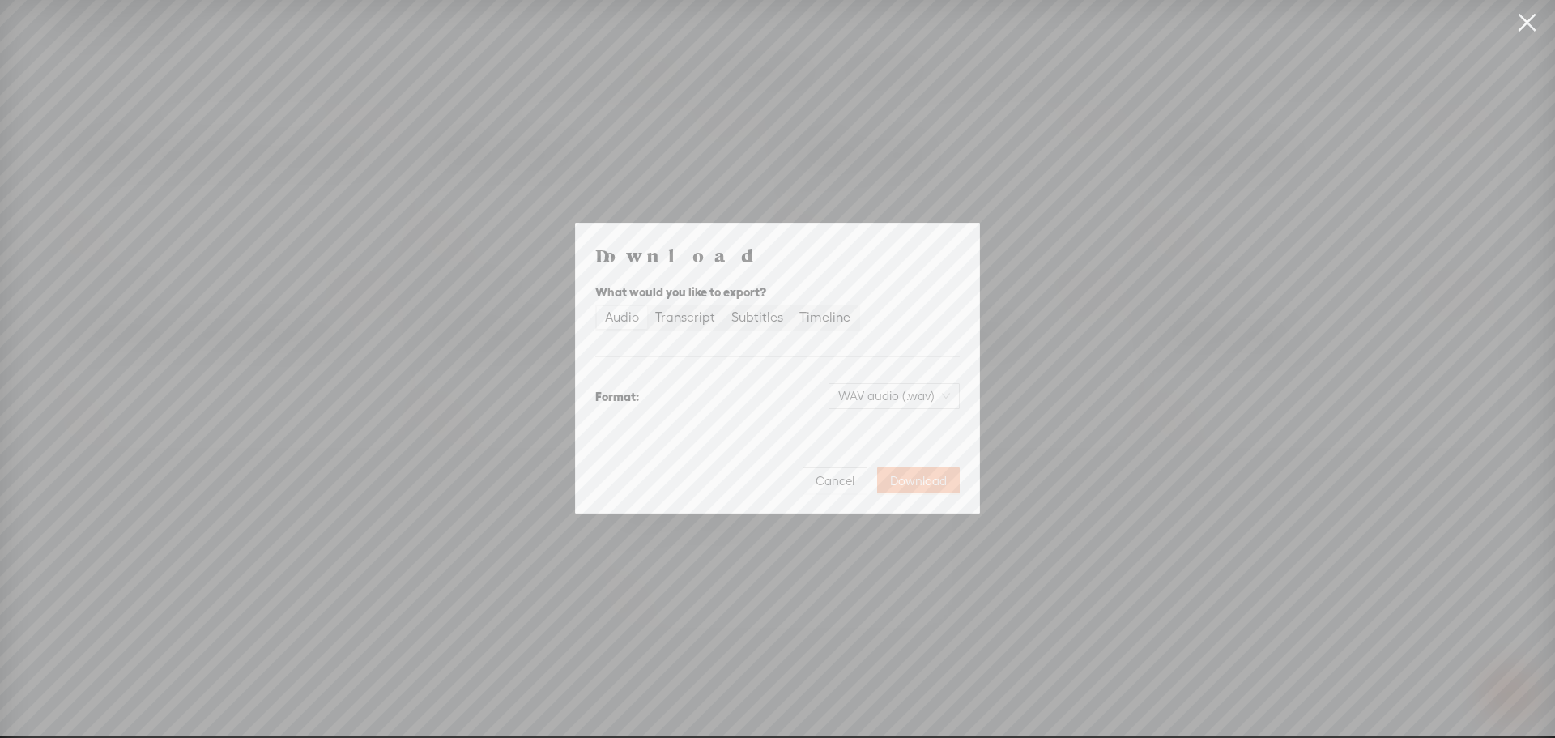
click at [897, 480] on span "Download" at bounding box center [918, 481] width 57 height 16
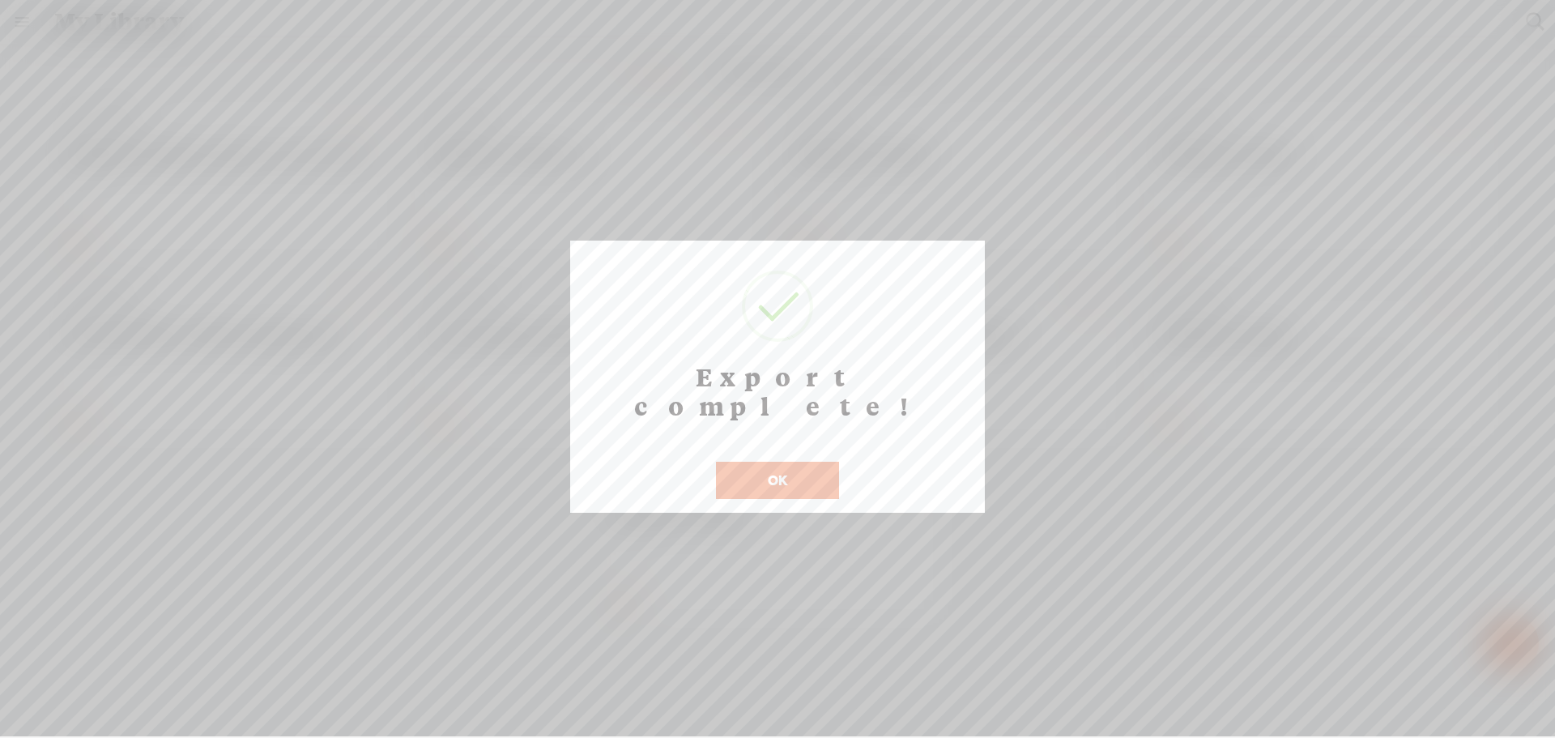
drag, startPoint x: 787, startPoint y: 442, endPoint x: 778, endPoint y: 429, distance: 16.0
click at [787, 462] on button "OK" at bounding box center [777, 480] width 123 height 37
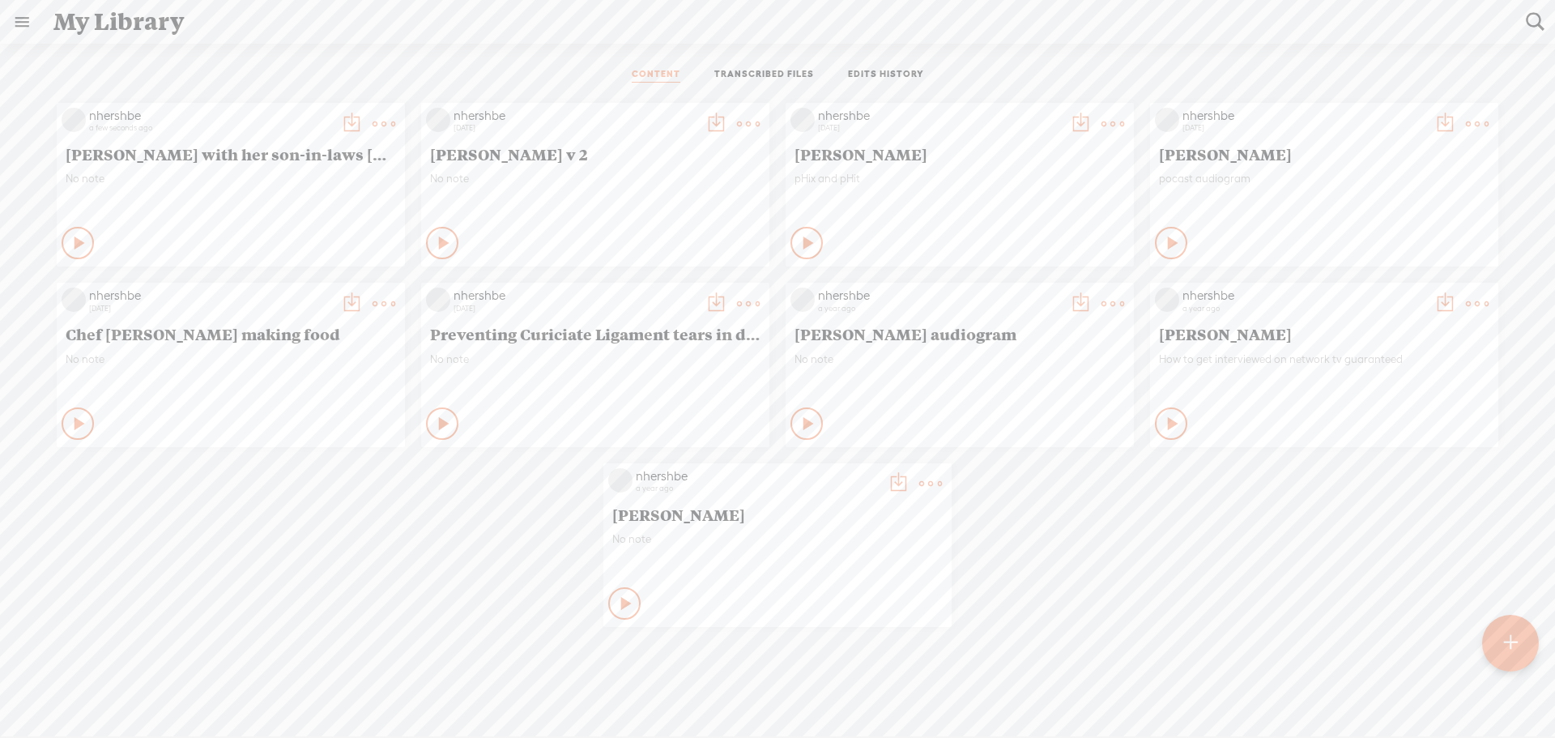
click at [375, 119] on t at bounding box center [384, 124] width 23 height 23
click at [280, 331] on link "Download as..." at bounding box center [301, 327] width 162 height 37
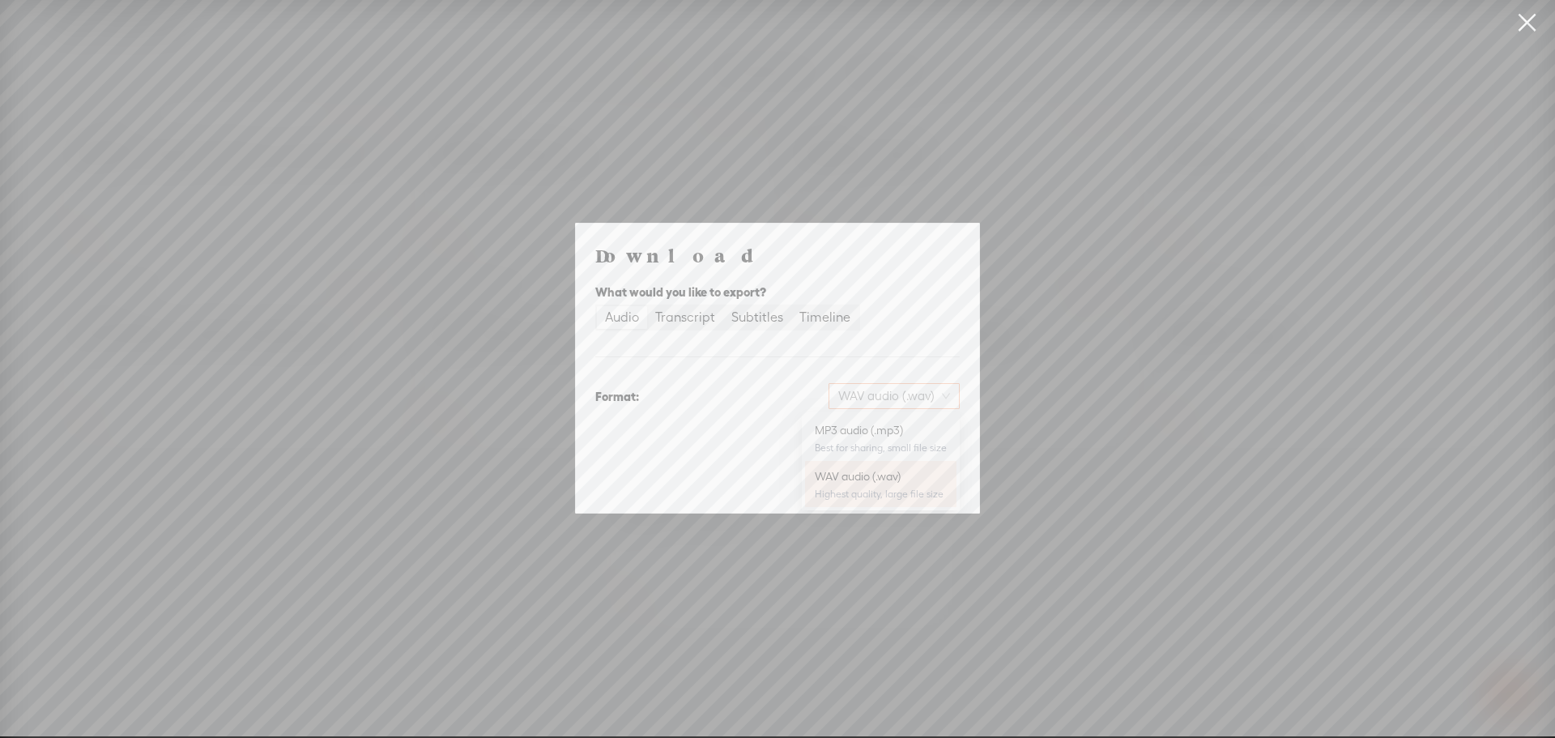
click at [929, 394] on span "WAV audio (.wav)" at bounding box center [894, 396] width 112 height 24
click at [436, 278] on div "Download What would you like to export? Audio Transcript Subtitles Timeline For…" at bounding box center [777, 368] width 1555 height 736
drag, startPoint x: 832, startPoint y: 481, endPoint x: 817, endPoint y: 471, distance: 18.2
click at [833, 480] on span "Cancel" at bounding box center [835, 481] width 39 height 16
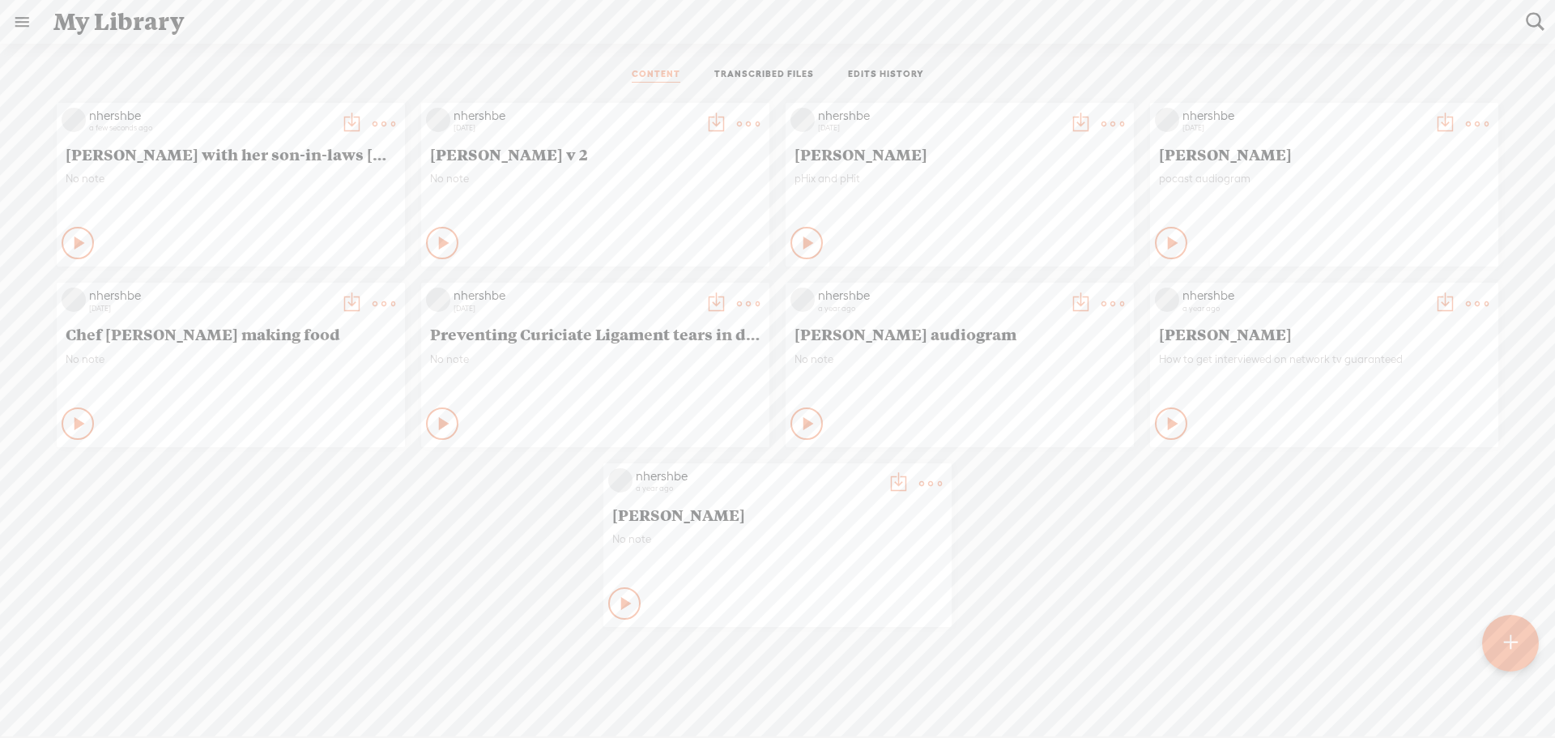
click at [72, 237] on icon at bounding box center [80, 243] width 16 height 16
click at [70, 237] on icon at bounding box center [78, 243] width 16 height 16
click at [376, 117] on t at bounding box center [384, 124] width 23 height 23
click at [253, 178] on link "Edit" at bounding box center [301, 178] width 162 height 37
